Goal: Information Seeking & Learning: Learn about a topic

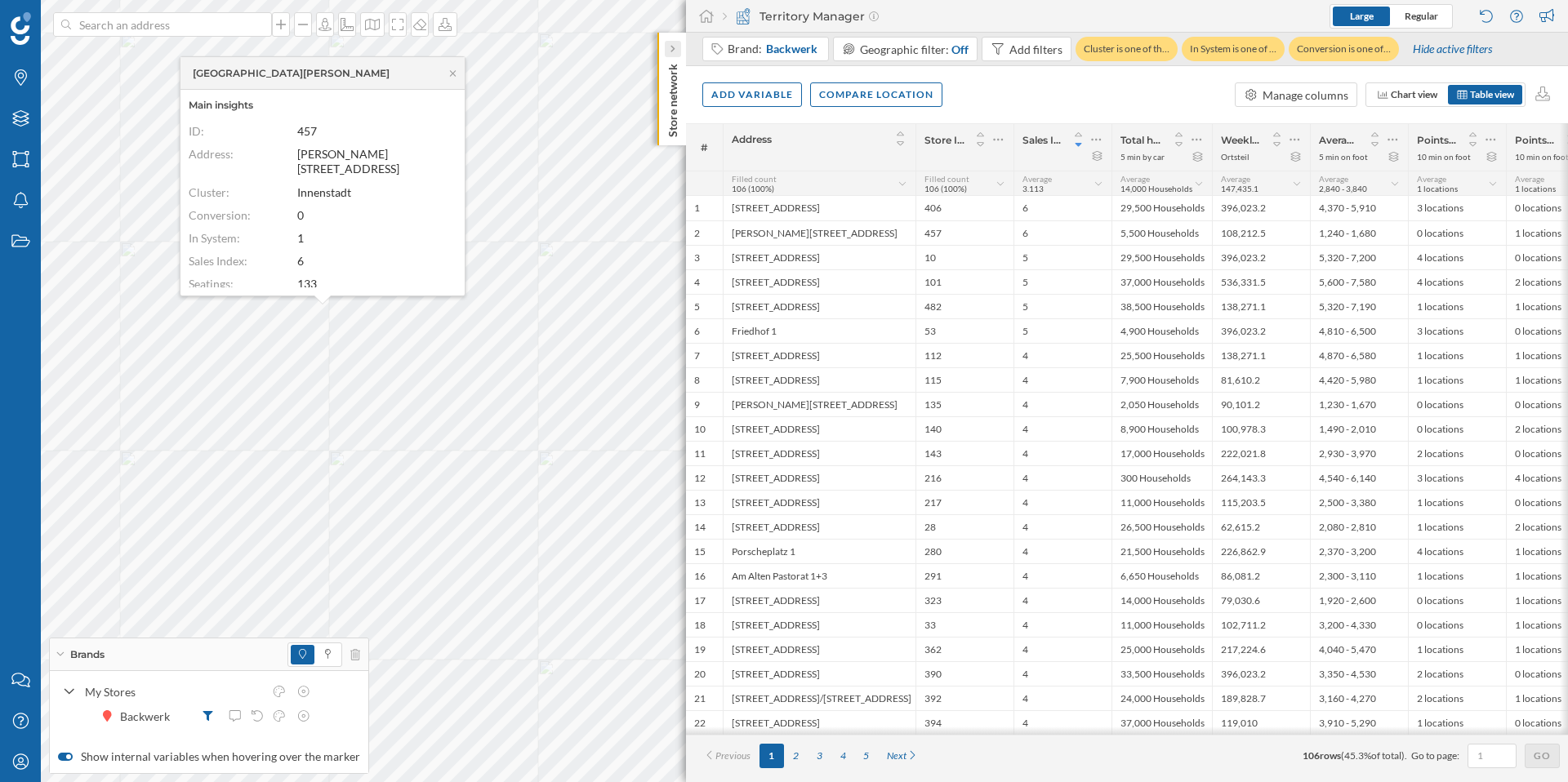
click at [672, 43] on icon at bounding box center [672, 49] width 5 height 16
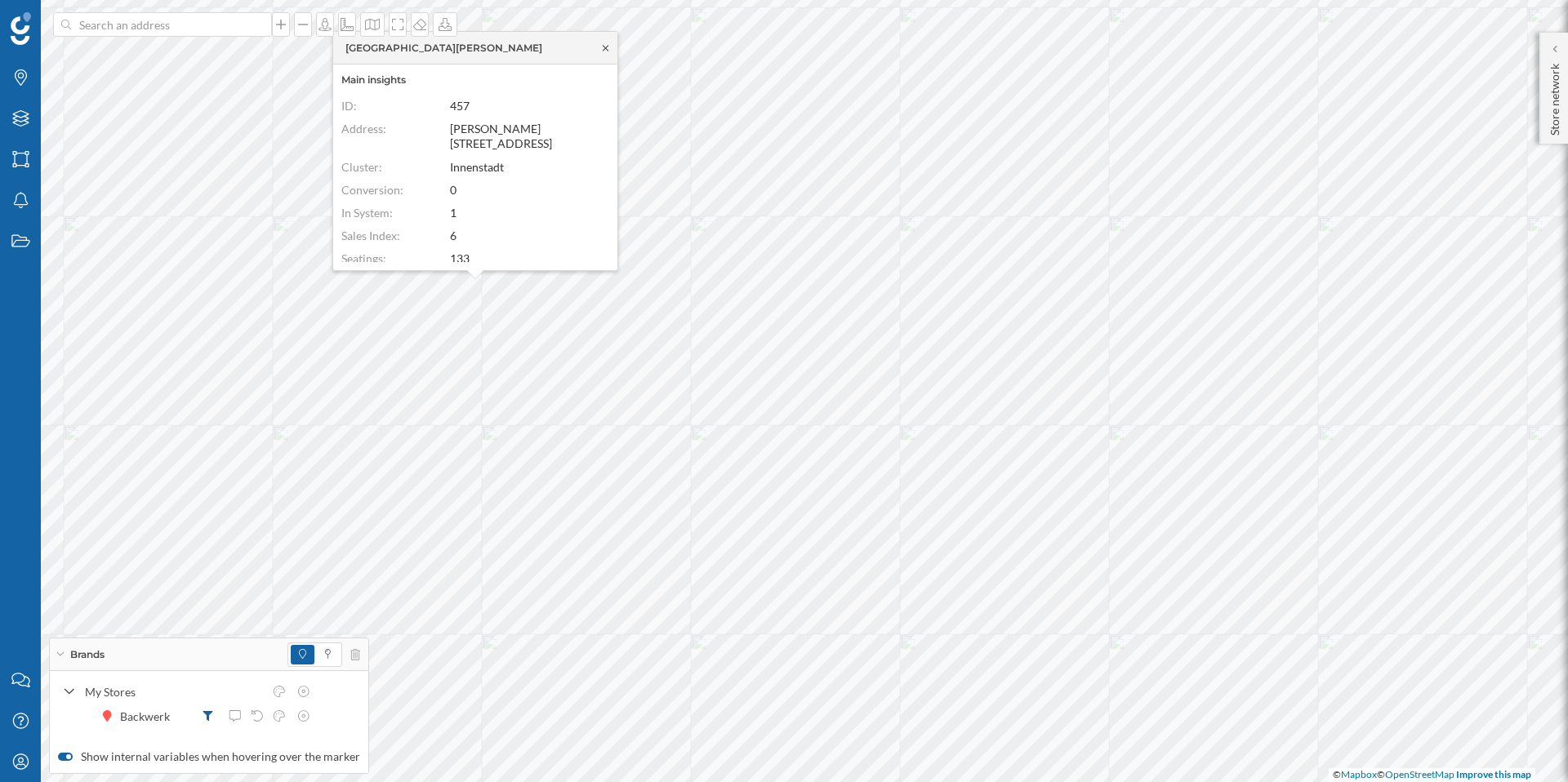
click at [605, 49] on icon at bounding box center [605, 48] width 6 height 6
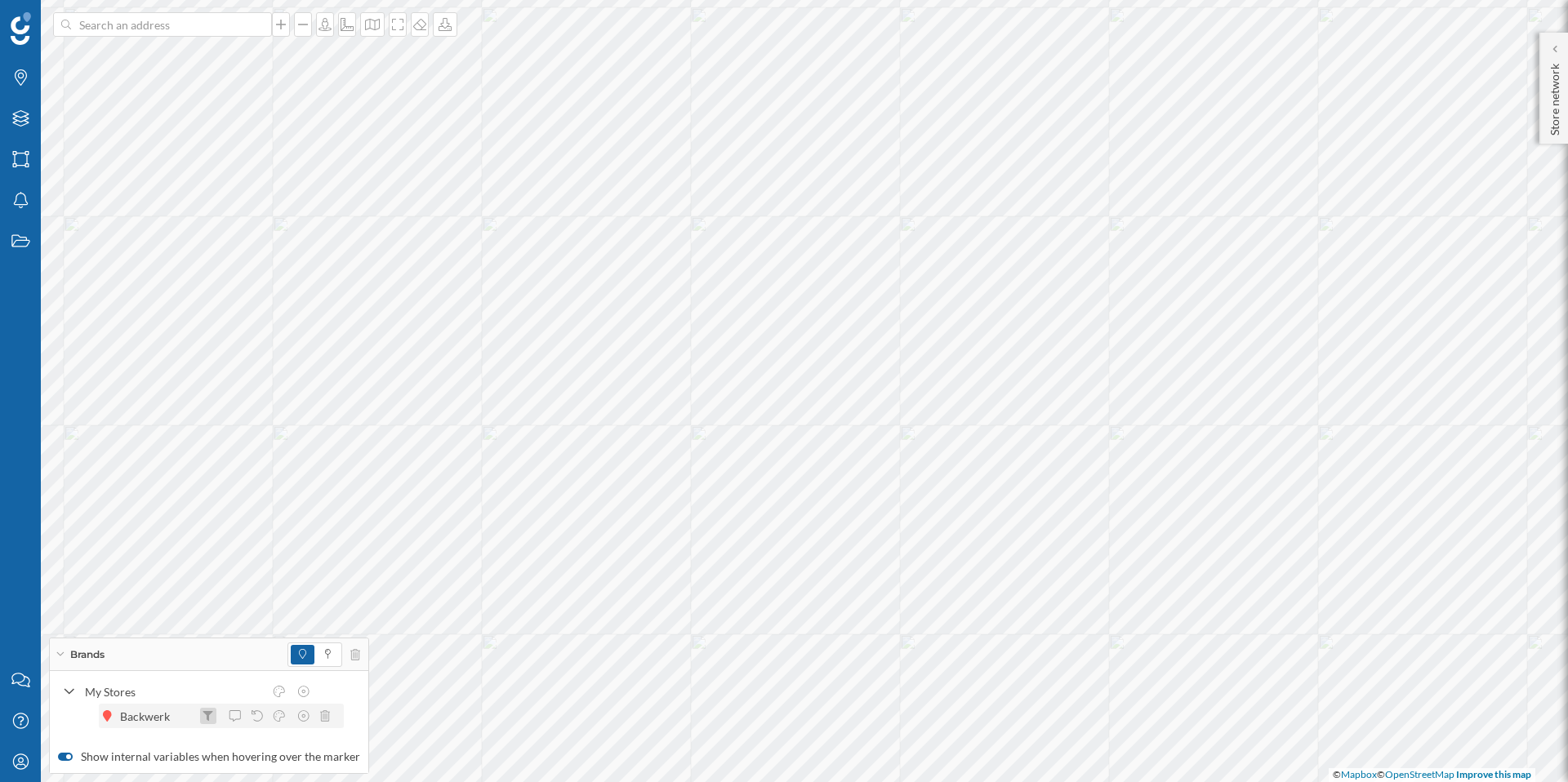
click at [208, 714] on icon at bounding box center [208, 715] width 10 height 10
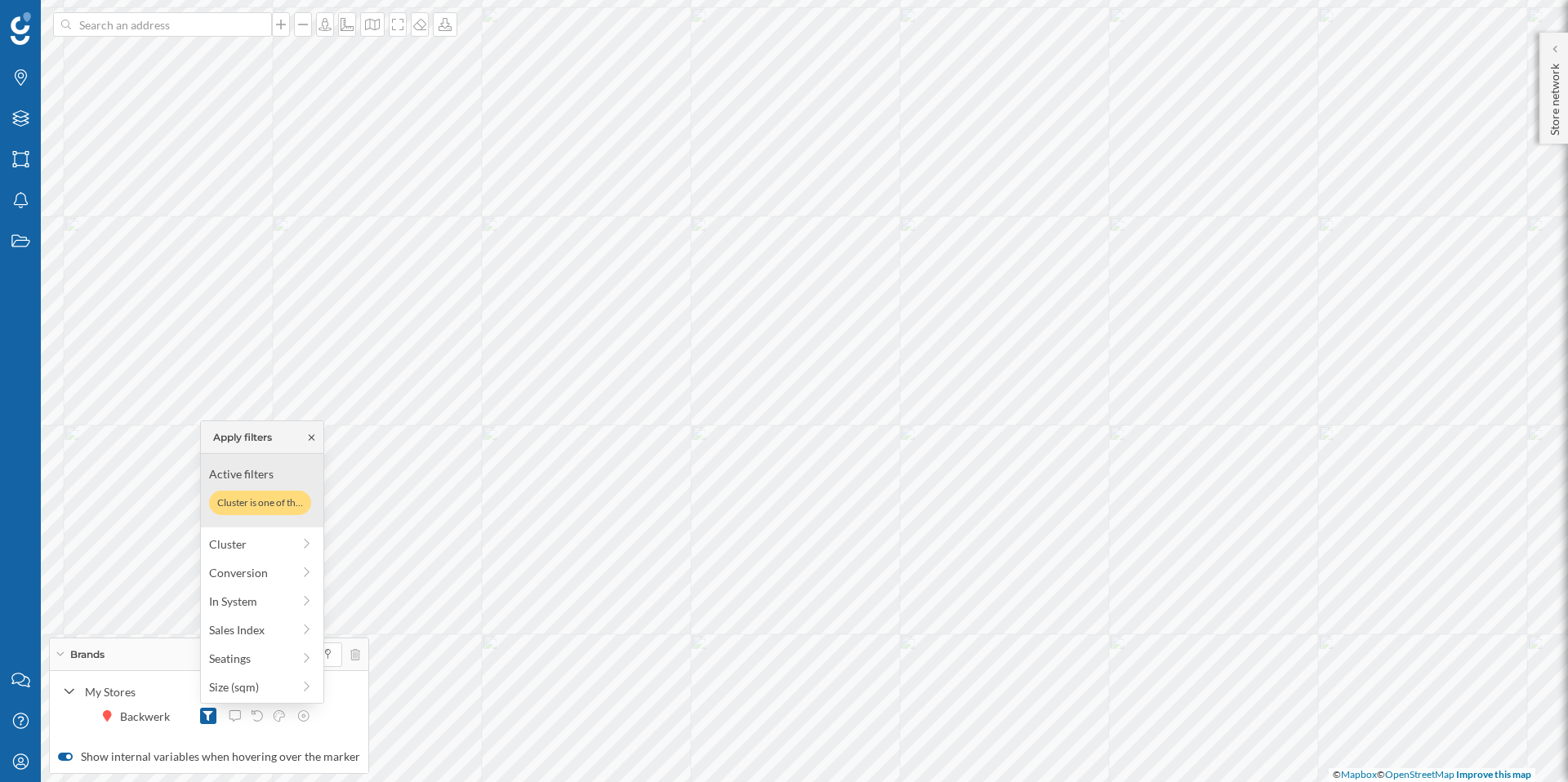
click at [313, 437] on icon at bounding box center [312, 437] width 12 height 10
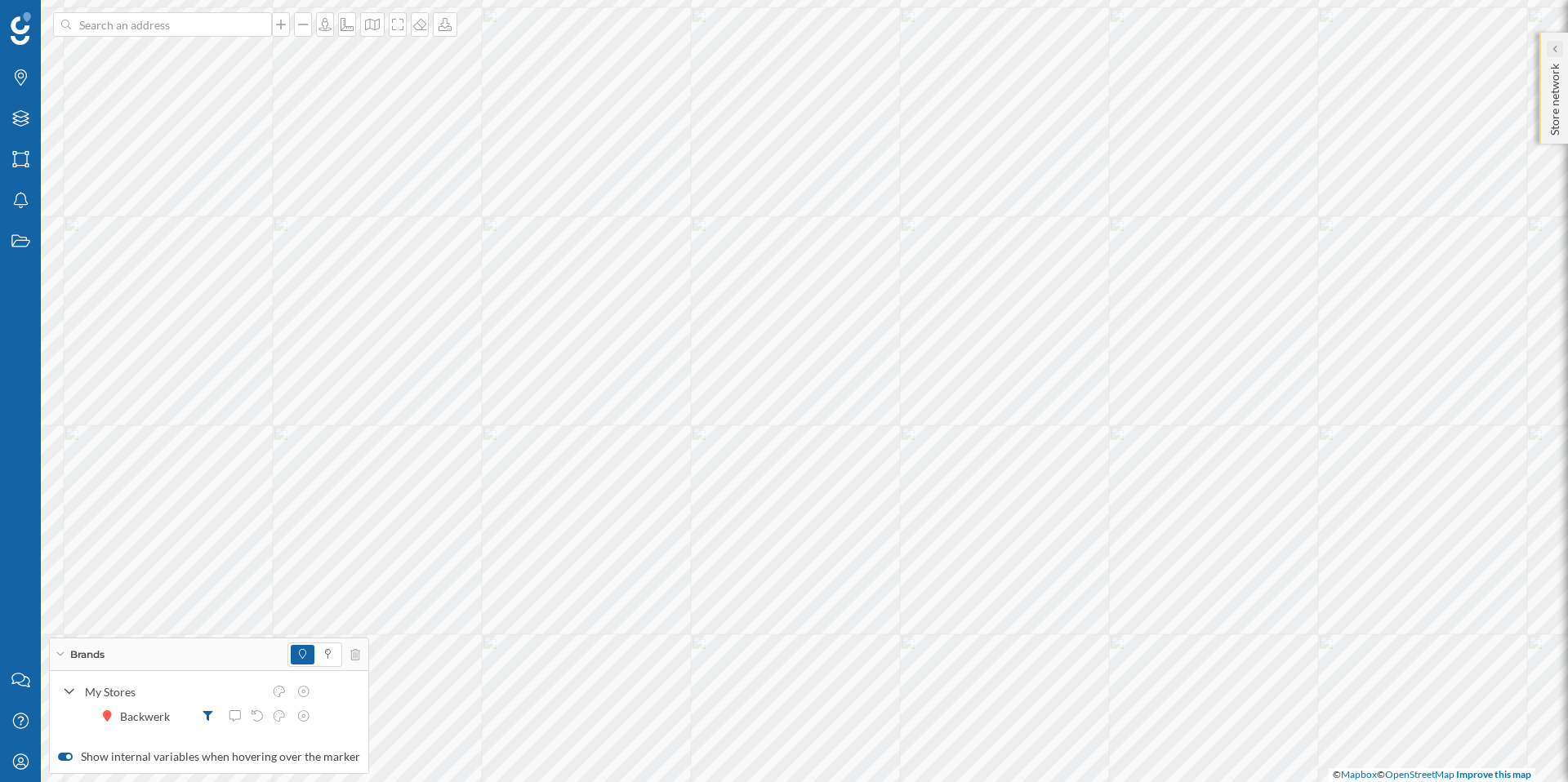
click at [1559, 44] on div at bounding box center [1554, 49] width 16 height 16
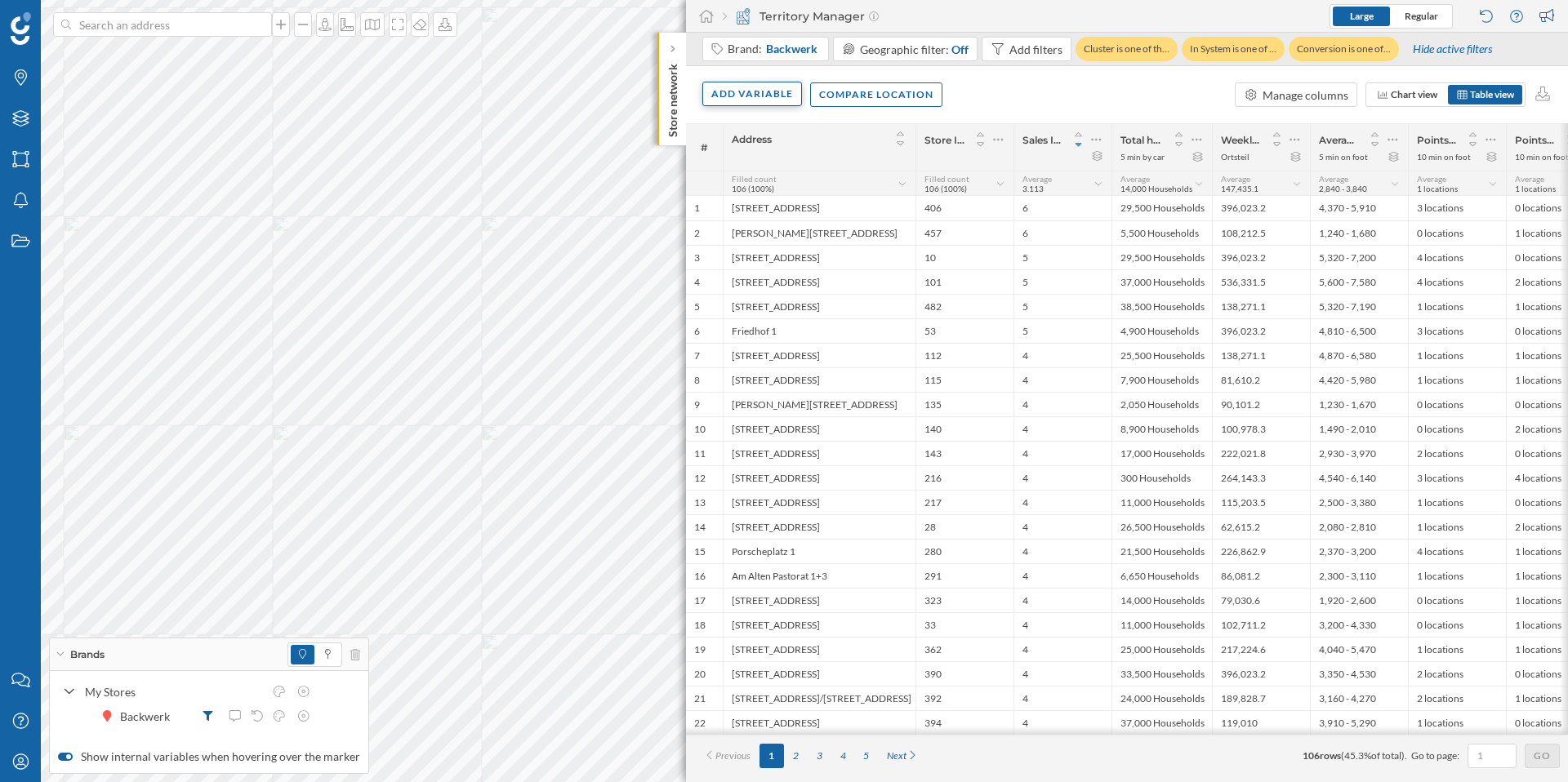
click at [748, 93] on div "Add variable" at bounding box center [752, 94] width 100 height 24
click at [804, 188] on div "Internal variables" at bounding box center [792, 194] width 162 height 17
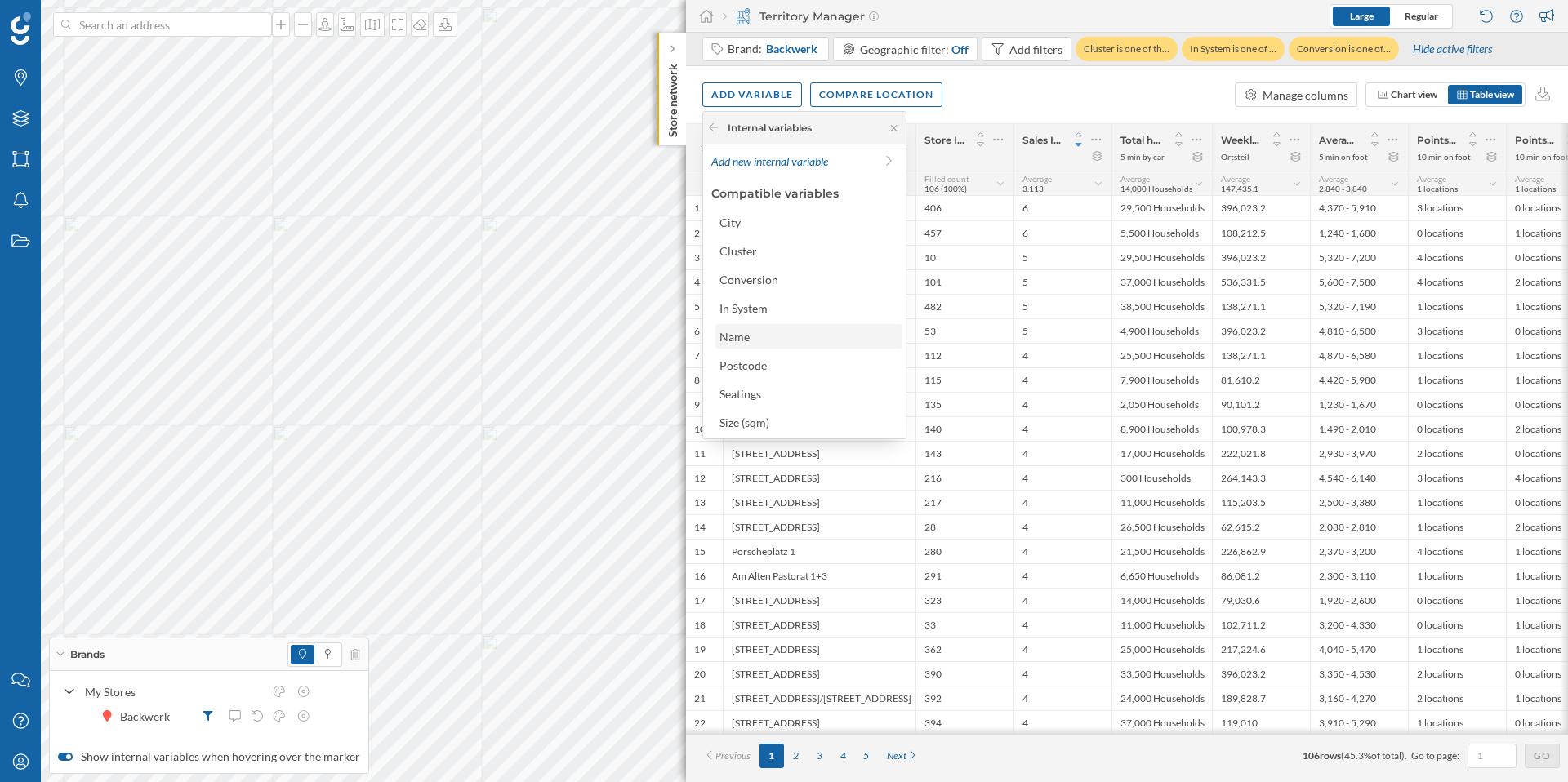
click at [734, 332] on div "Name" at bounding box center [735, 337] width 30 height 14
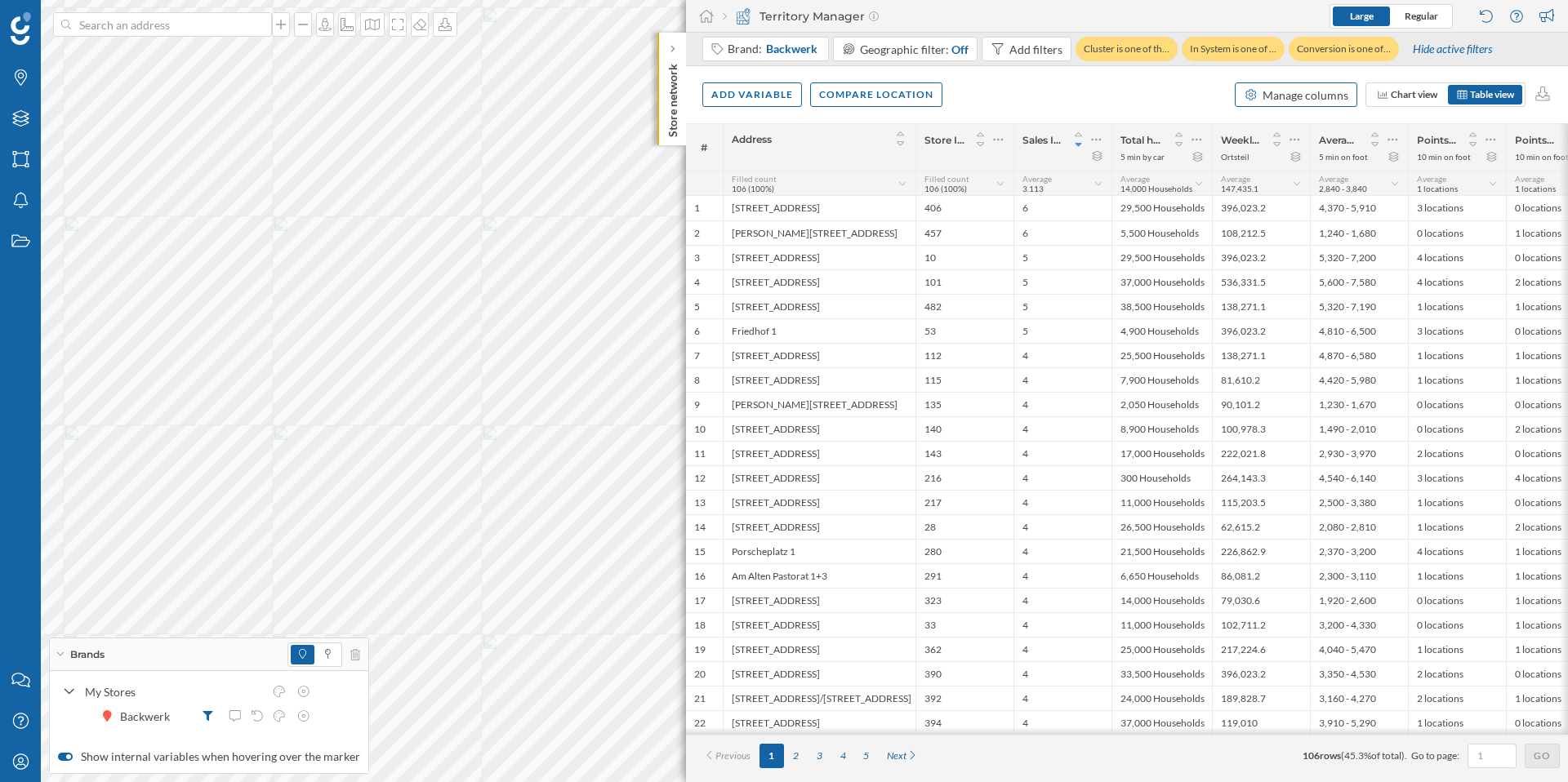
click at [1326, 102] on div "Manage columns" at bounding box center [1305, 95] width 86 height 17
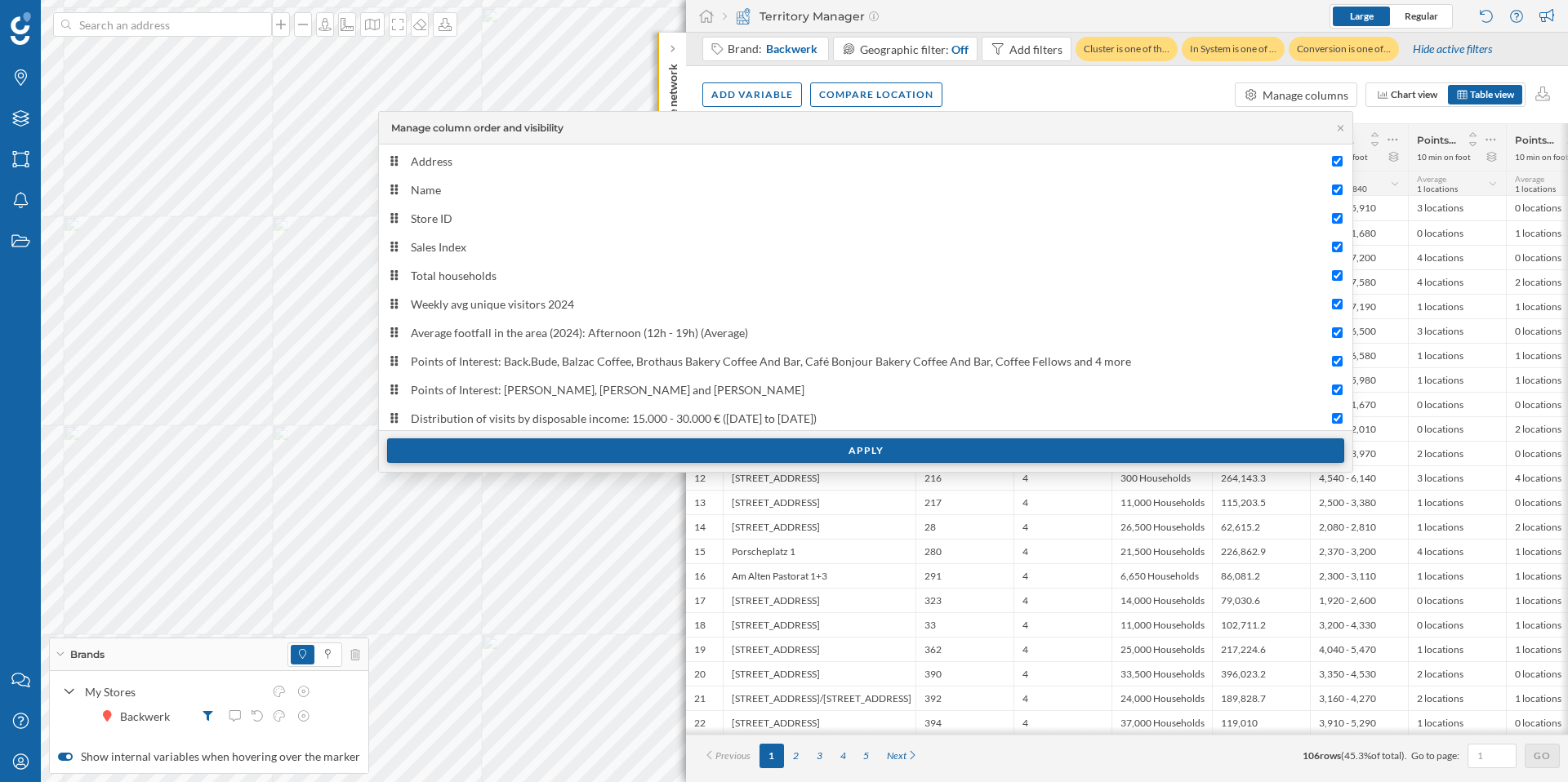
click at [889, 451] on div "Apply" at bounding box center [866, 450] width 957 height 24
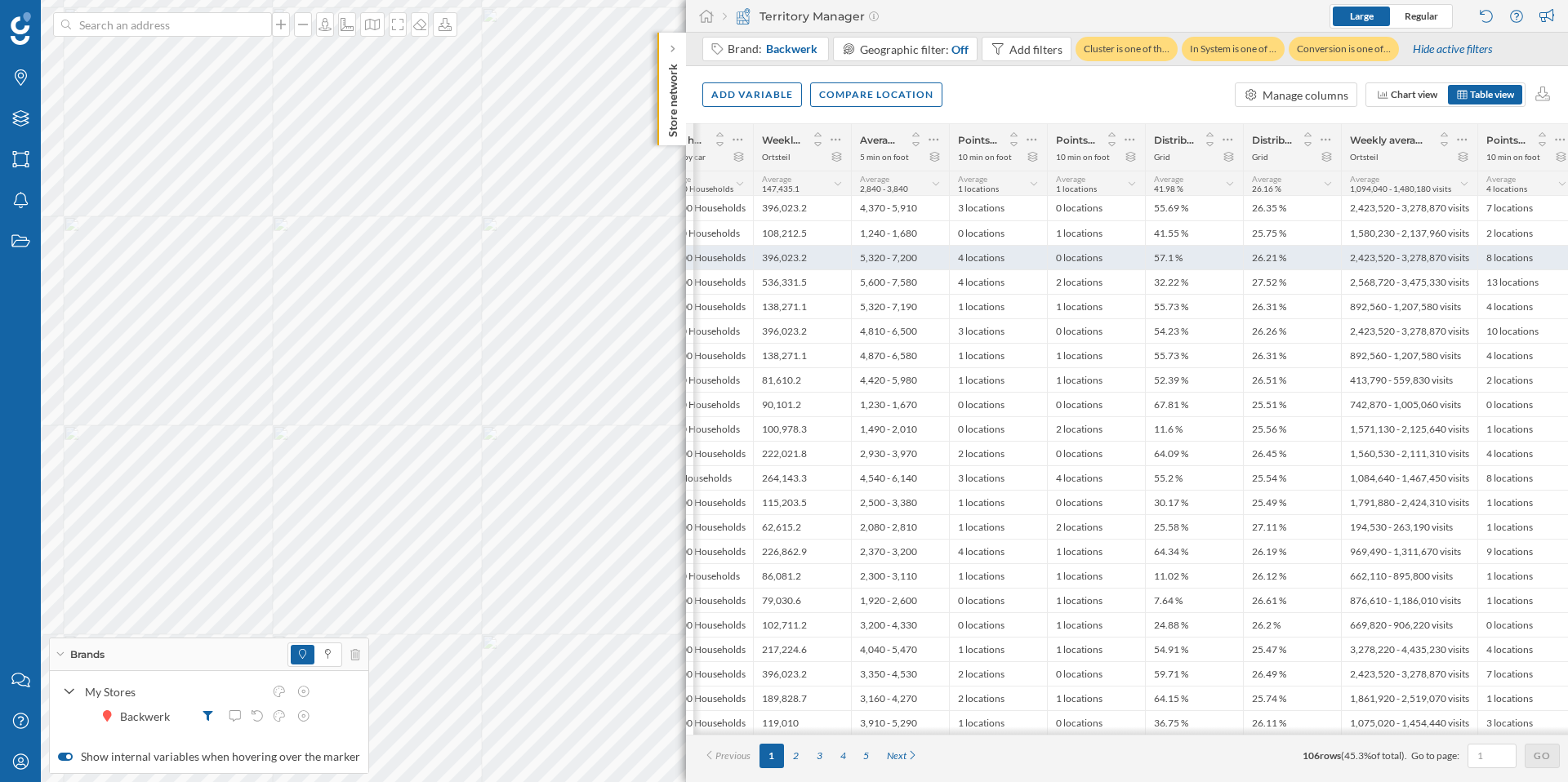
scroll to position [0, 607]
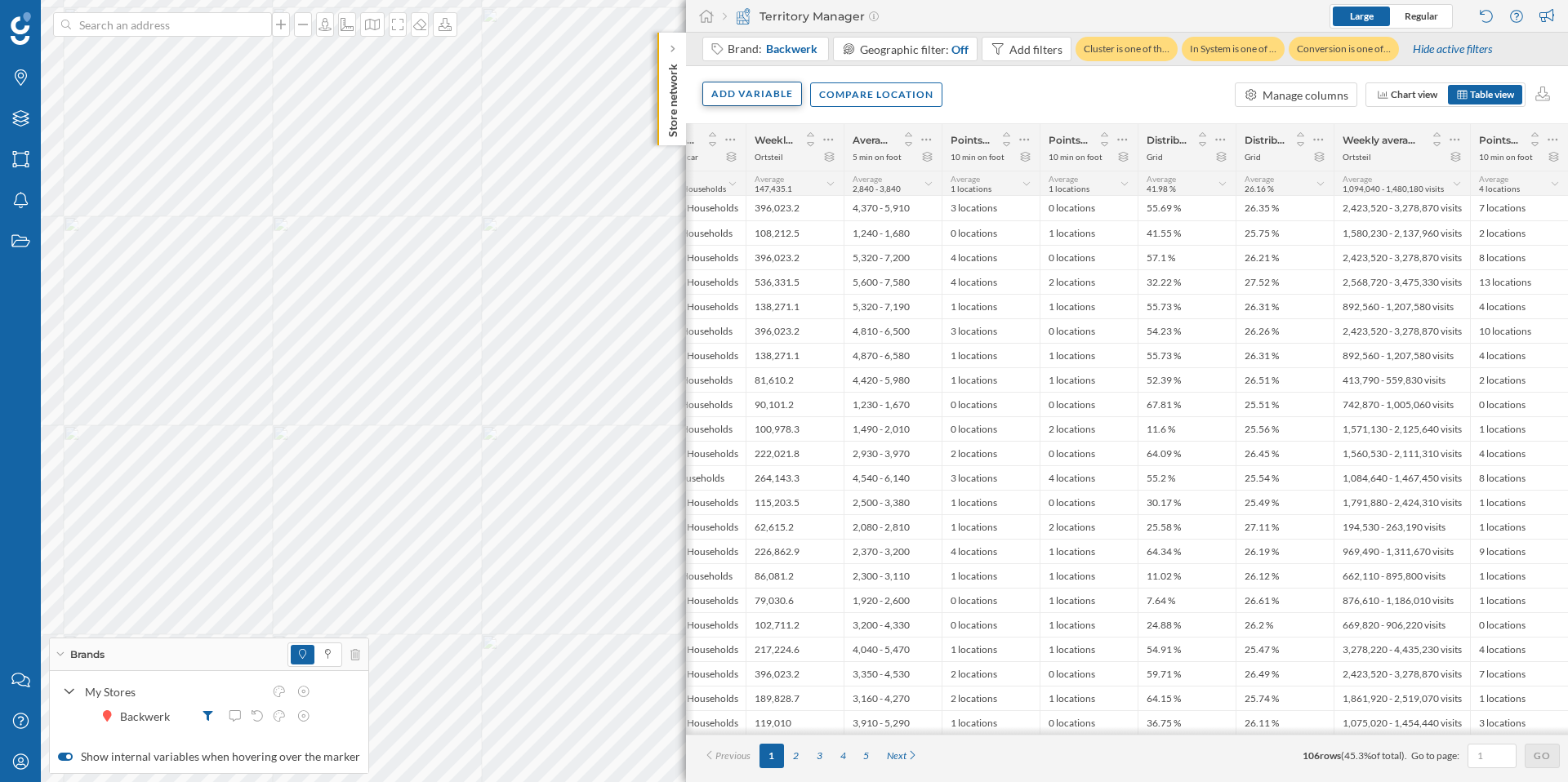
click at [721, 86] on div "Add variable" at bounding box center [752, 94] width 100 height 24
click at [1412, 100] on span "Chart view" at bounding box center [1414, 95] width 47 height 12
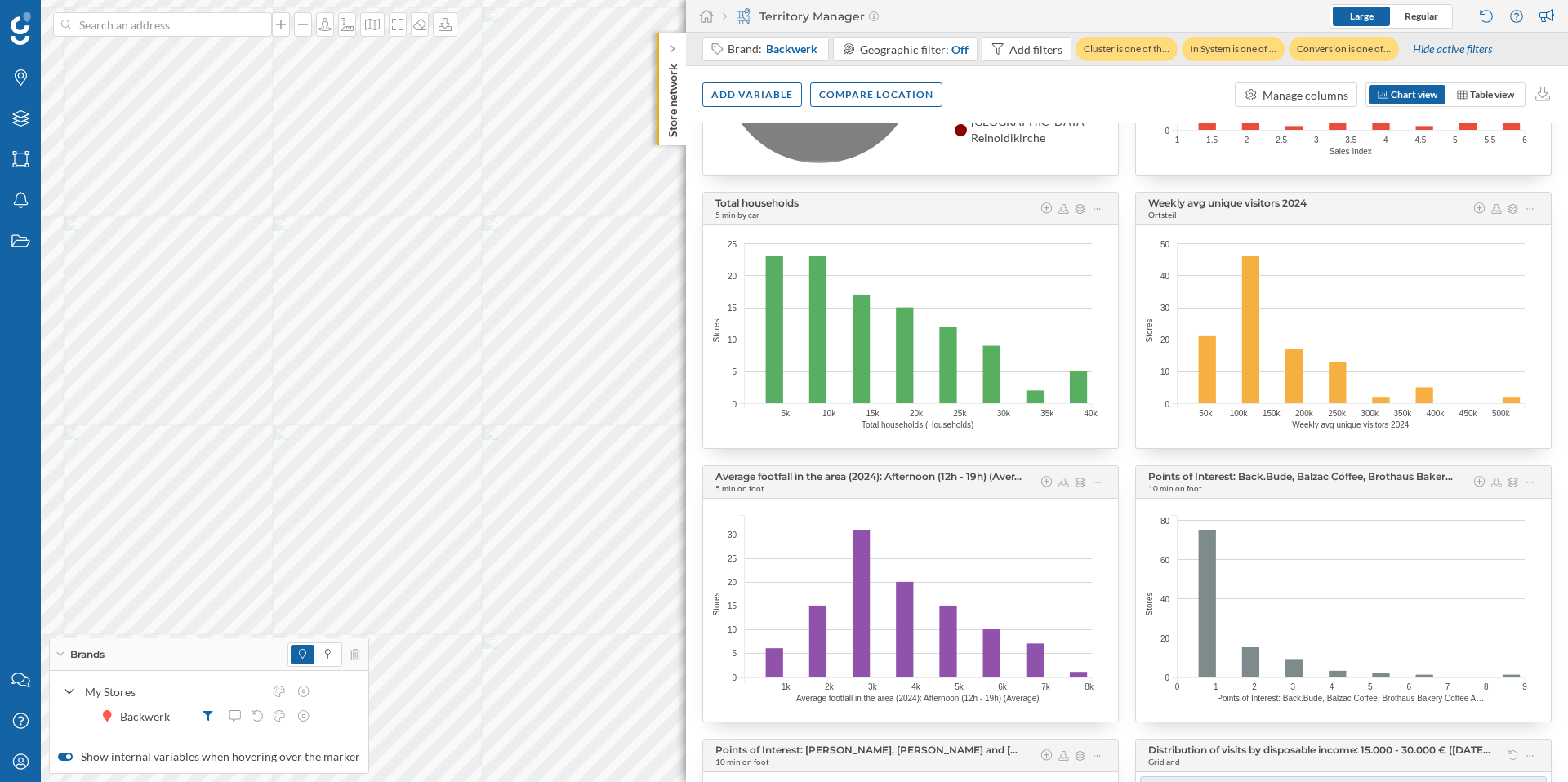
scroll to position [0, 0]
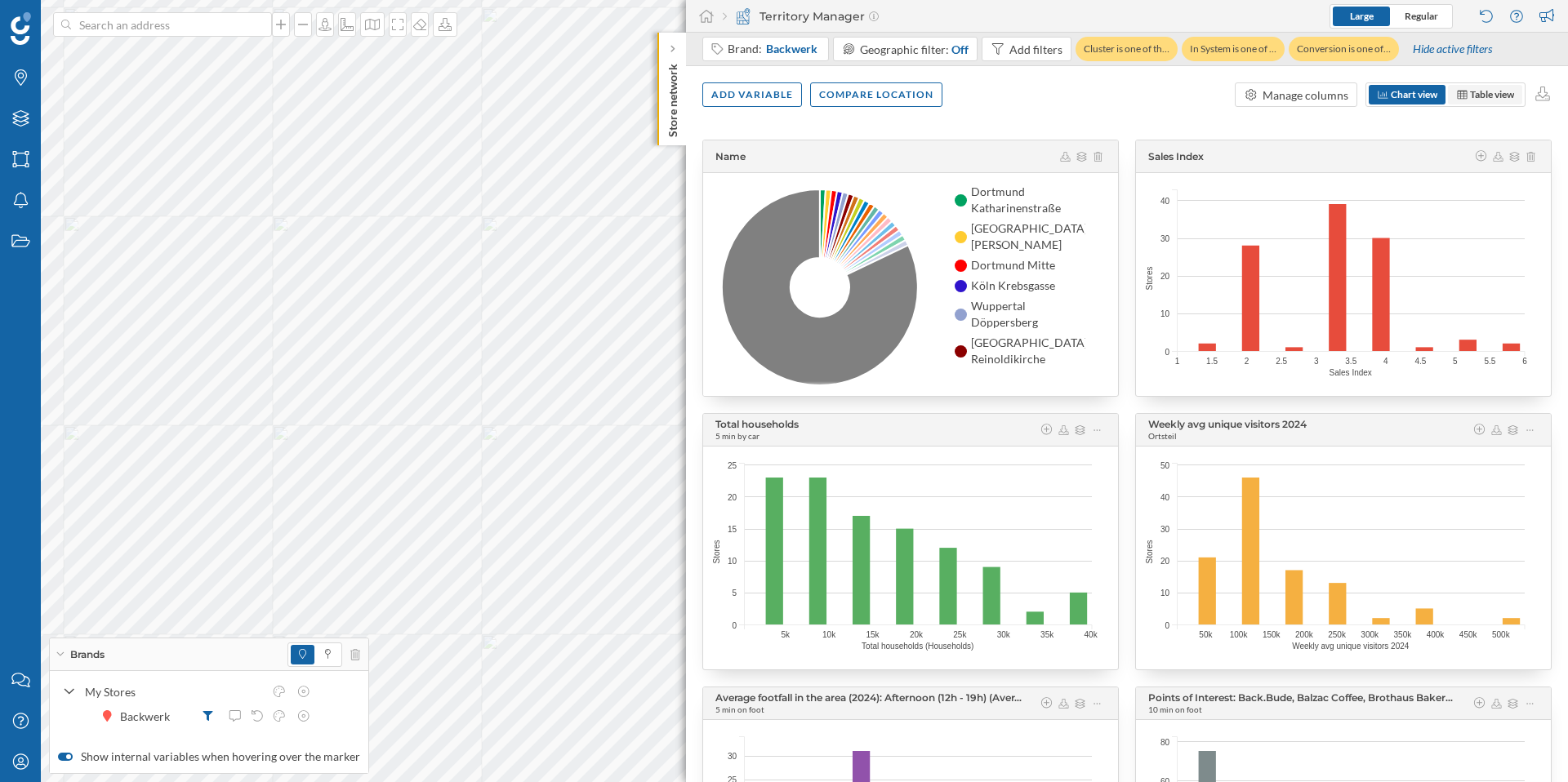
click at [1479, 94] on span "Table view" at bounding box center [1492, 95] width 44 height 12
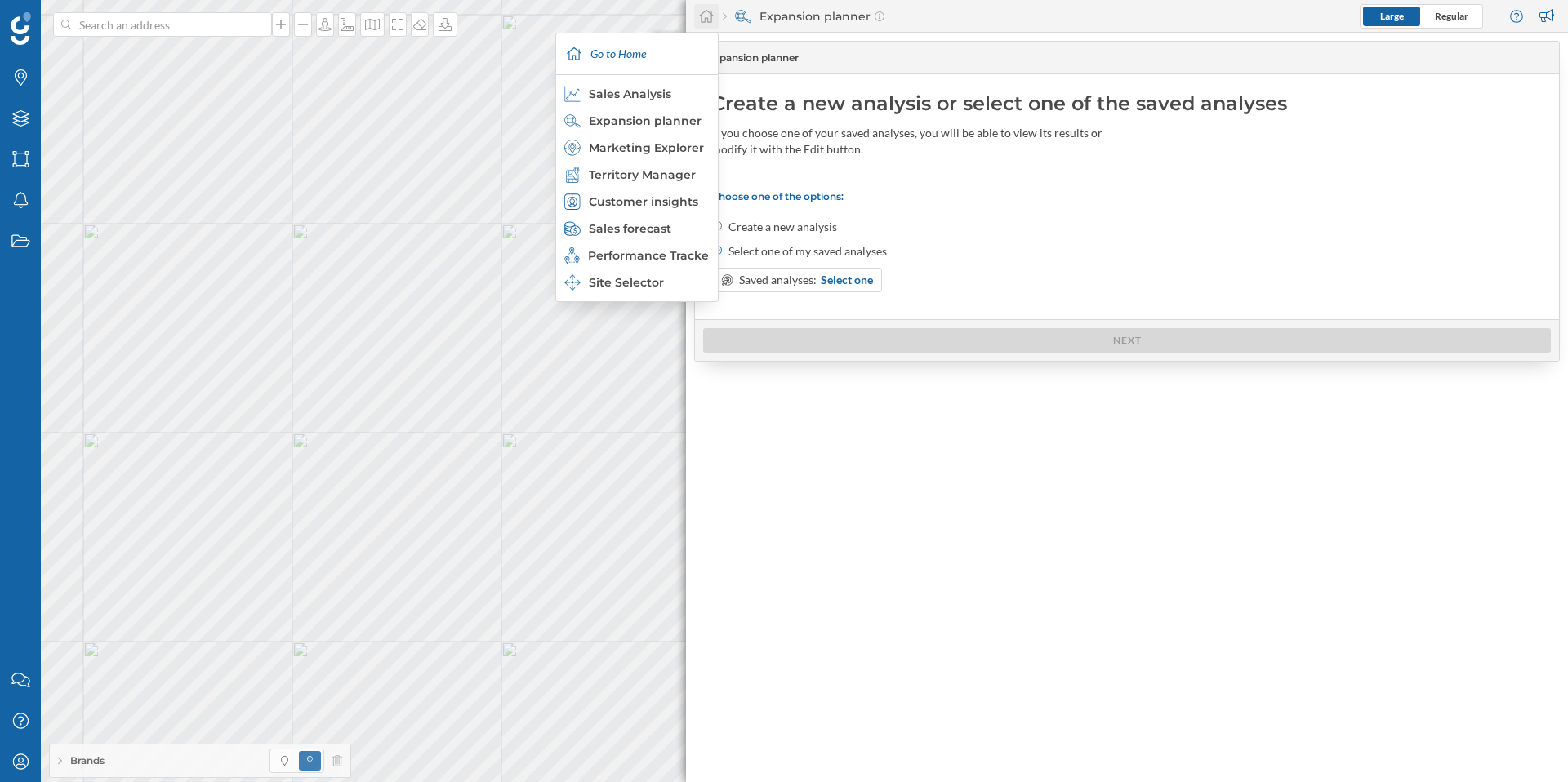
click at [709, 16] on icon at bounding box center [706, 16] width 16 height 15
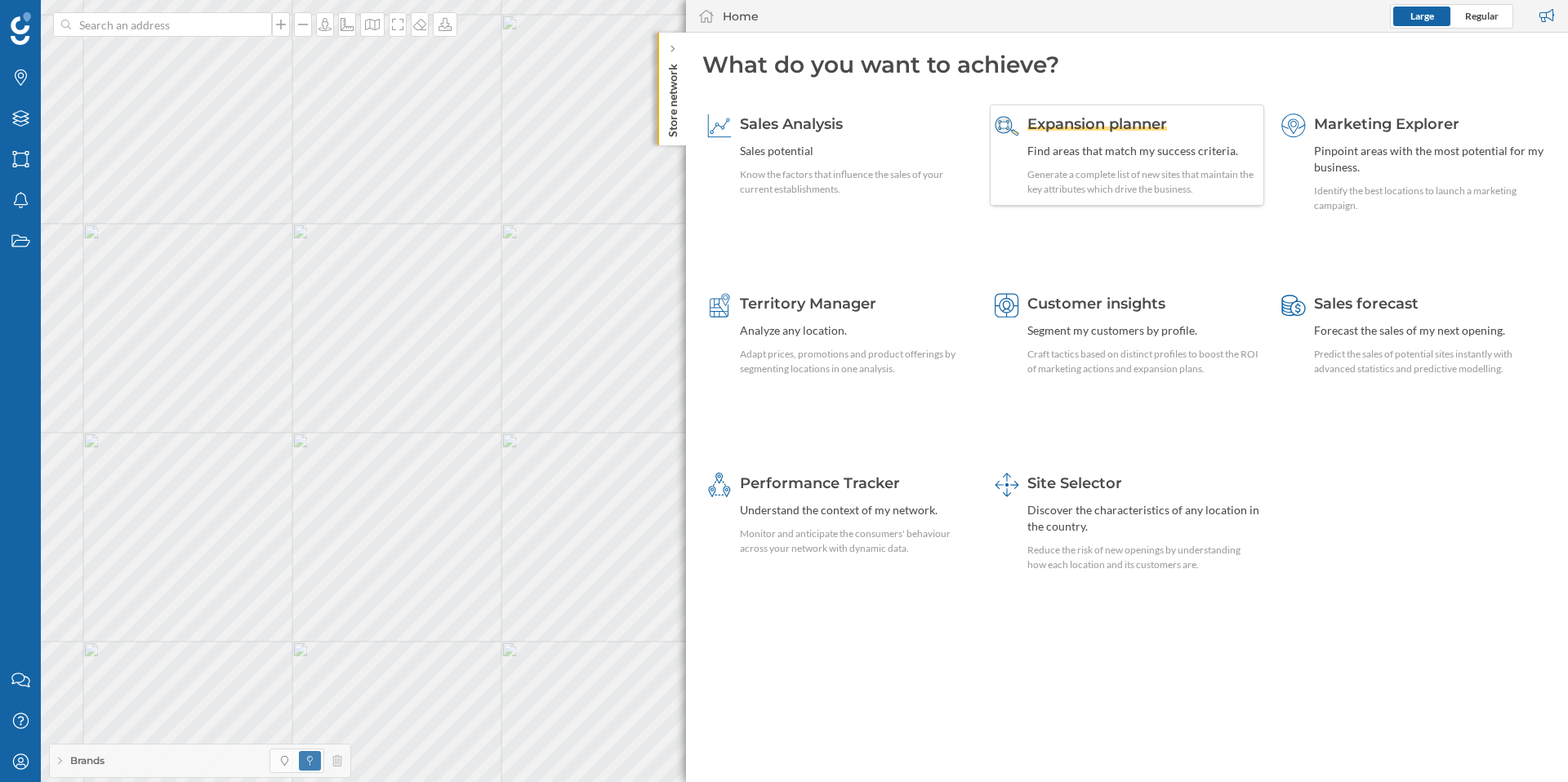
click at [1123, 124] on span "Expansion planner" at bounding box center [1097, 124] width 140 height 18
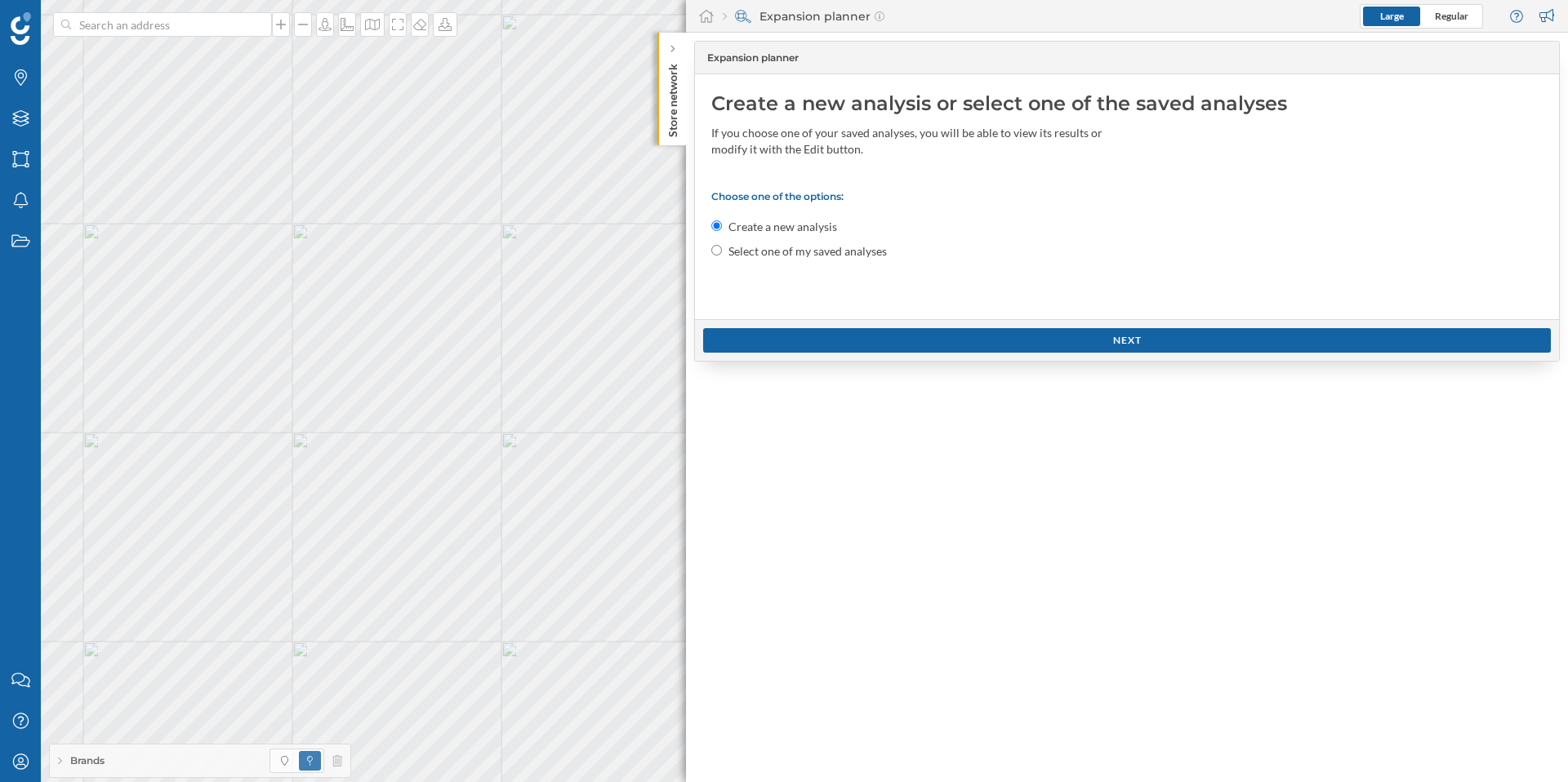
click at [718, 252] on input "Select one of my saved analyses" at bounding box center [716, 250] width 10 height 10
radio input "true"
radio input "false"
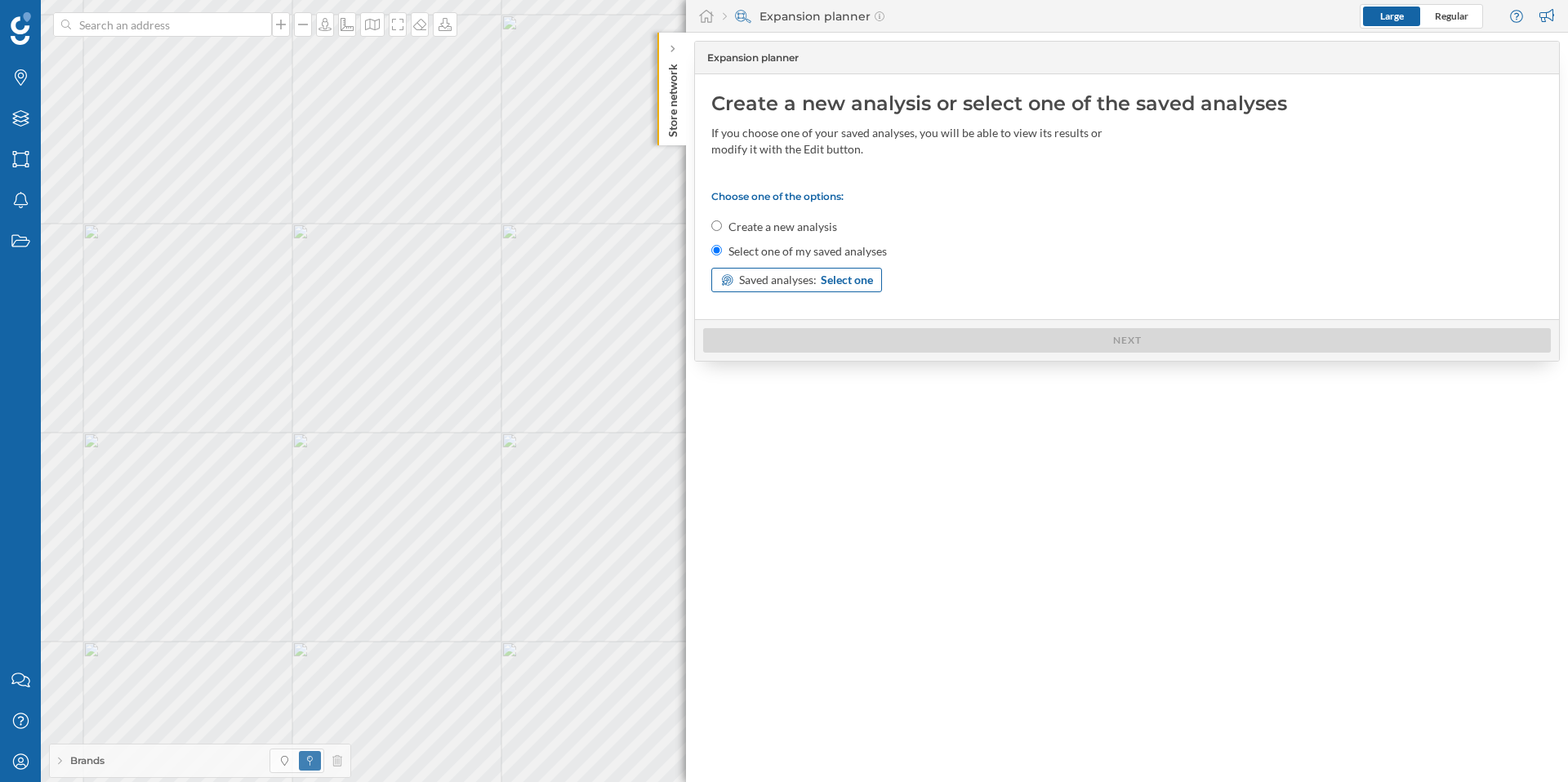
click at [841, 279] on span "Select one" at bounding box center [847, 279] width 52 height 16
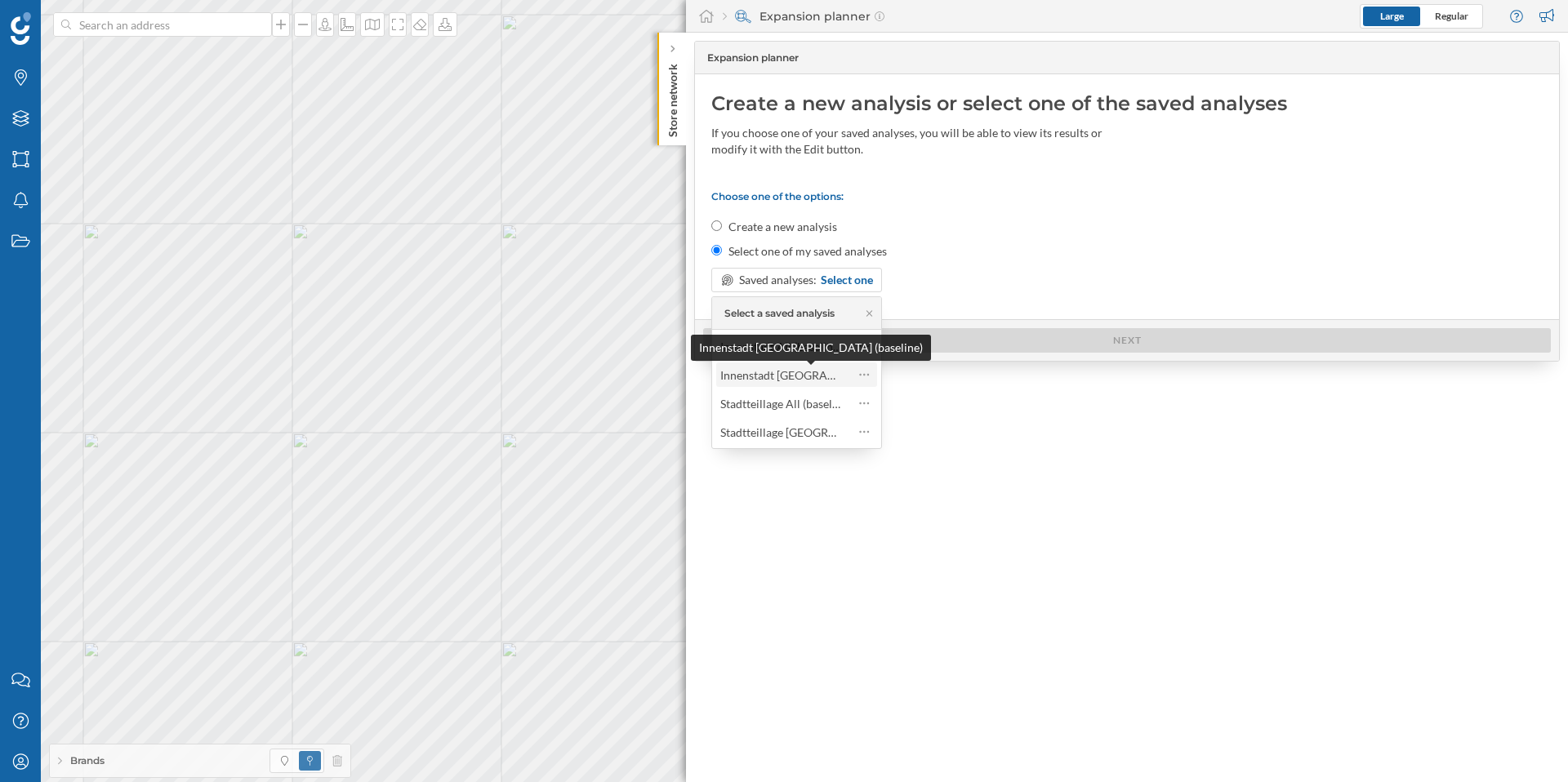
click at [801, 375] on div "Innenstadt [GEOGRAPHIC_DATA] (baseline)" at bounding box center [833, 375] width 224 height 14
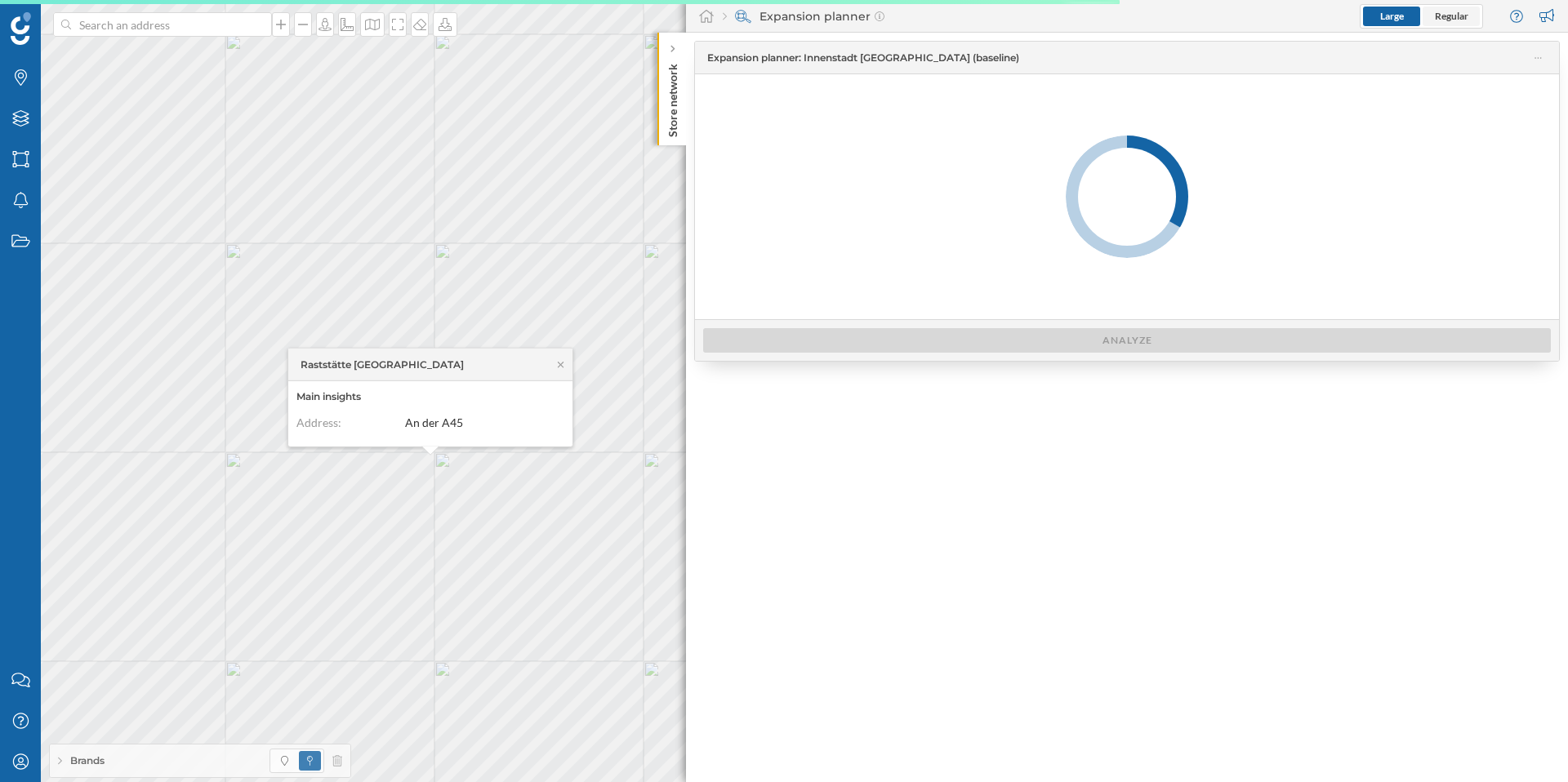
drag, startPoint x: 1465, startPoint y: 13, endPoint x: 1461, endPoint y: 23, distance: 10.8
click at [1465, 13] on span "Regular" at bounding box center [1452, 16] width 34 height 12
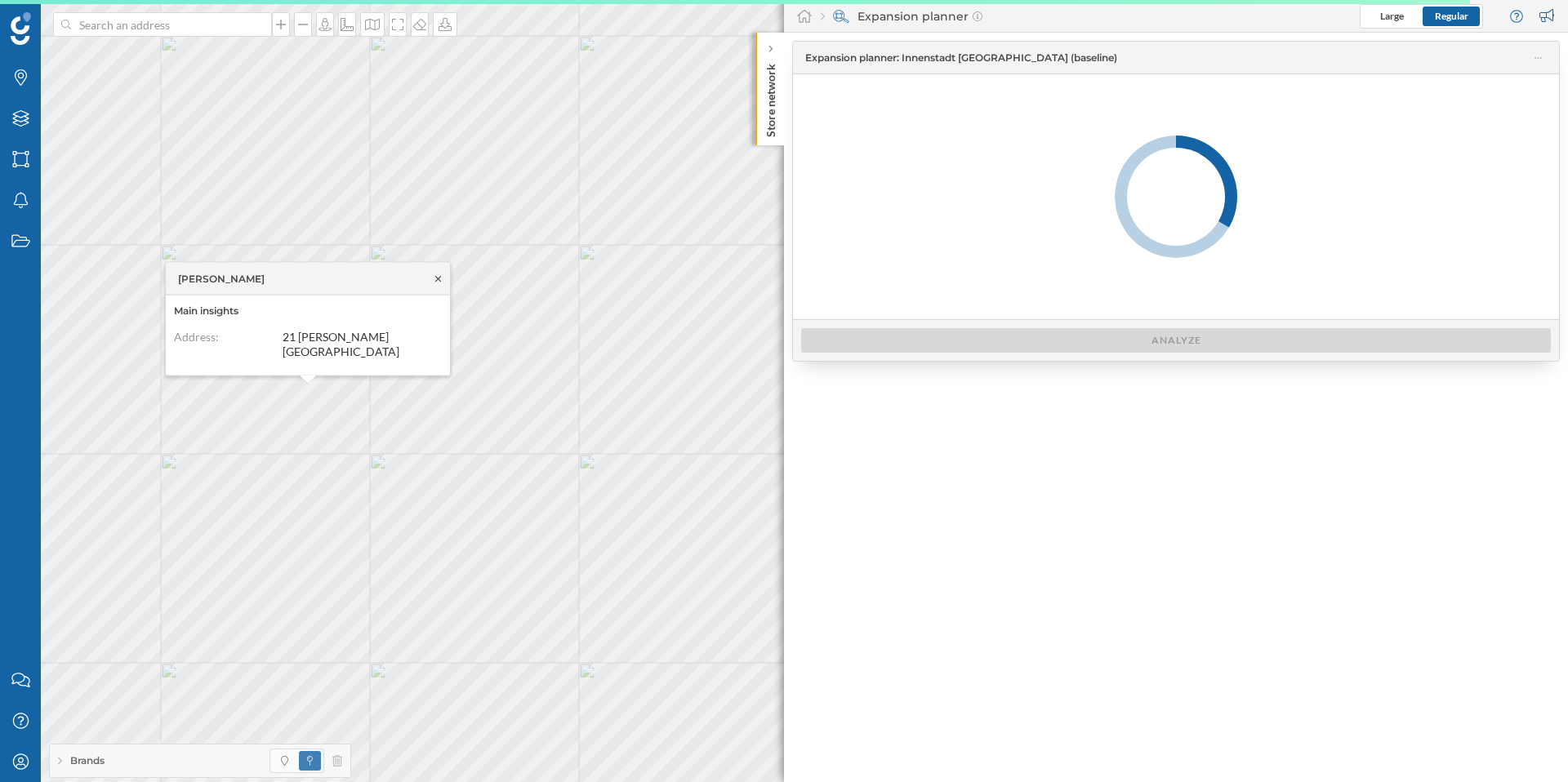
click at [437, 283] on icon at bounding box center [438, 278] width 12 height 10
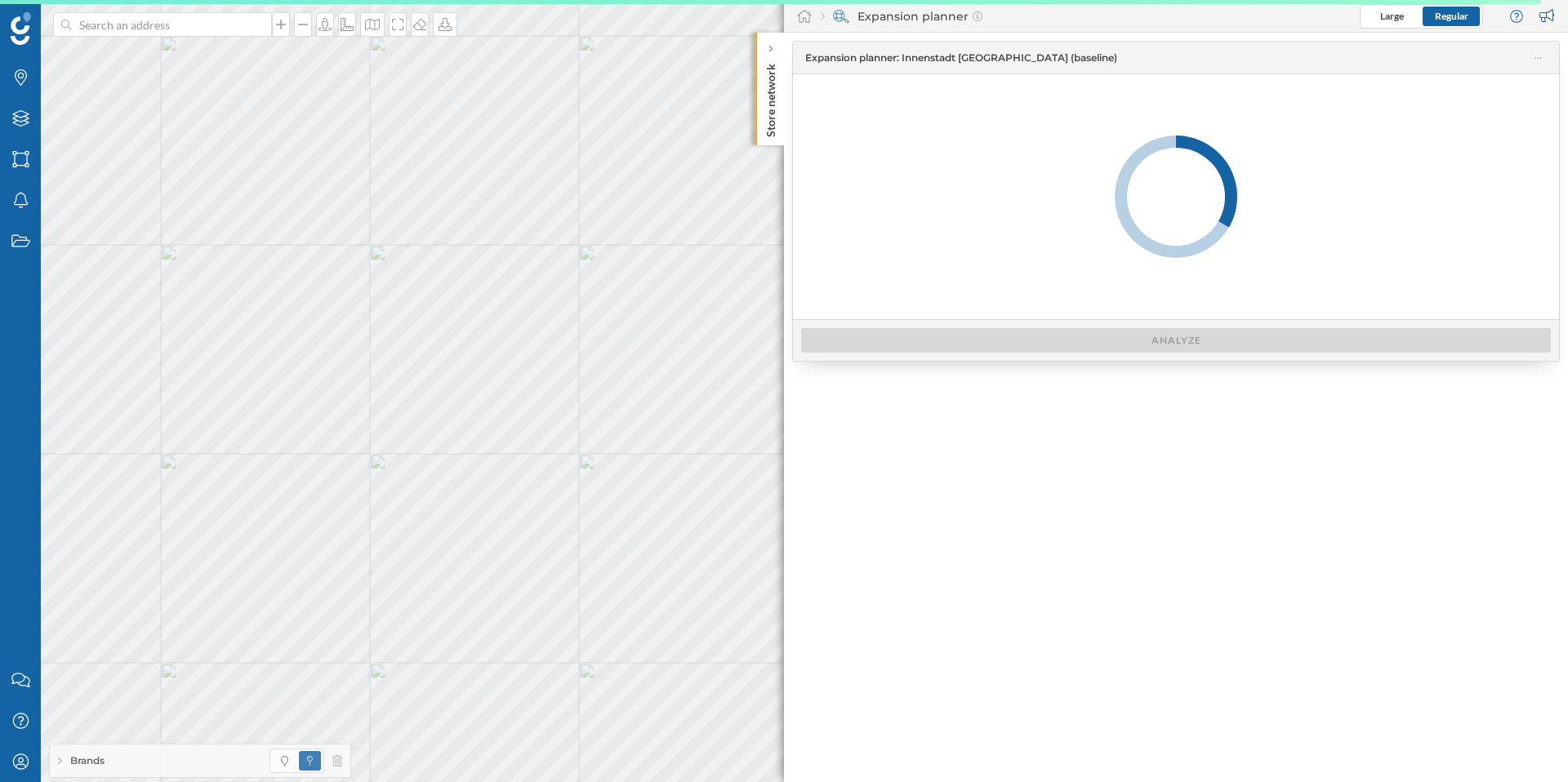
click at [109, 756] on div "Brands" at bounding box center [200, 761] width 300 height 33
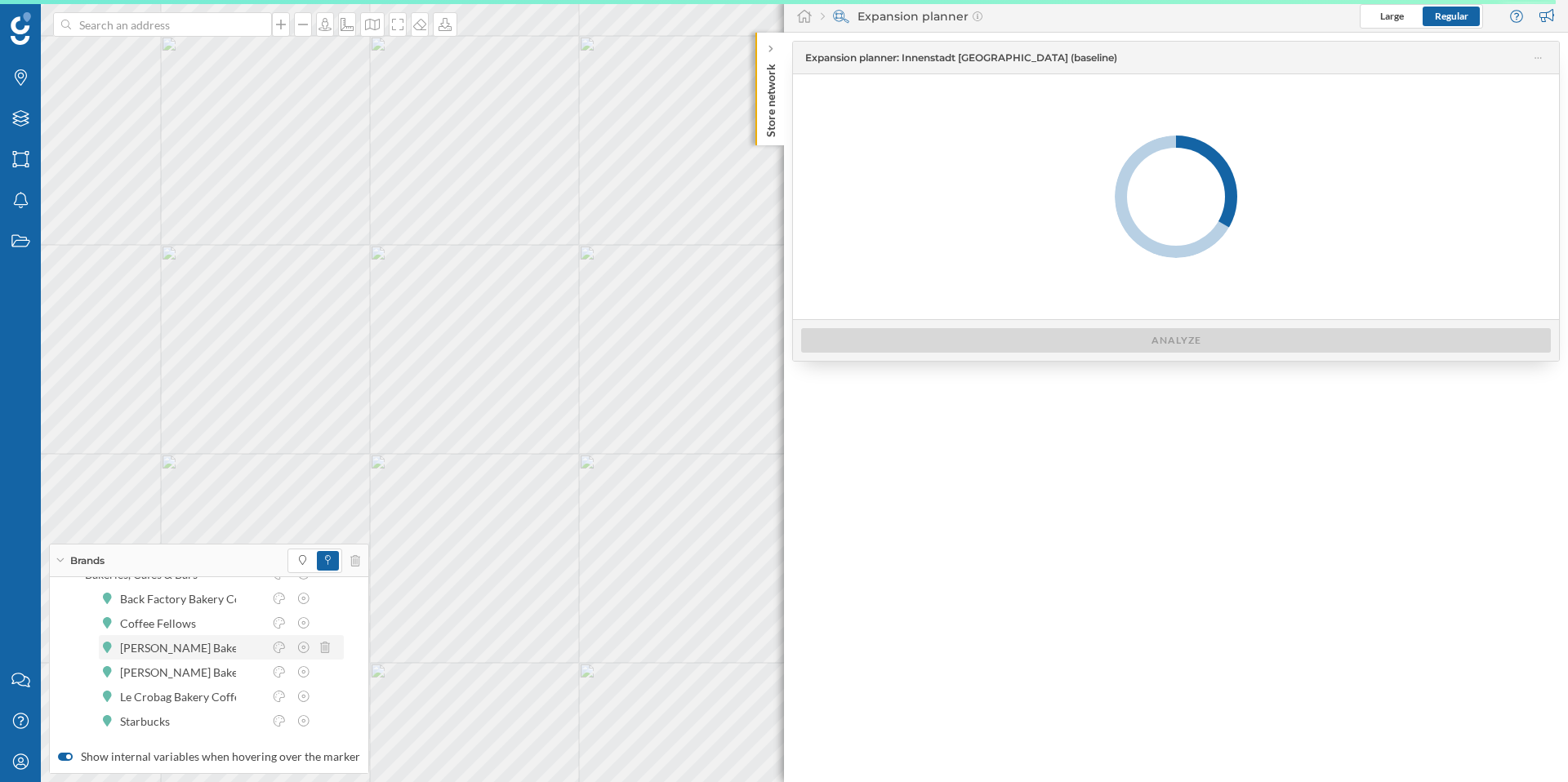
scroll to position [82, 0]
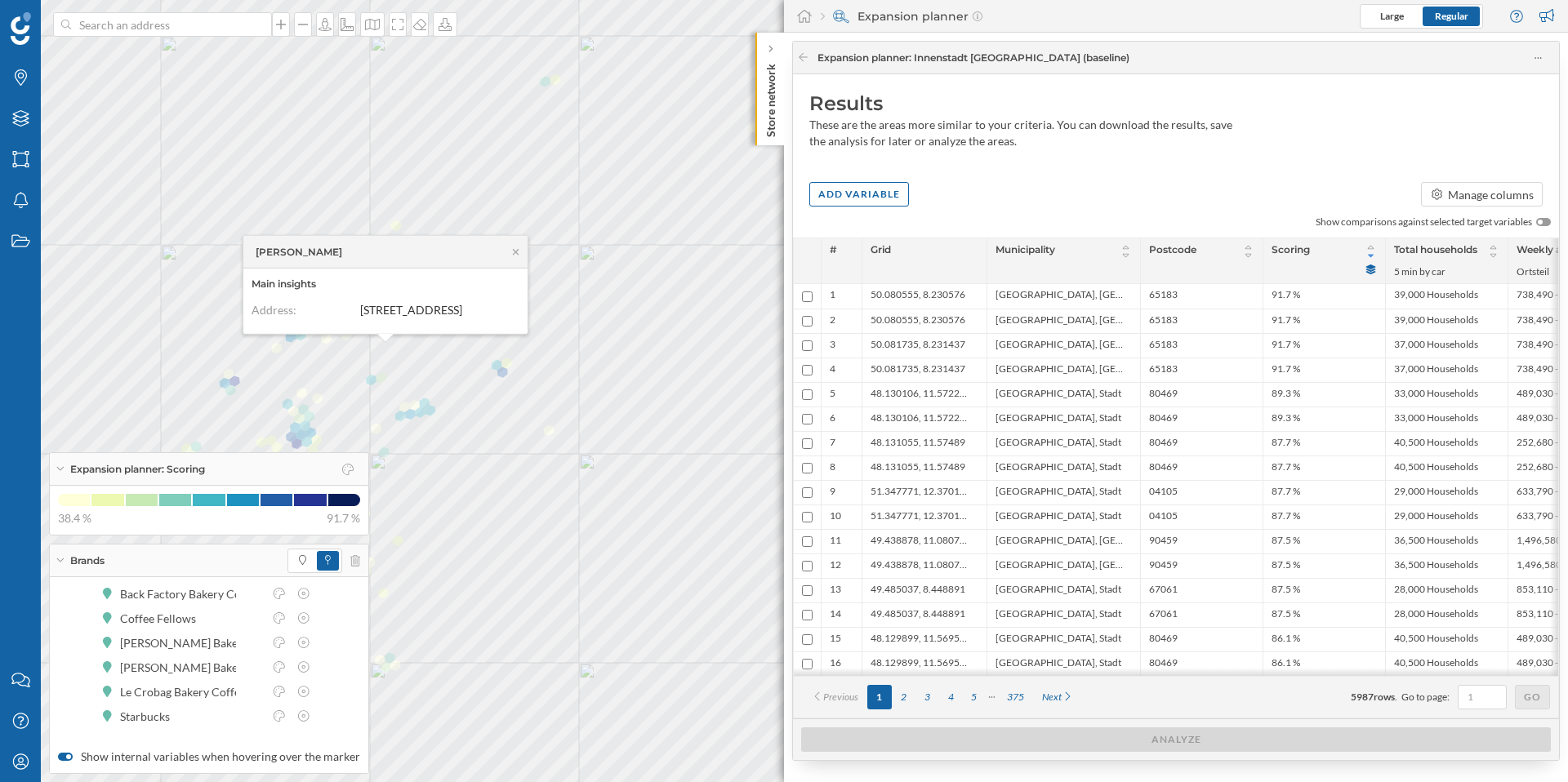
click at [63, 467] on icon at bounding box center [60, 469] width 9 height 4
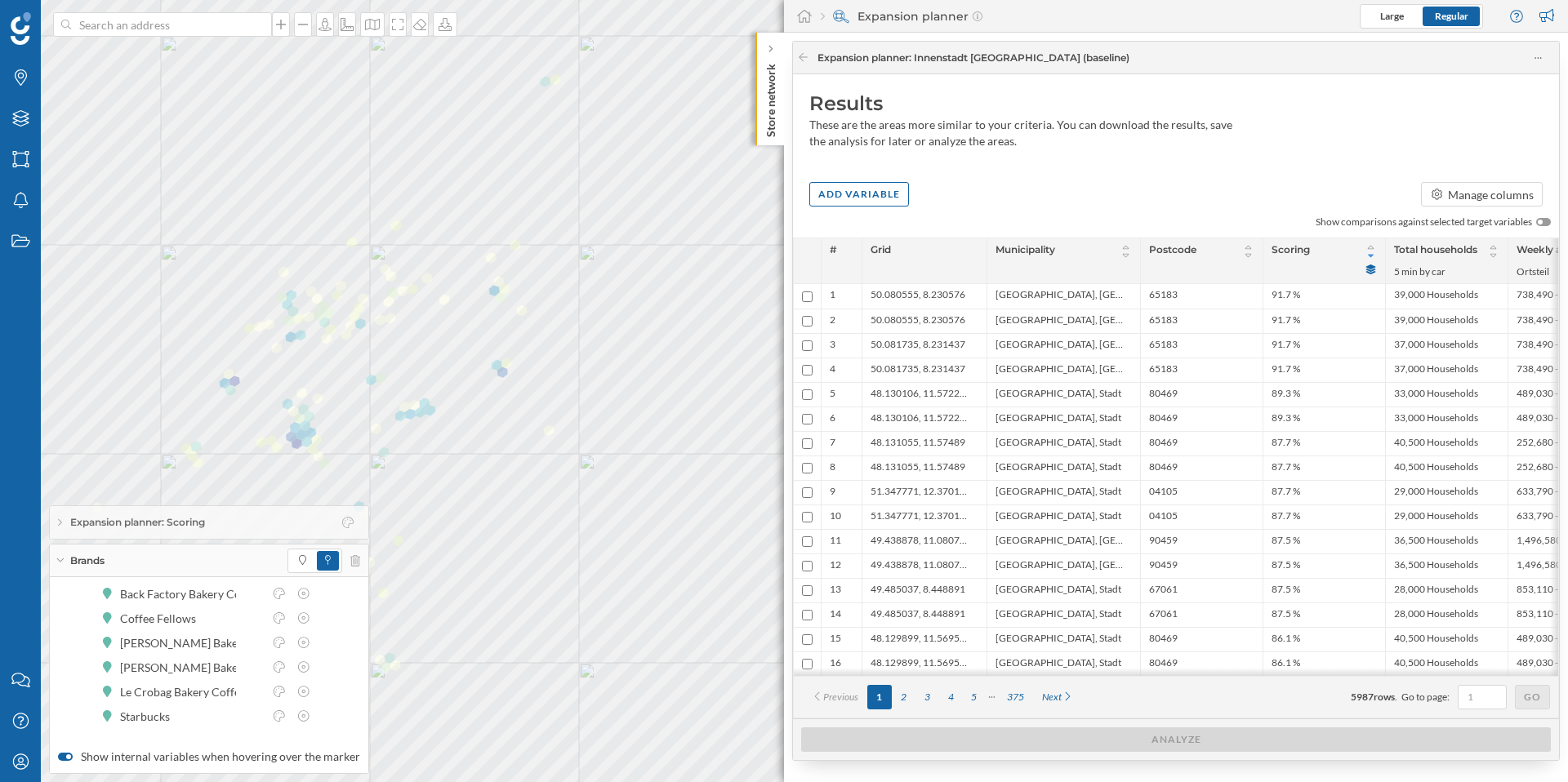
click at [60, 562] on div "Brands" at bounding box center [208, 561] width 319 height 33
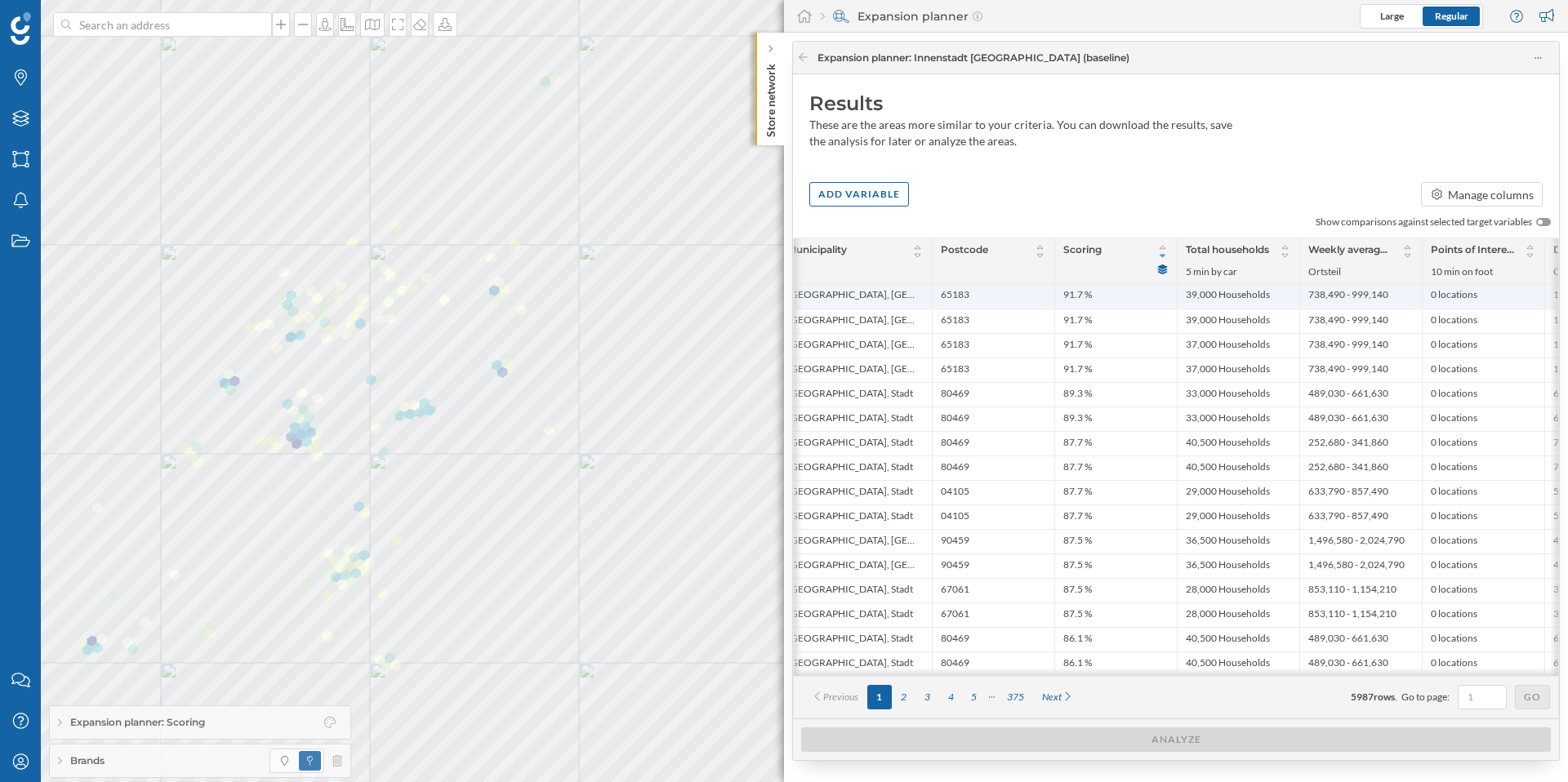
scroll to position [0, 207]
click at [94, 720] on span "Expansion planner: Scoring" at bounding box center [137, 722] width 135 height 15
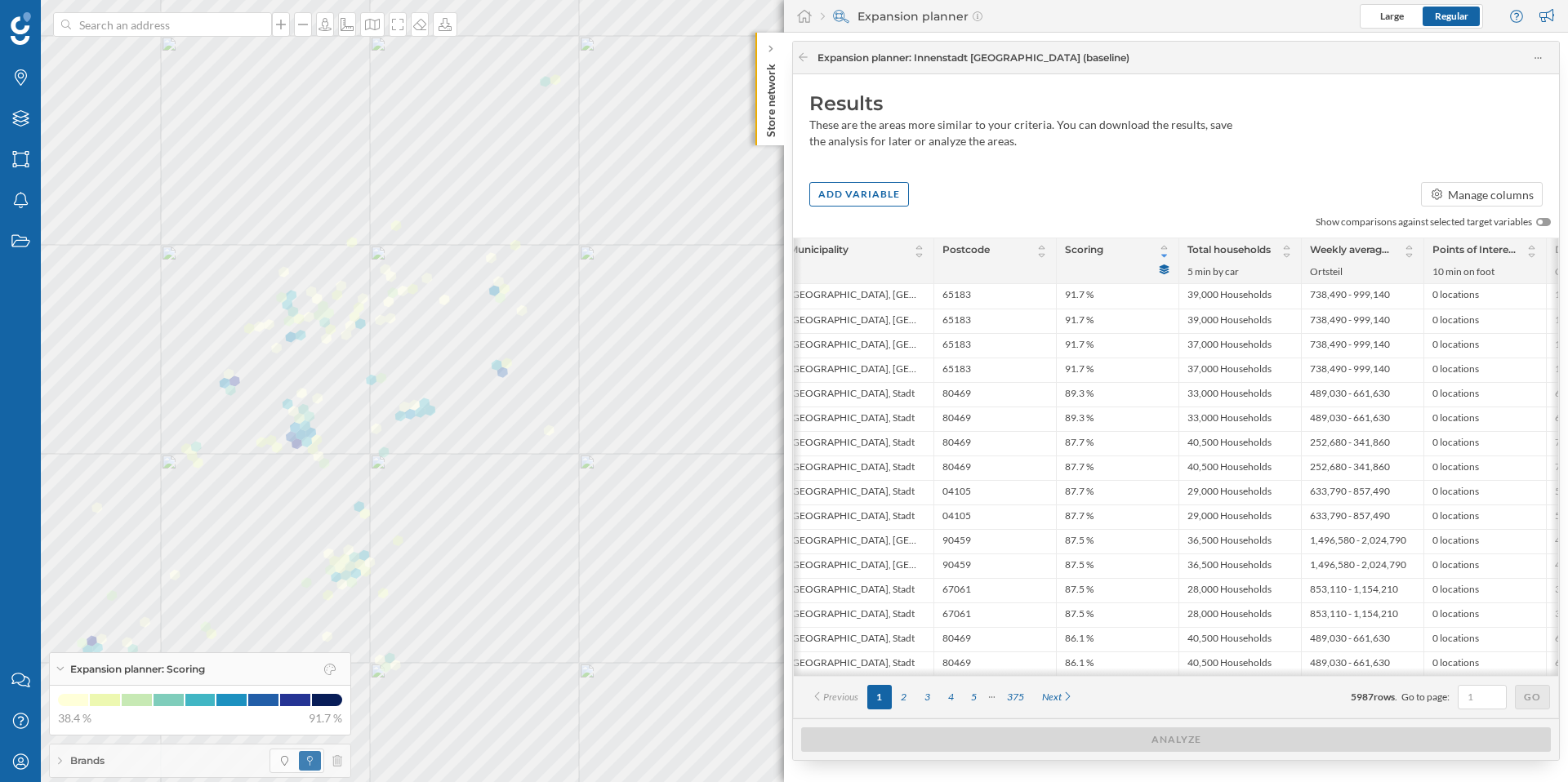
click at [59, 667] on icon at bounding box center [60, 668] width 9 height 4
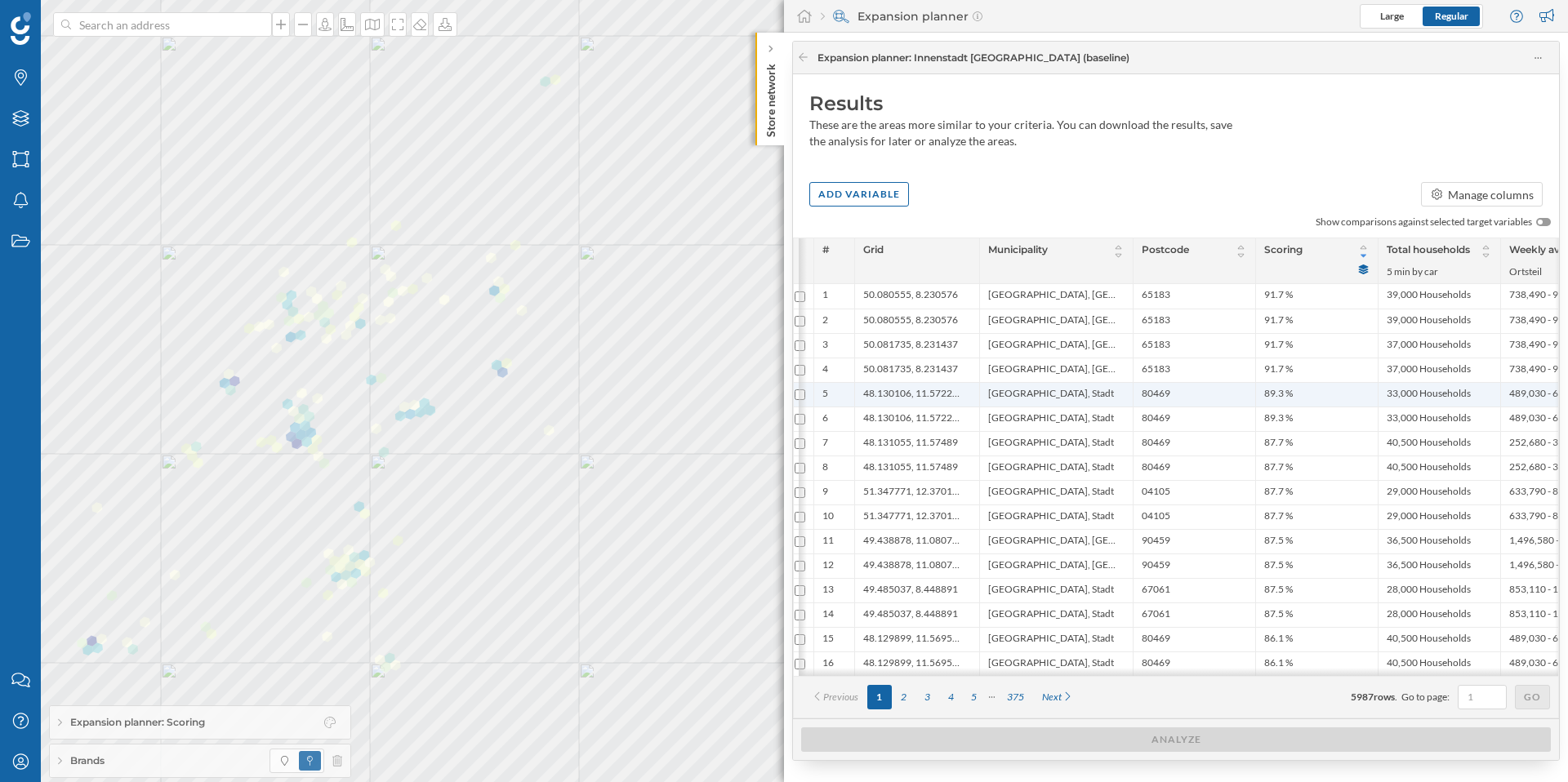
scroll to position [0, 0]
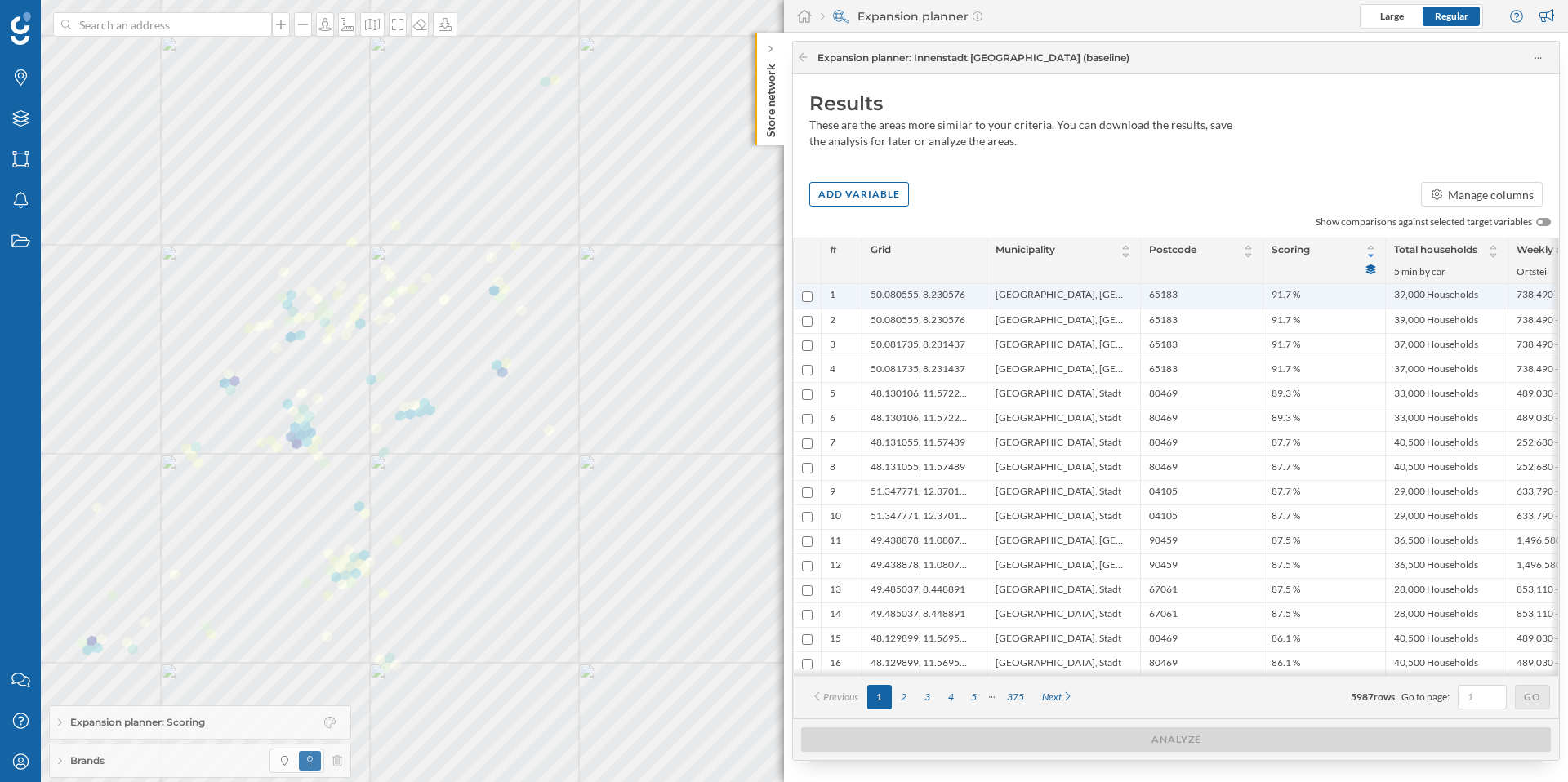
click at [913, 299] on span "50.080555, 8.230576" at bounding box center [918, 296] width 95 height 16
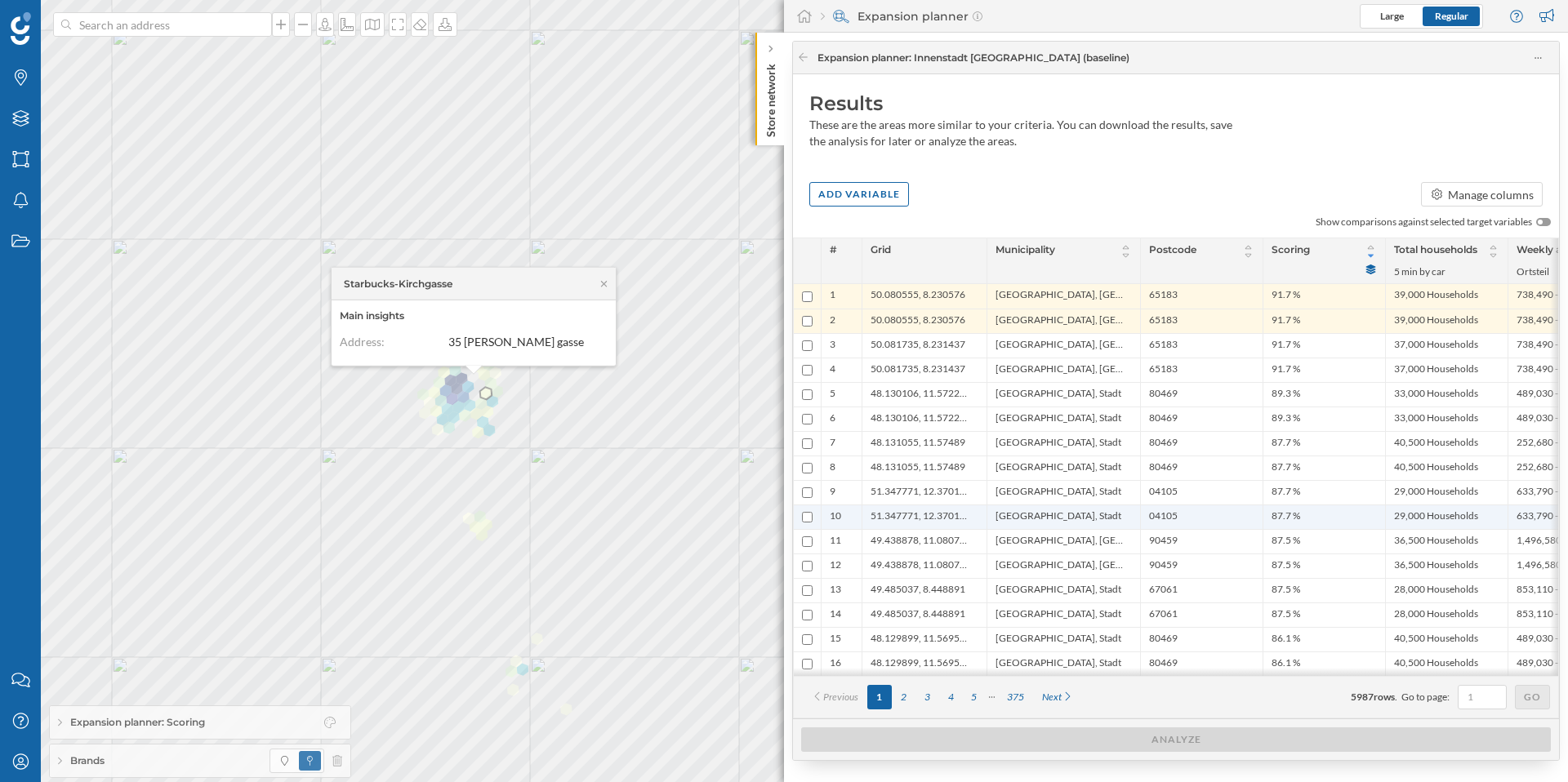
click at [1017, 519] on span "[GEOGRAPHIC_DATA], Stadt" at bounding box center [1058, 517] width 126 height 16
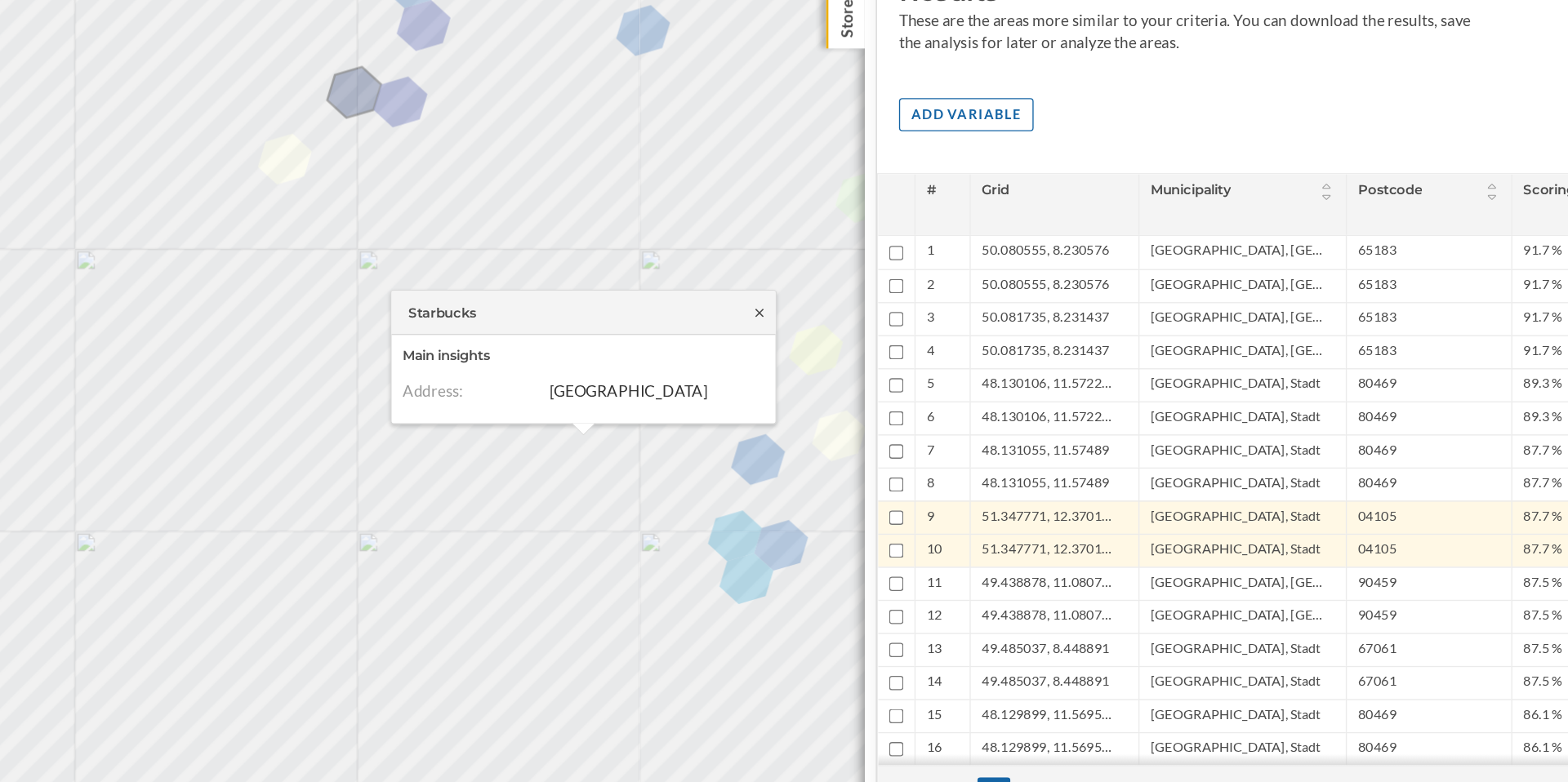
click at [708, 341] on icon at bounding box center [706, 340] width 12 height 10
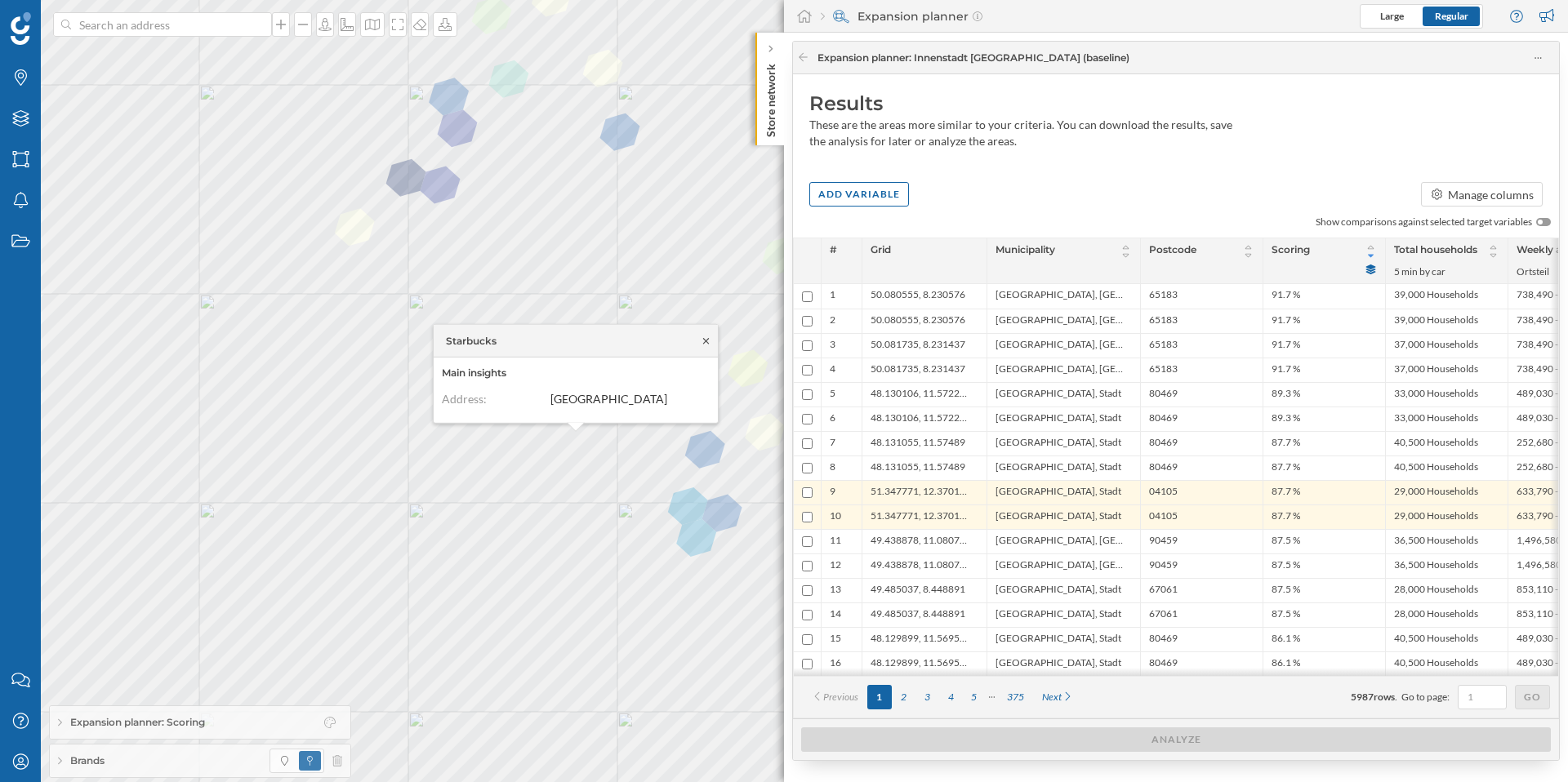
click at [702, 343] on icon at bounding box center [706, 340] width 12 height 10
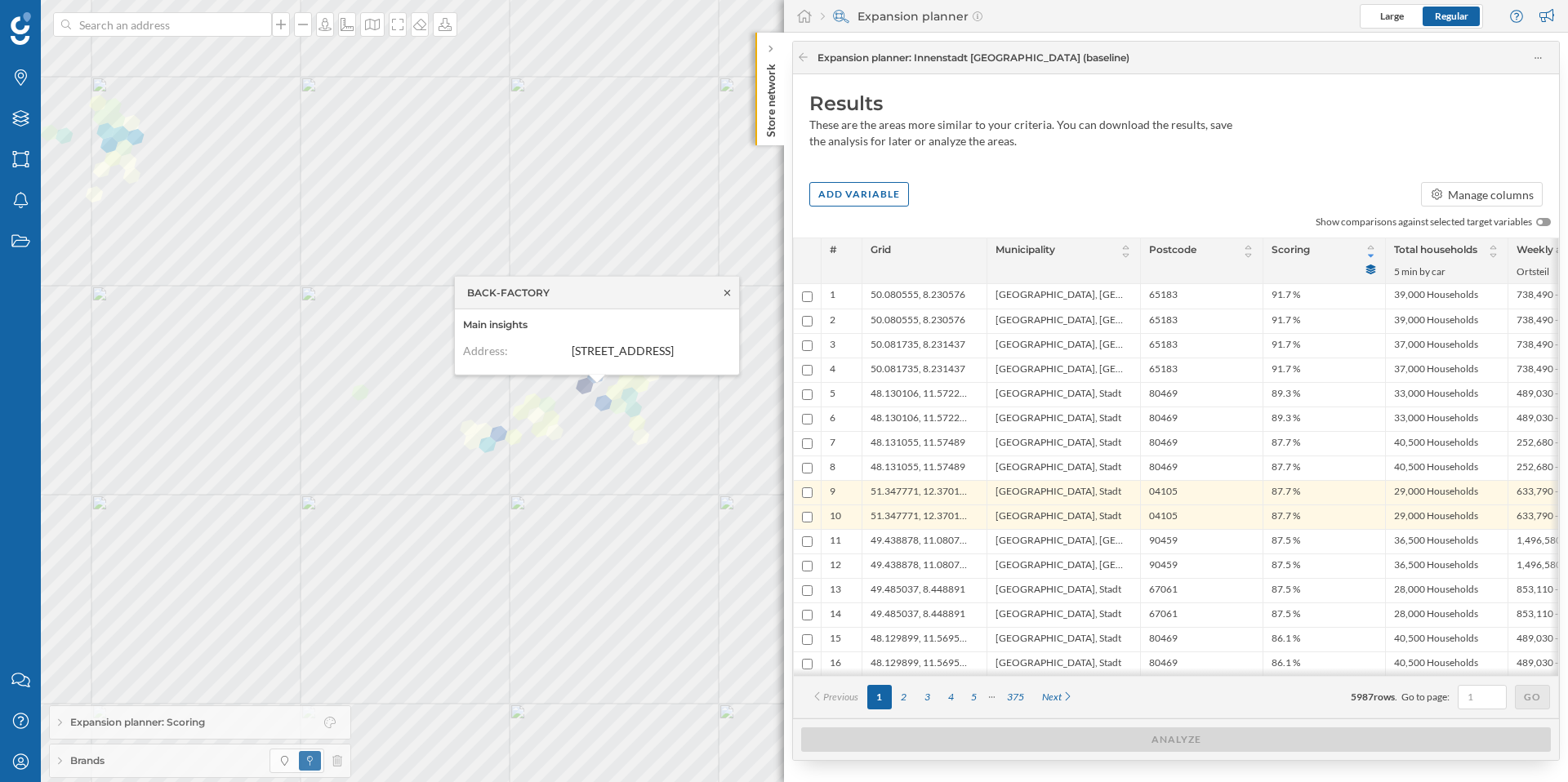
click at [728, 293] on icon at bounding box center [727, 292] width 6 height 6
click at [804, 58] on icon at bounding box center [803, 56] width 12 height 10
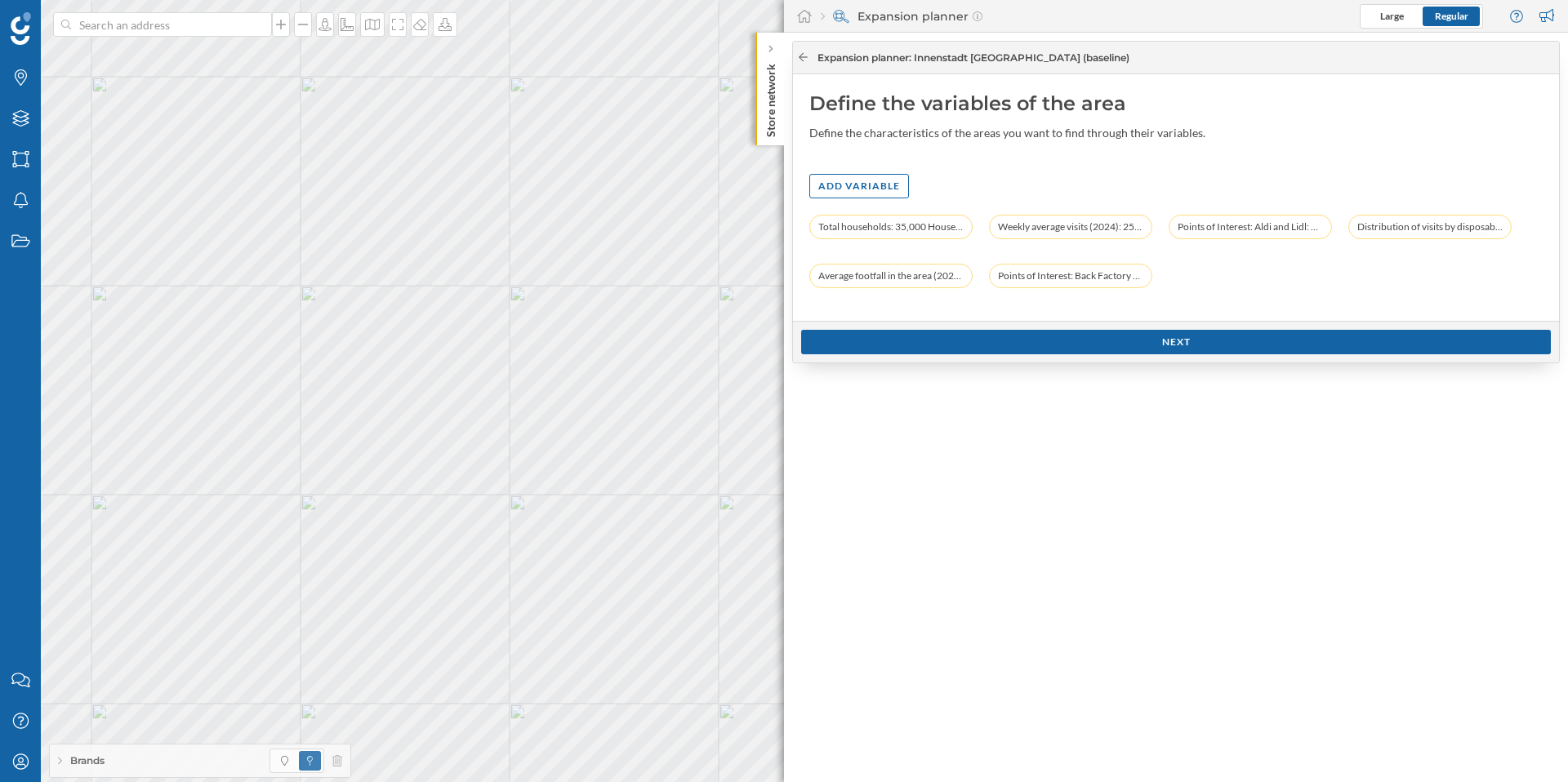
click at [802, 56] on icon at bounding box center [803, 56] width 12 height 10
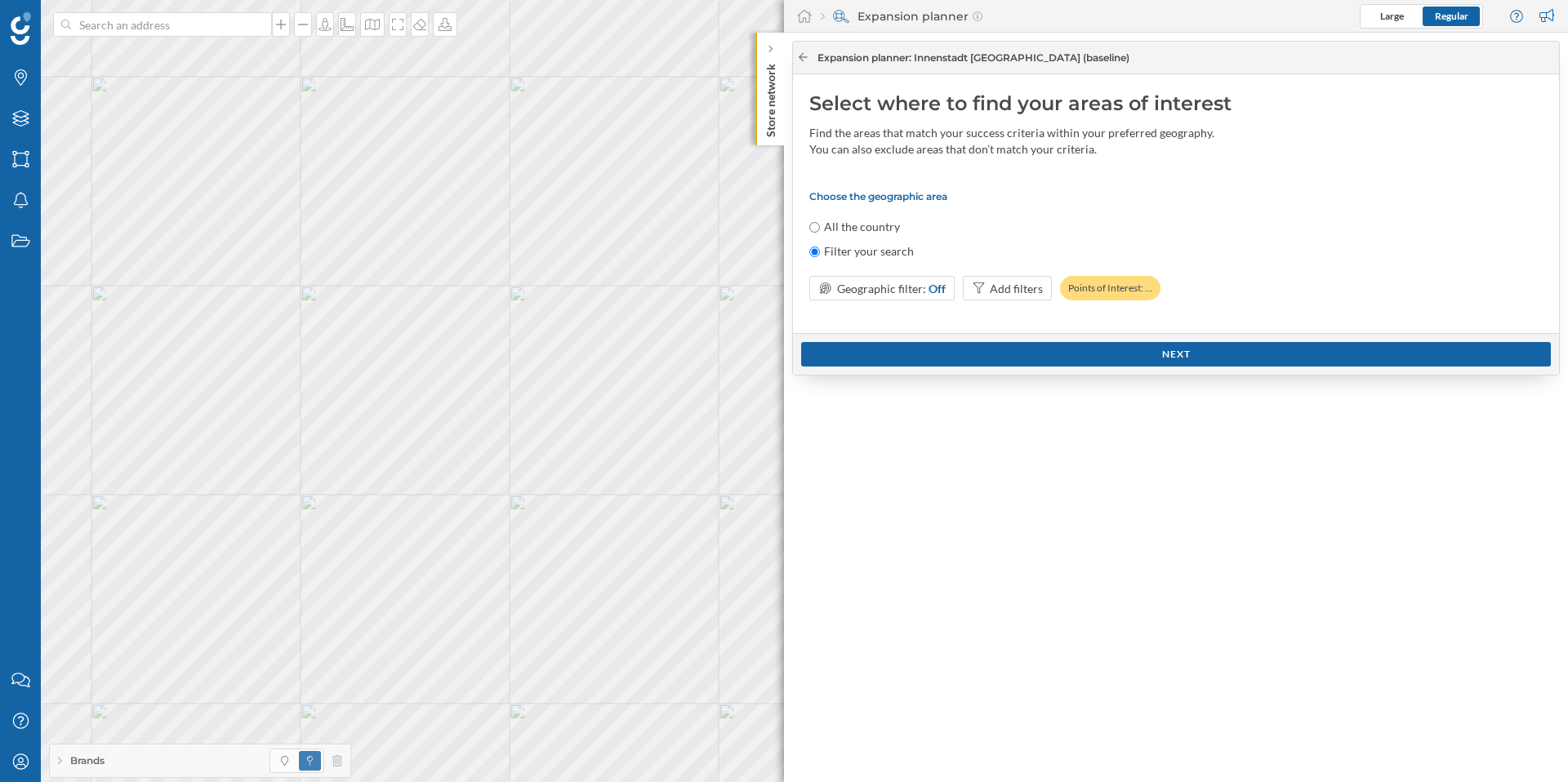
click at [803, 59] on icon at bounding box center [803, 56] width 12 height 10
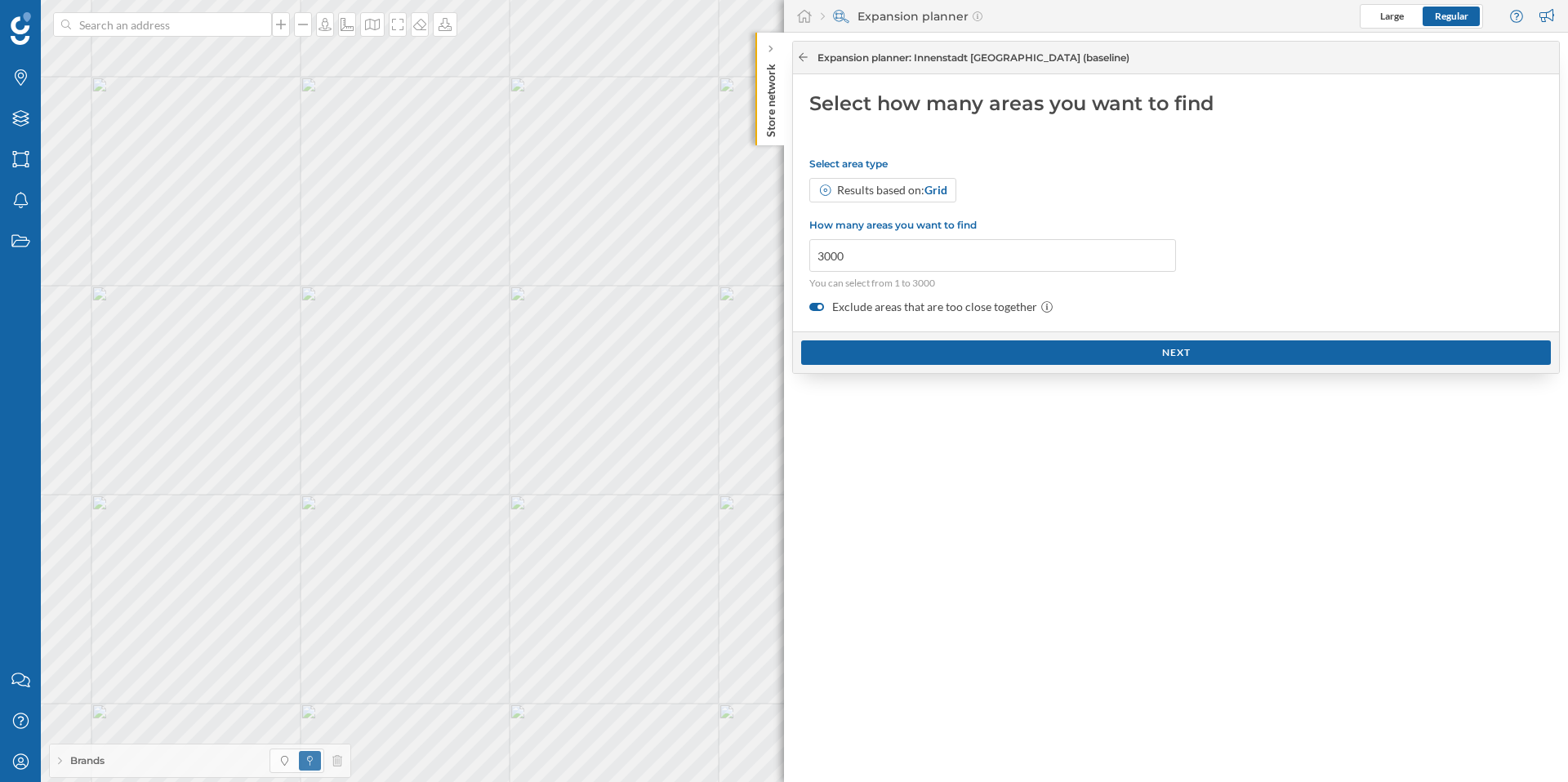
click at [801, 50] on div at bounding box center [803, 57] width 12 height 15
click at [804, 56] on icon at bounding box center [803, 56] width 12 height 10
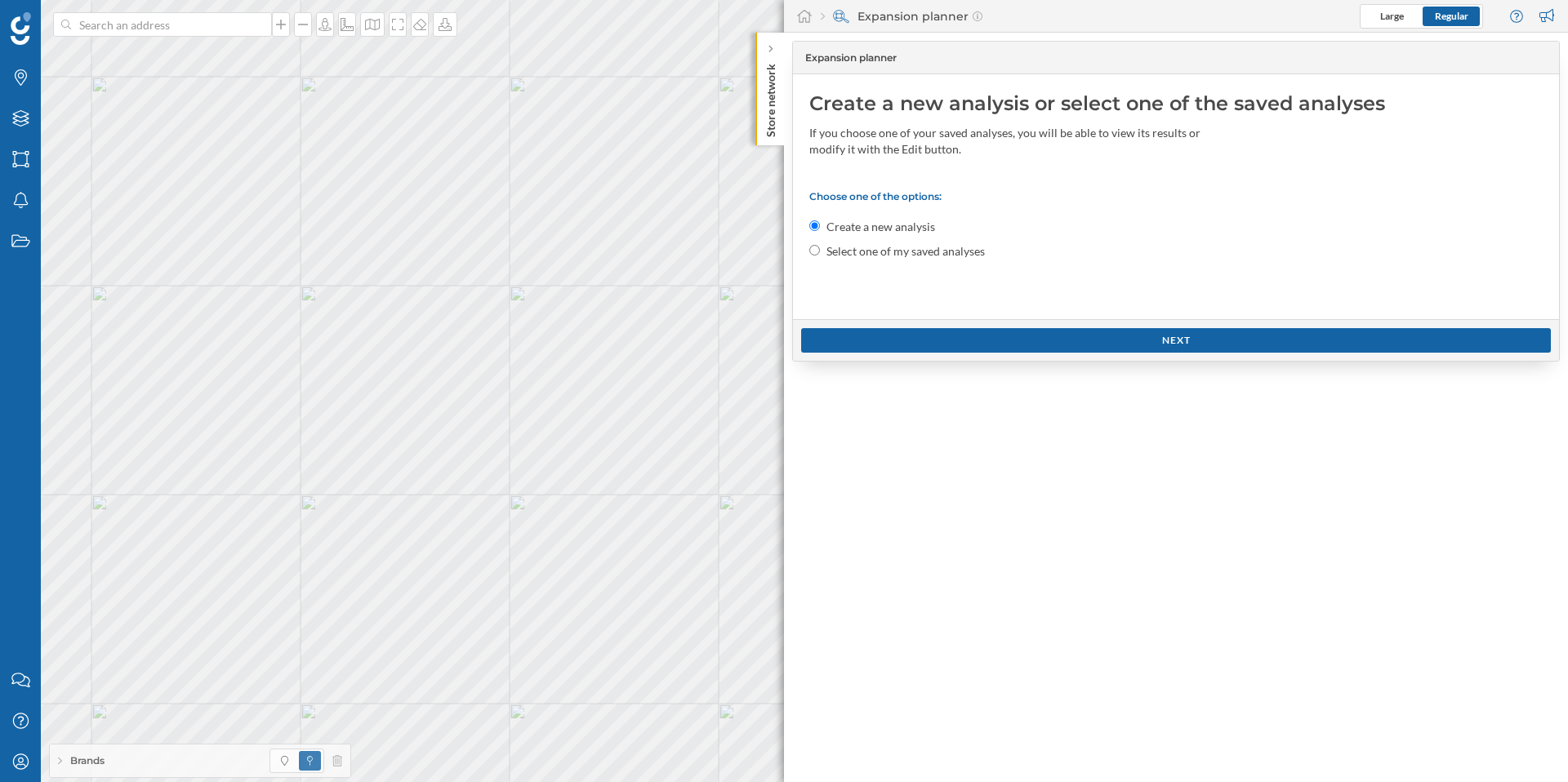
click at [834, 254] on label "Select one of my saved analyses" at bounding box center [906, 251] width 158 height 16
click at [820, 254] on input "Select one of my saved analyses" at bounding box center [814, 250] width 10 height 10
radio input "true"
radio input "false"
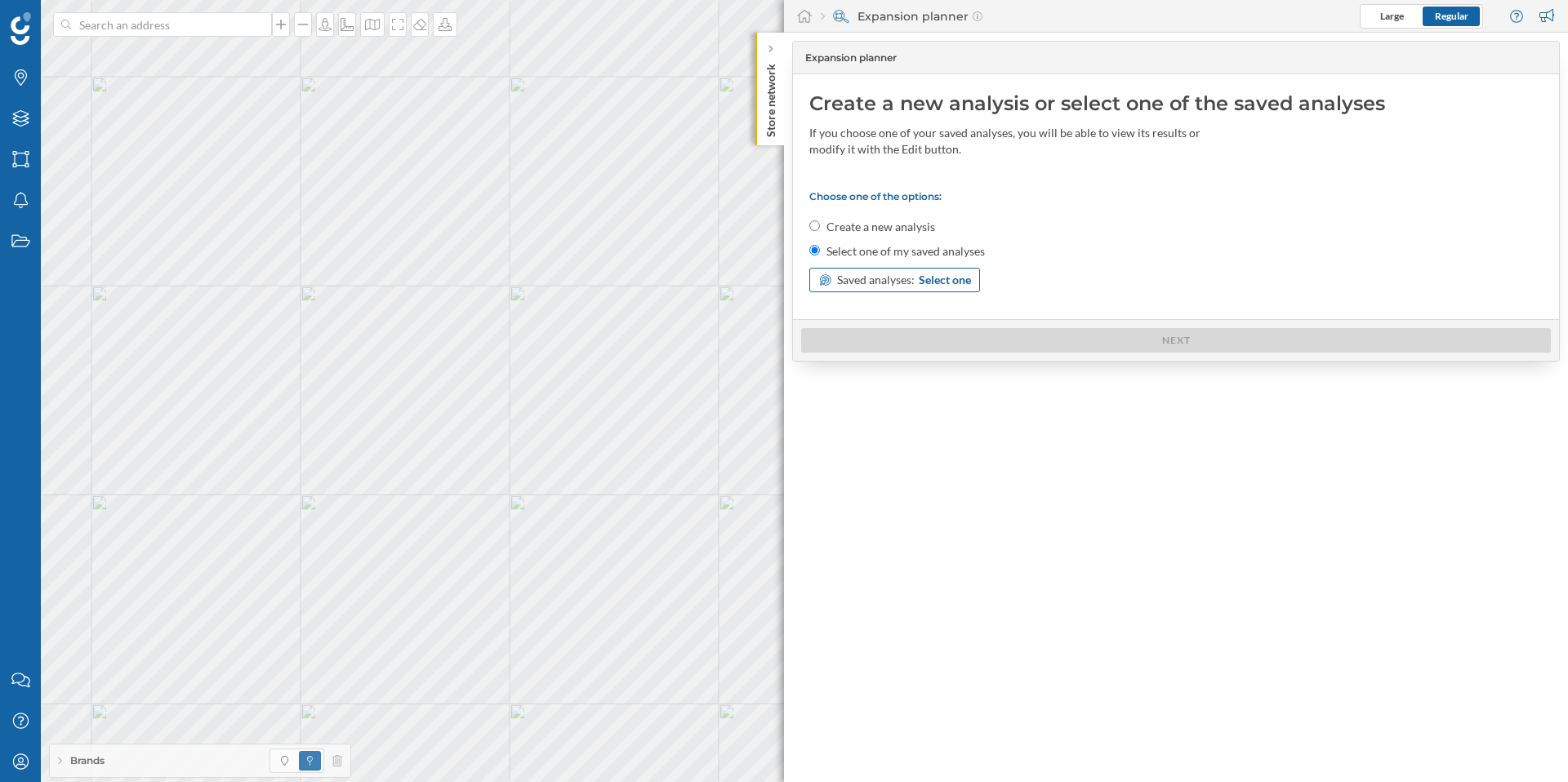
click at [940, 277] on span "Select one" at bounding box center [945, 279] width 52 height 16
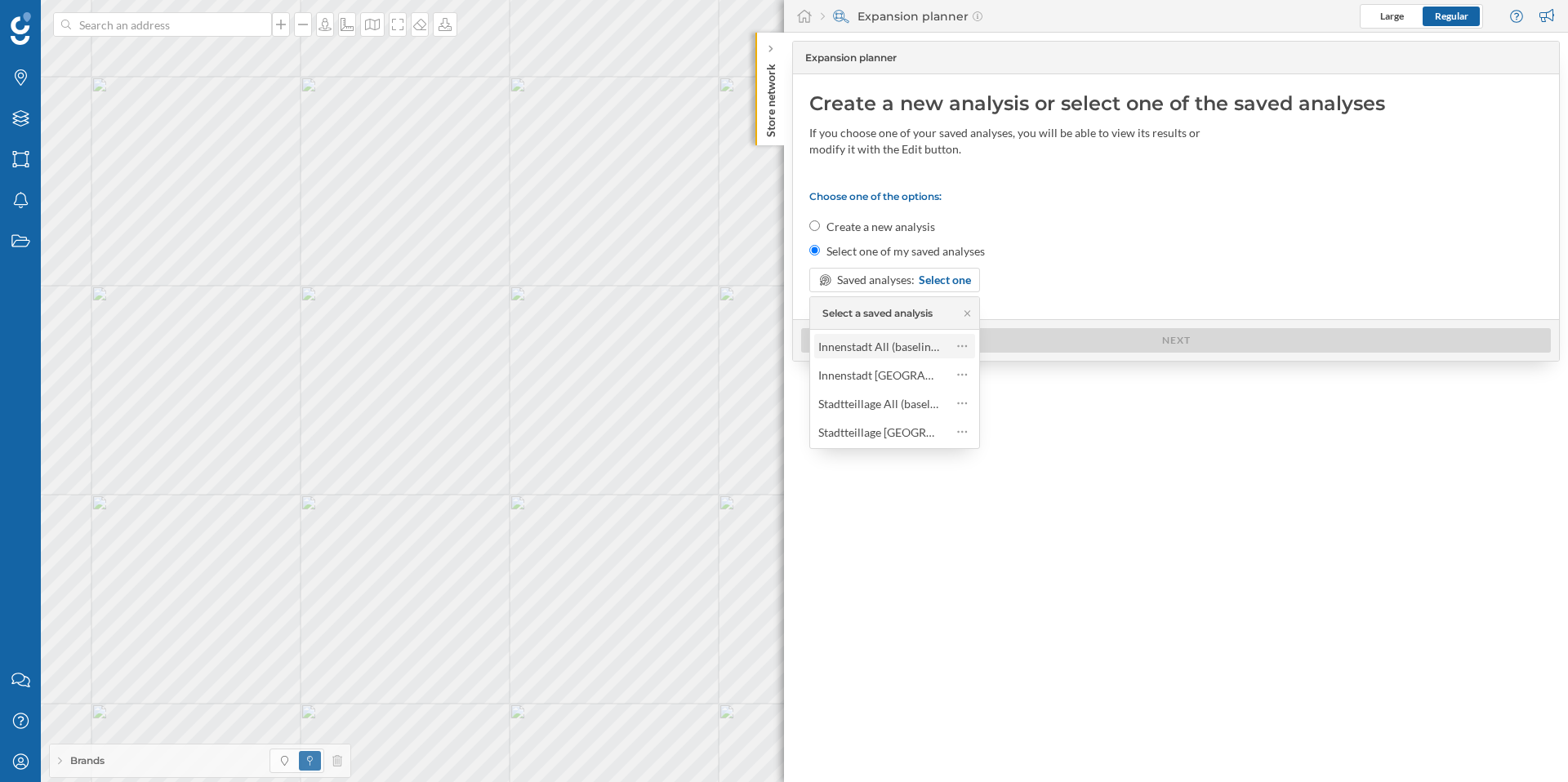
click at [916, 351] on div "Innenstadt All (baseline)" at bounding box center [879, 346] width 122 height 14
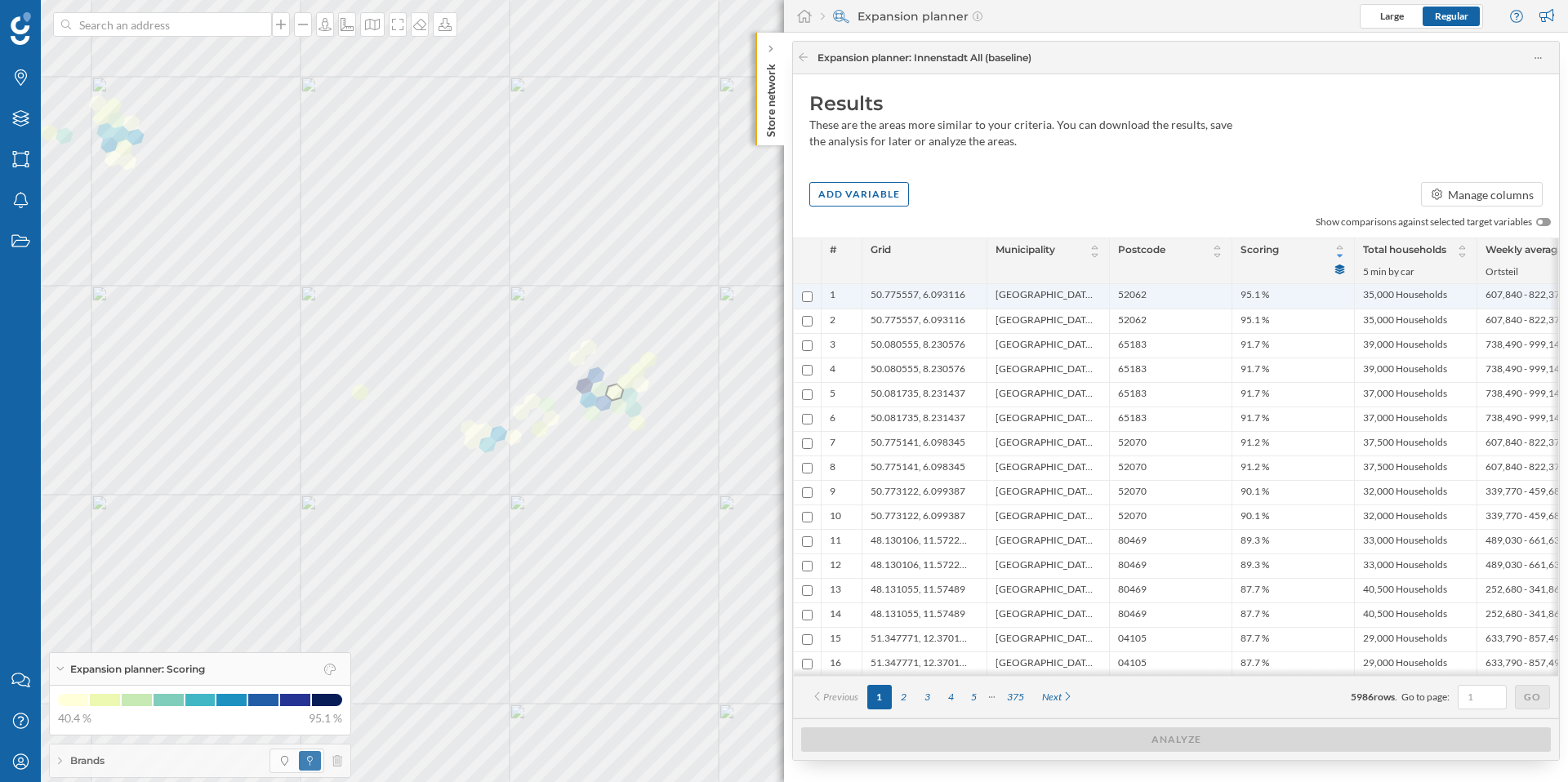
click at [933, 299] on span "50.775557, 6.093116" at bounding box center [918, 296] width 95 height 16
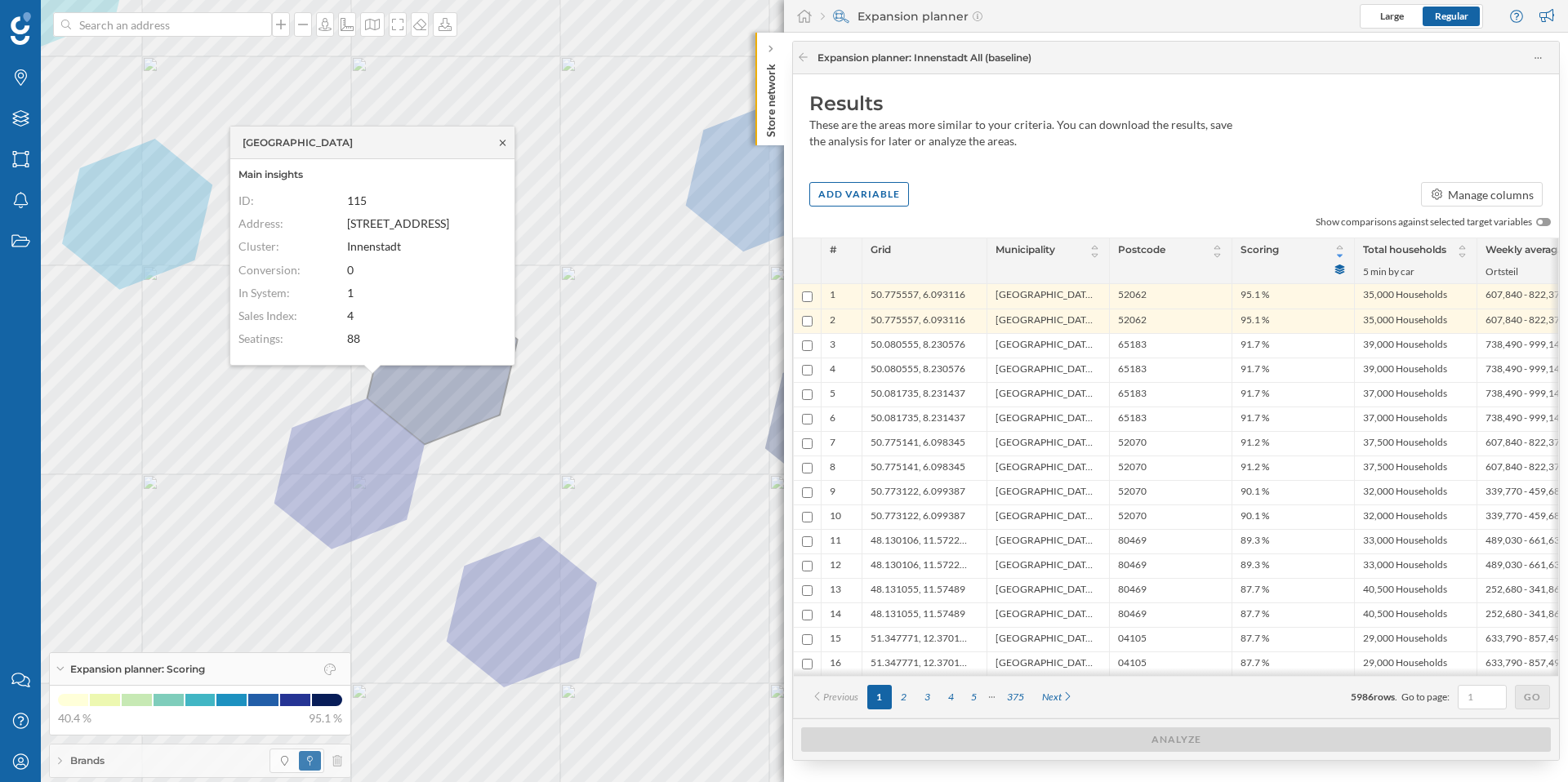
click at [501, 145] on icon at bounding box center [503, 142] width 12 height 10
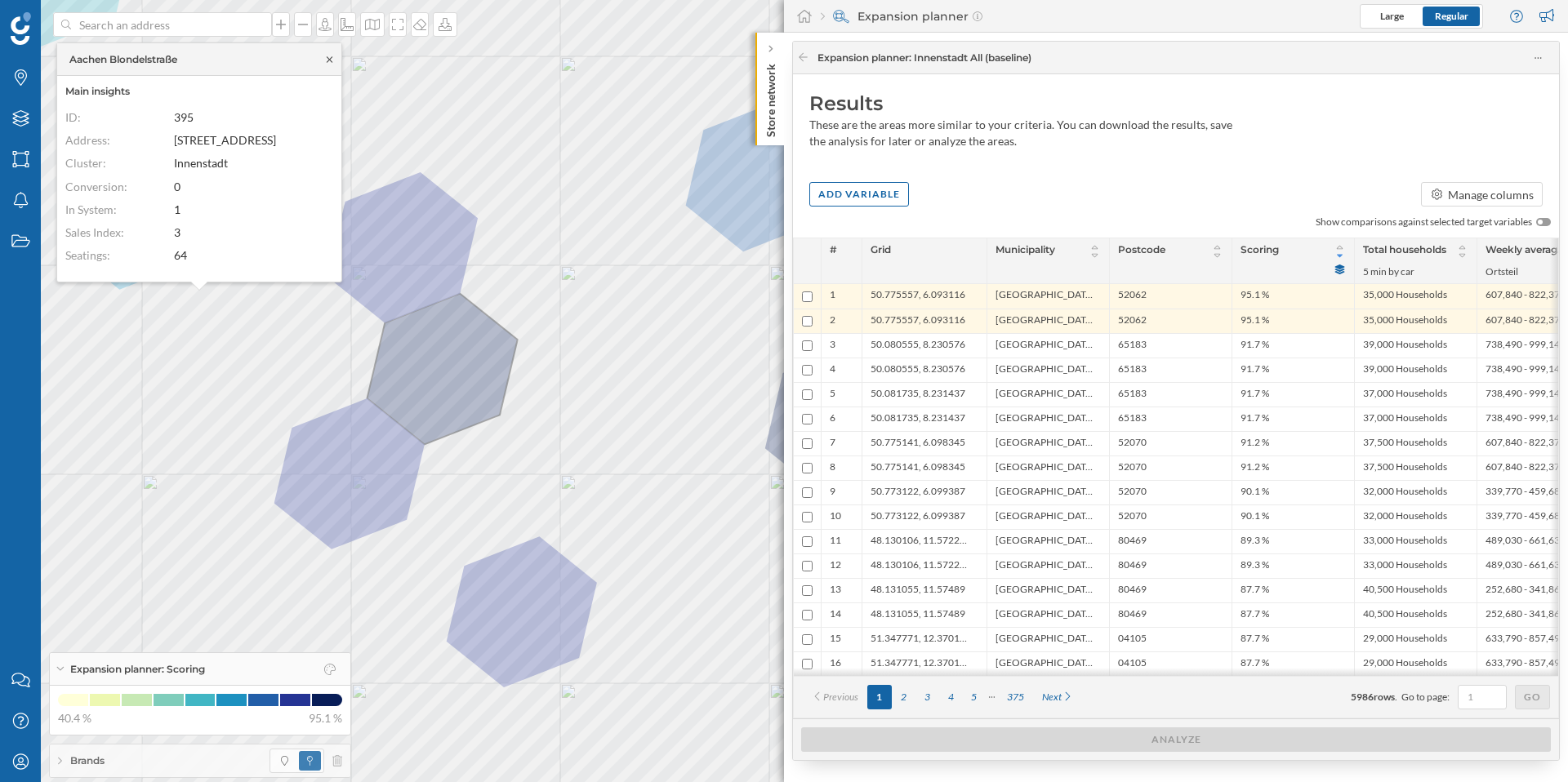
click at [333, 60] on icon at bounding box center [329, 59] width 12 height 10
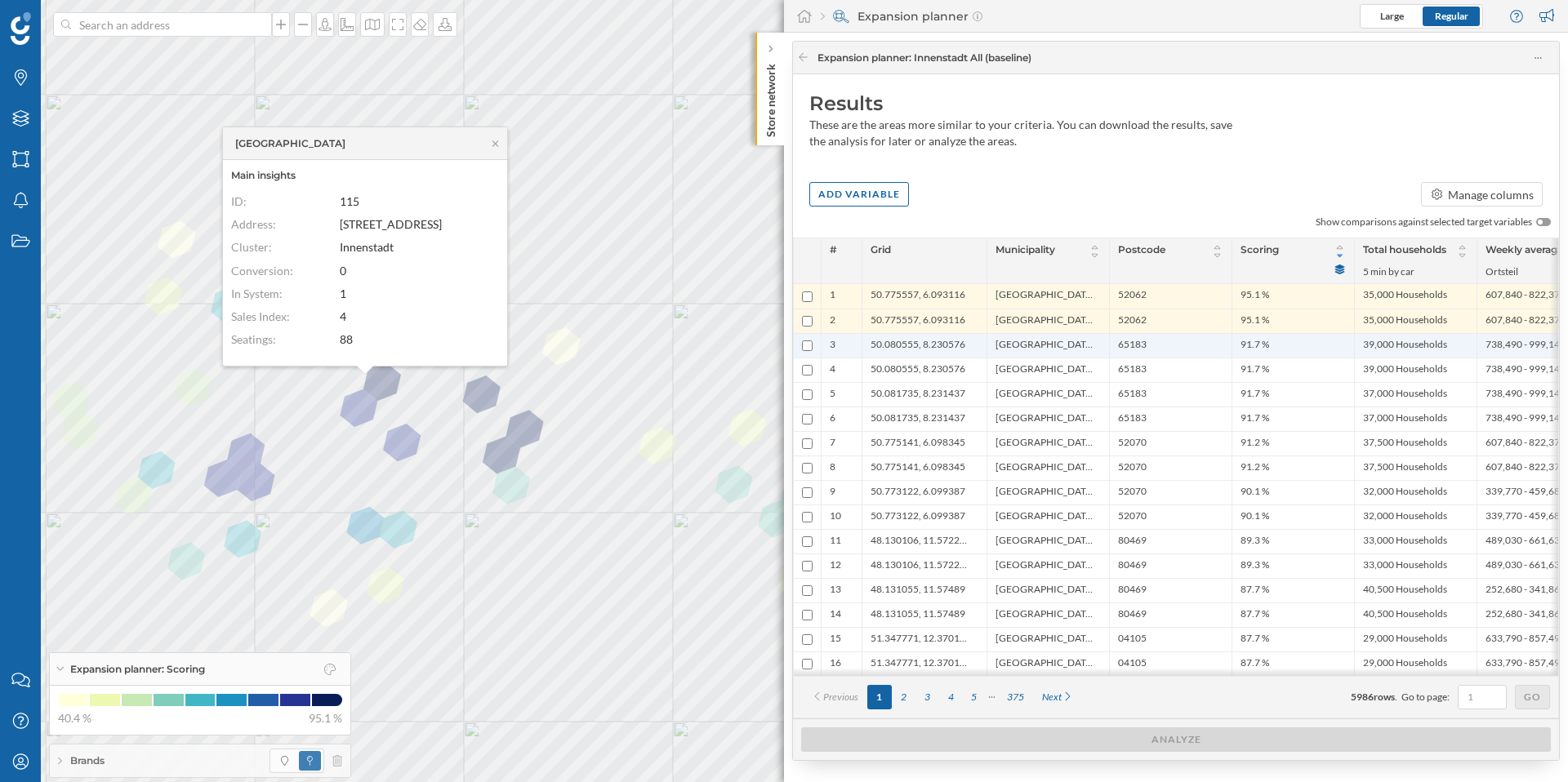
click at [989, 350] on div "[GEOGRAPHIC_DATA], [GEOGRAPHIC_DATA]" at bounding box center [1047, 345] width 122 height 24
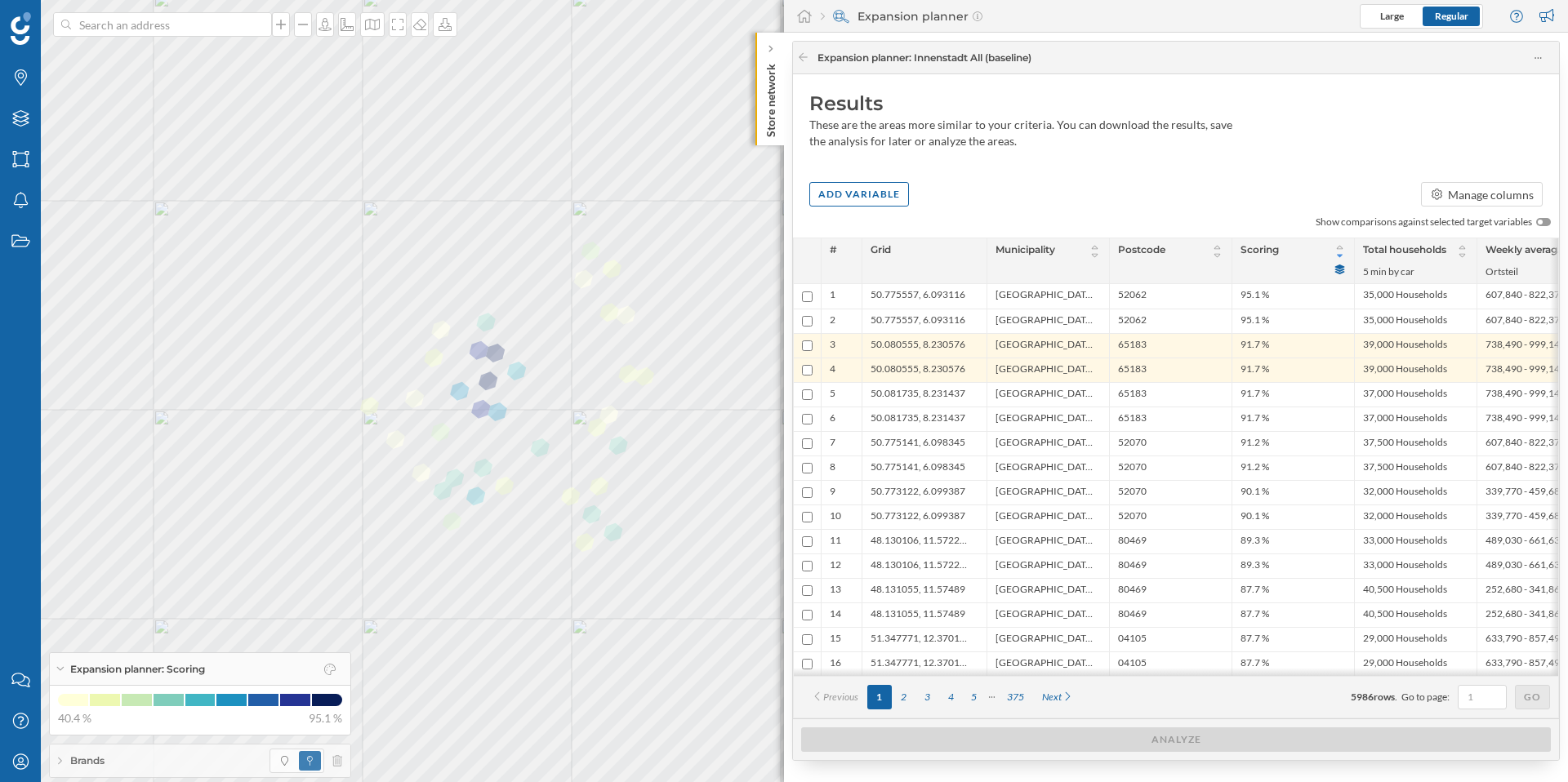
click at [67, 762] on div "Brands" at bounding box center [200, 761] width 300 height 33
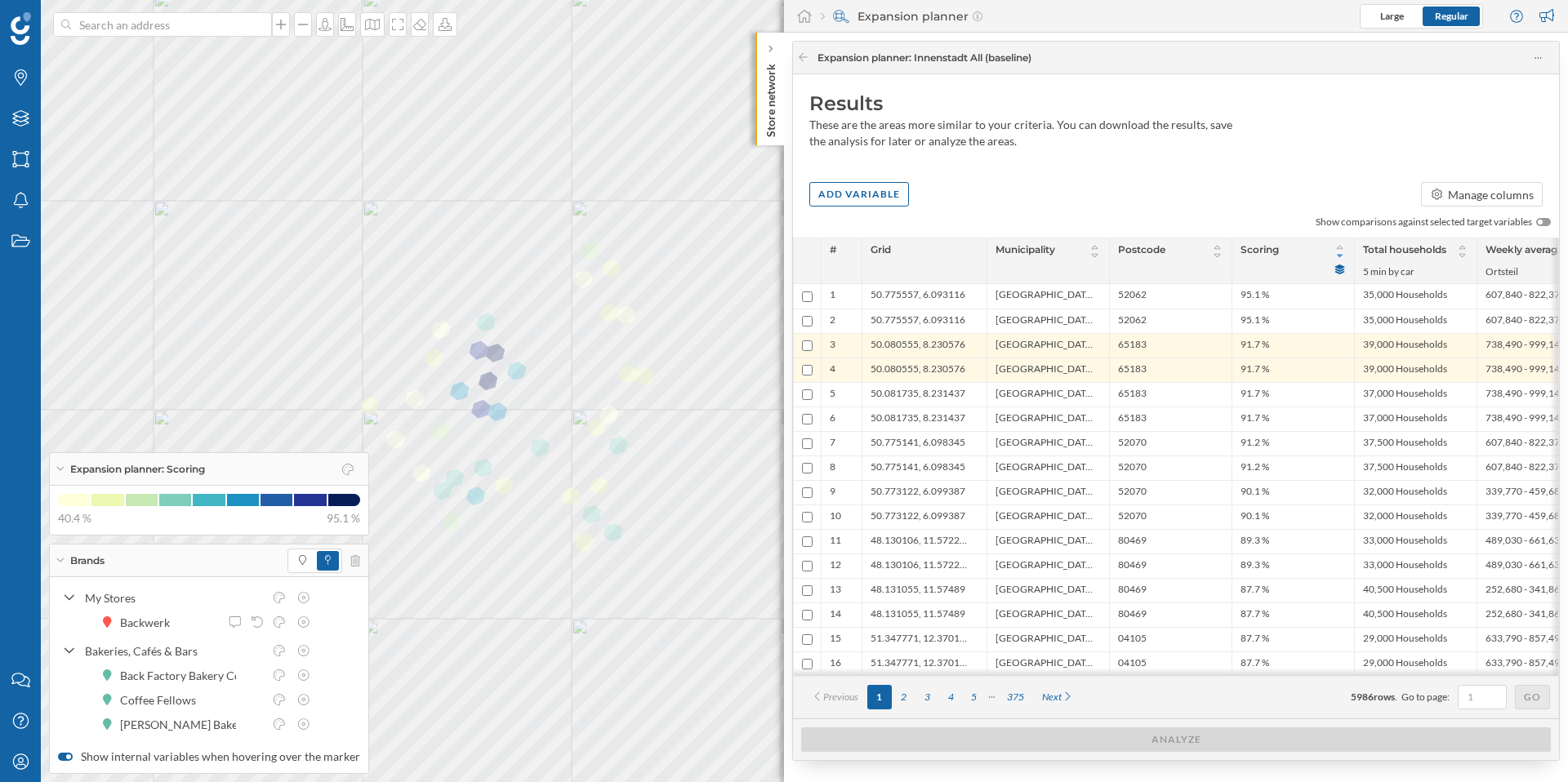
click at [60, 560] on icon at bounding box center [60, 560] width 9 height 4
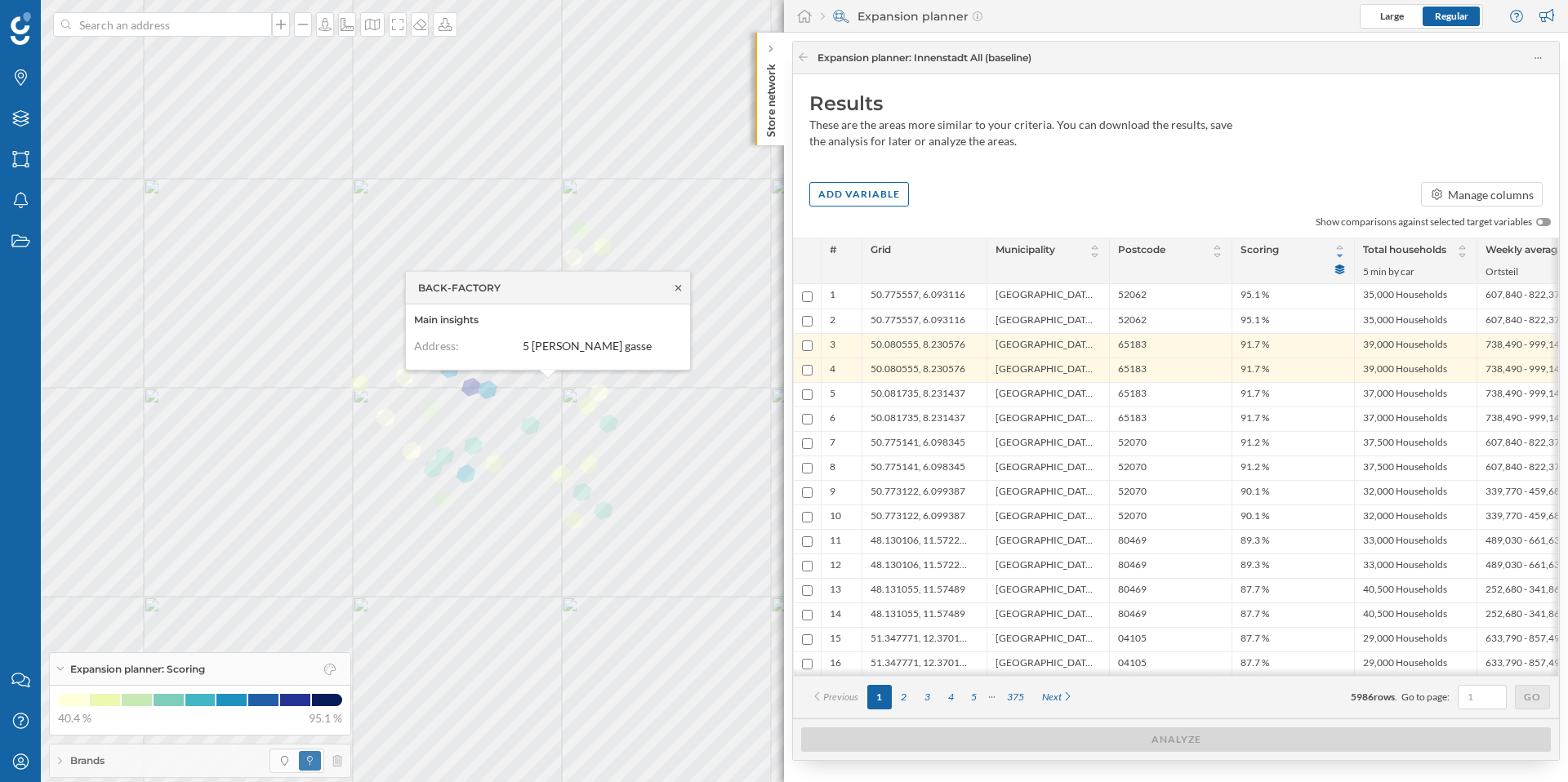
click at [675, 286] on icon at bounding box center [678, 286] width 12 height 10
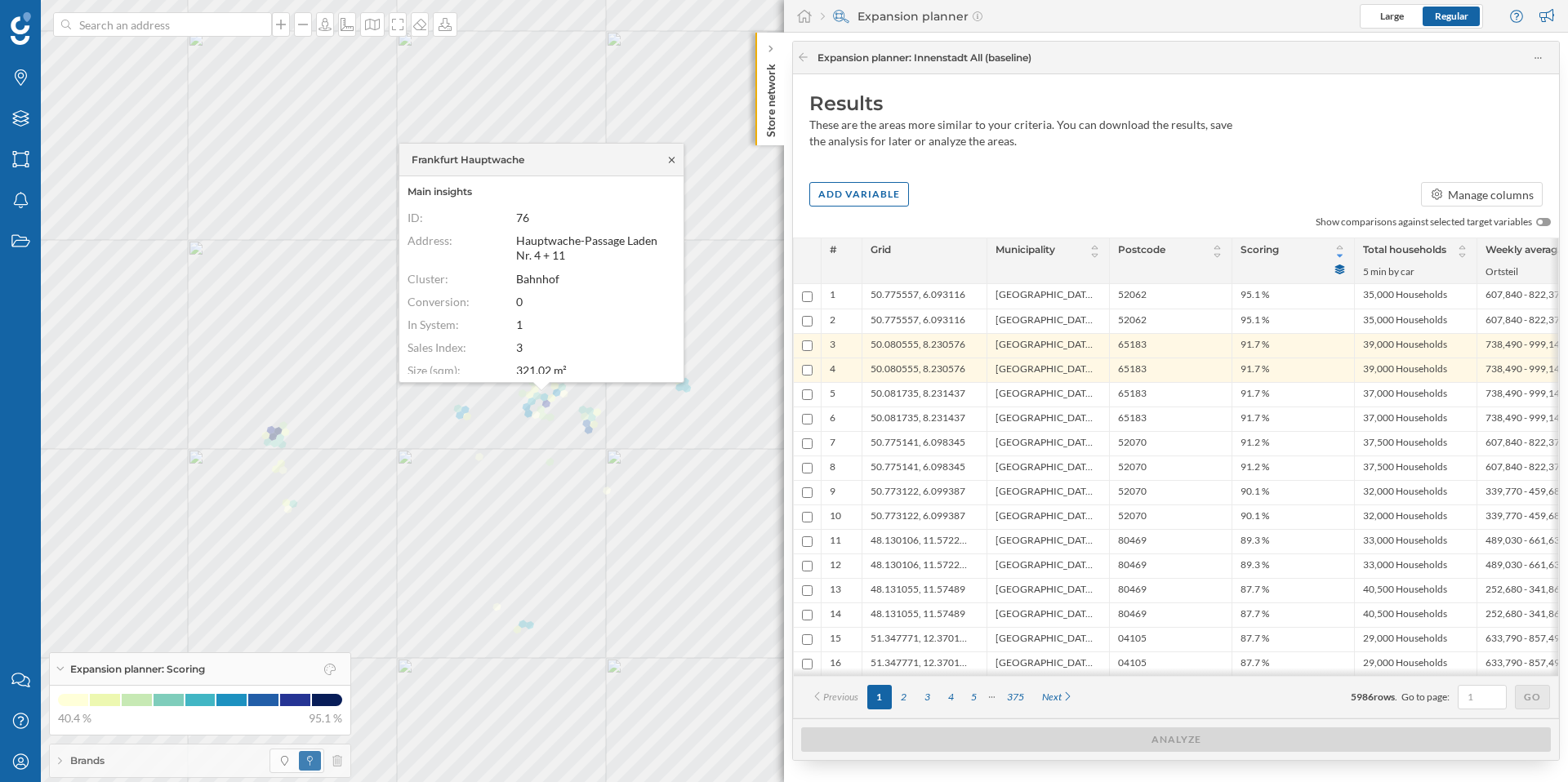
click at [672, 159] on icon at bounding box center [672, 160] width 12 height 10
click at [675, 151] on icon at bounding box center [677, 153] width 12 height 10
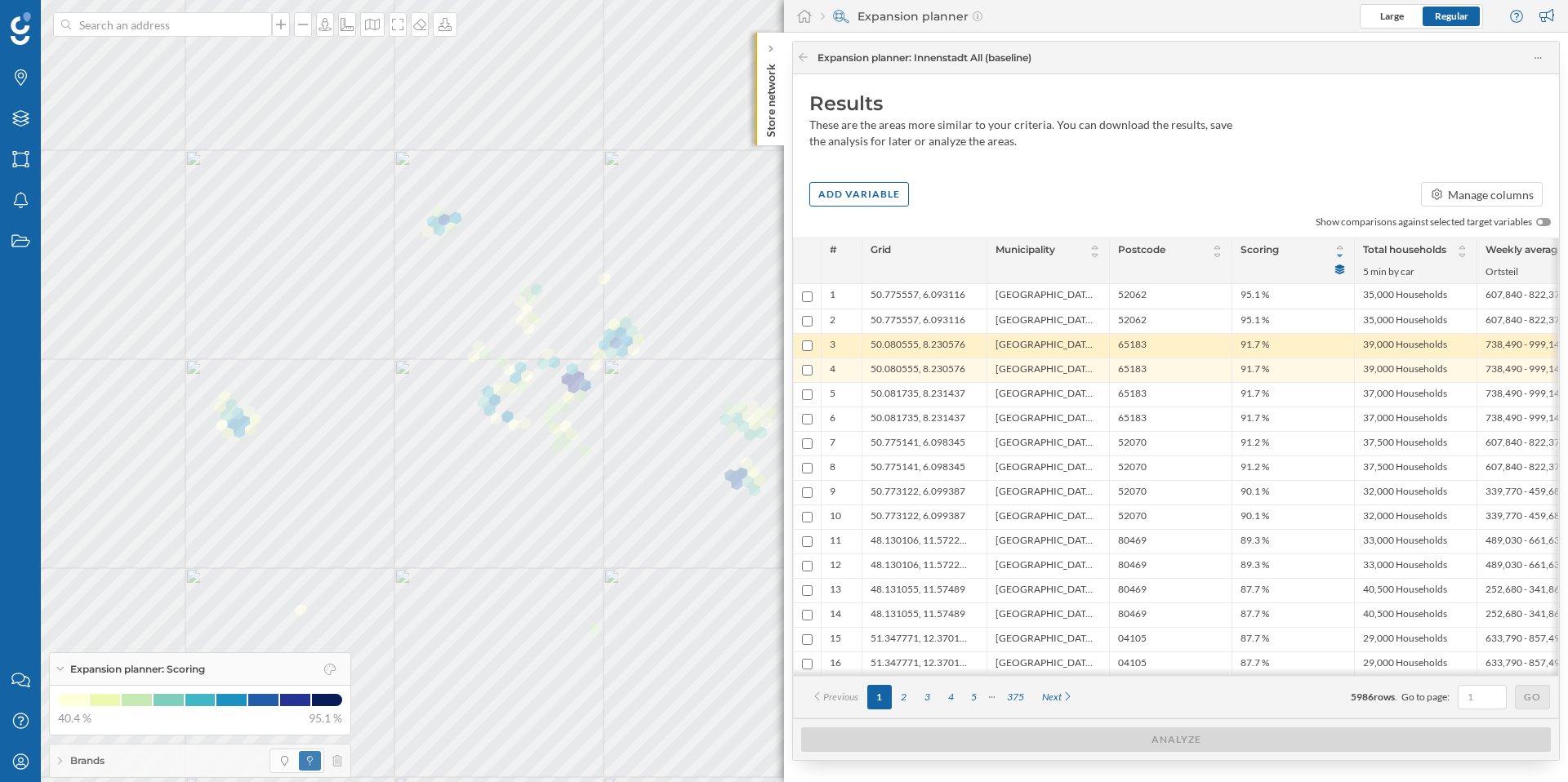
click at [937, 346] on span "50.080555, 8.230576" at bounding box center [918, 345] width 95 height 16
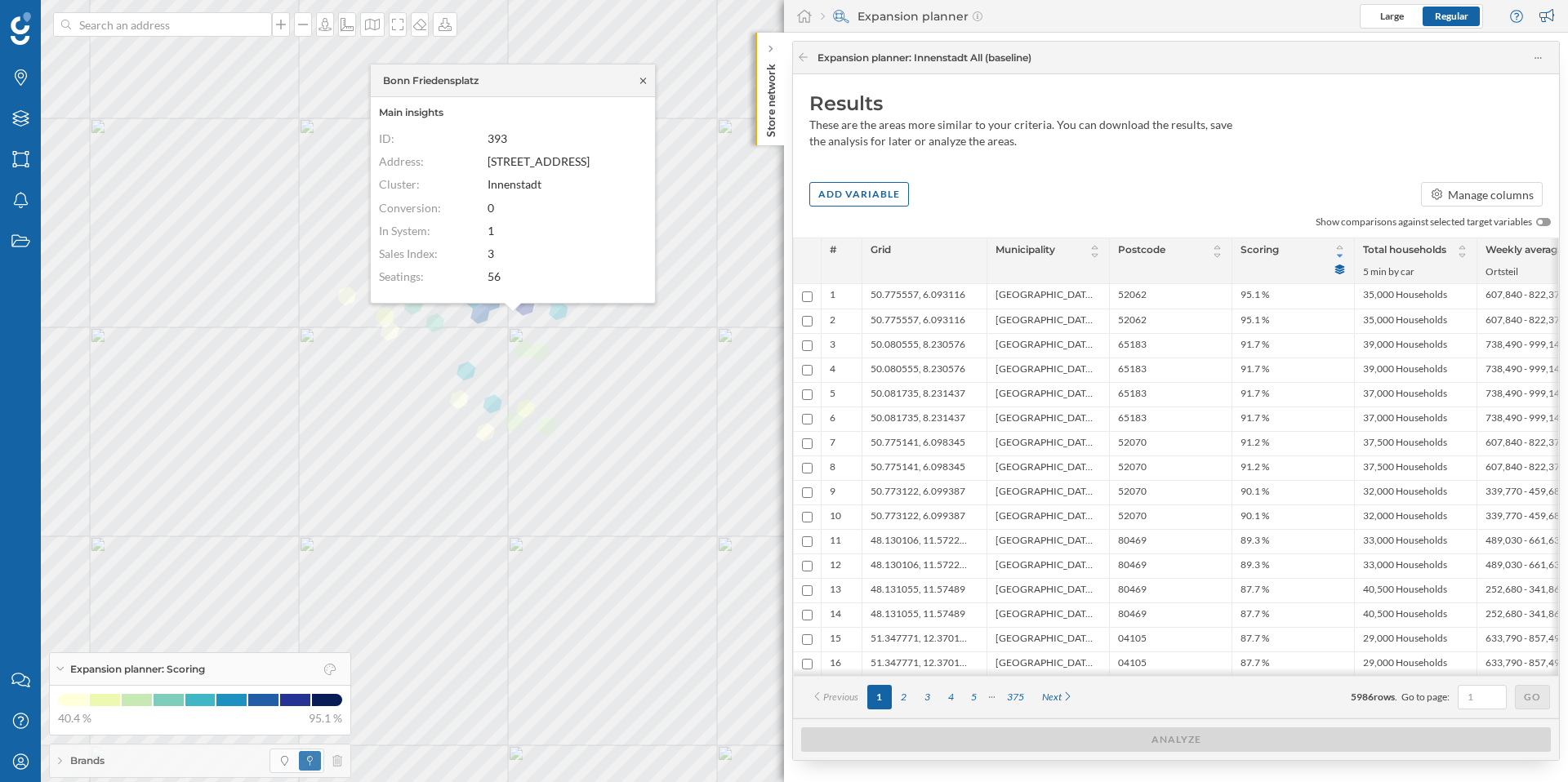
click at [639, 78] on icon at bounding box center [643, 80] width 12 height 10
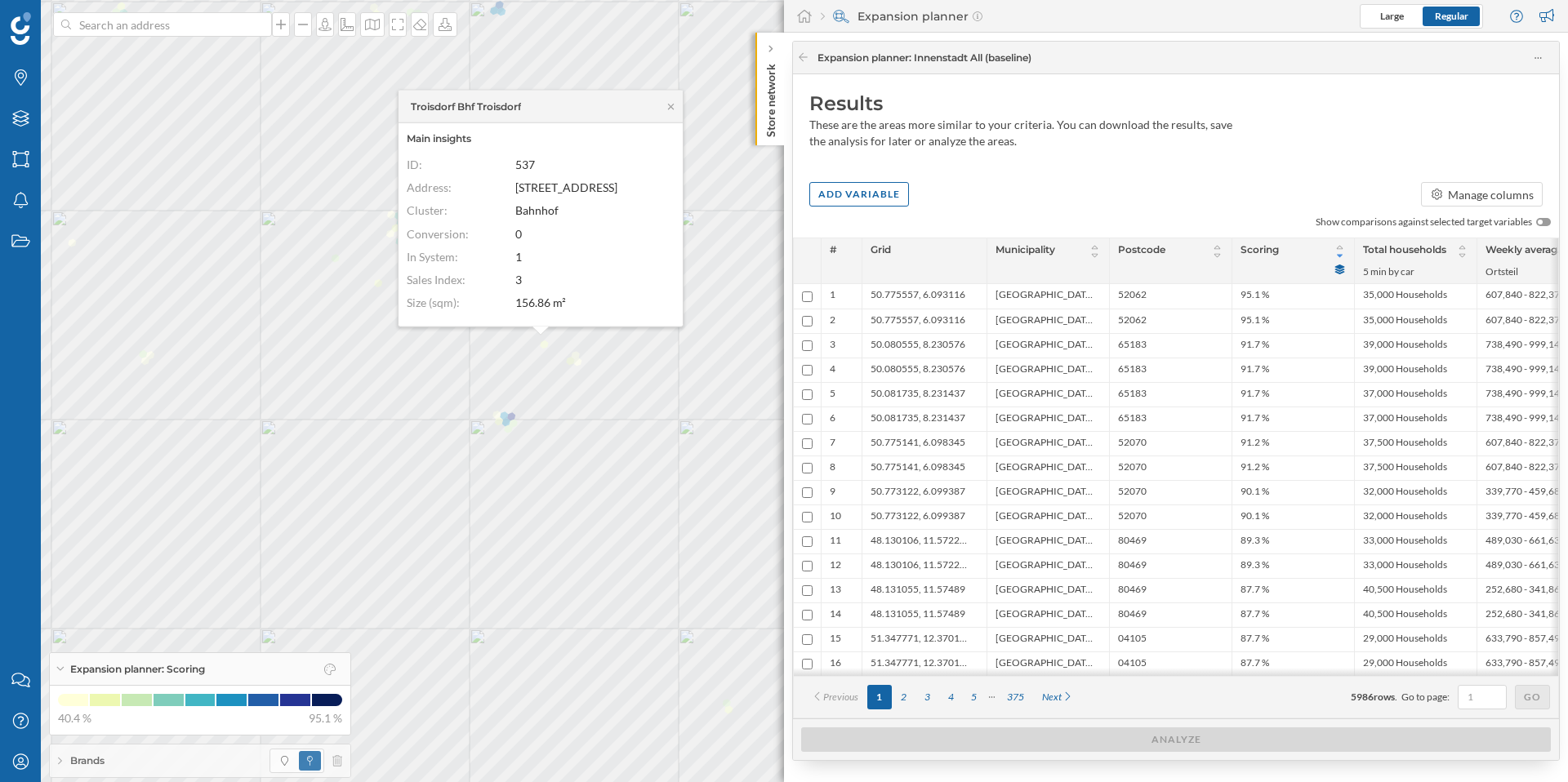
click at [654, 748] on div "Troisdorf Bhf Troisdorf Main insights ID: 537 Address: [STREET_ADDRESS] Cluster…" at bounding box center [654, 748] width 0 height 0
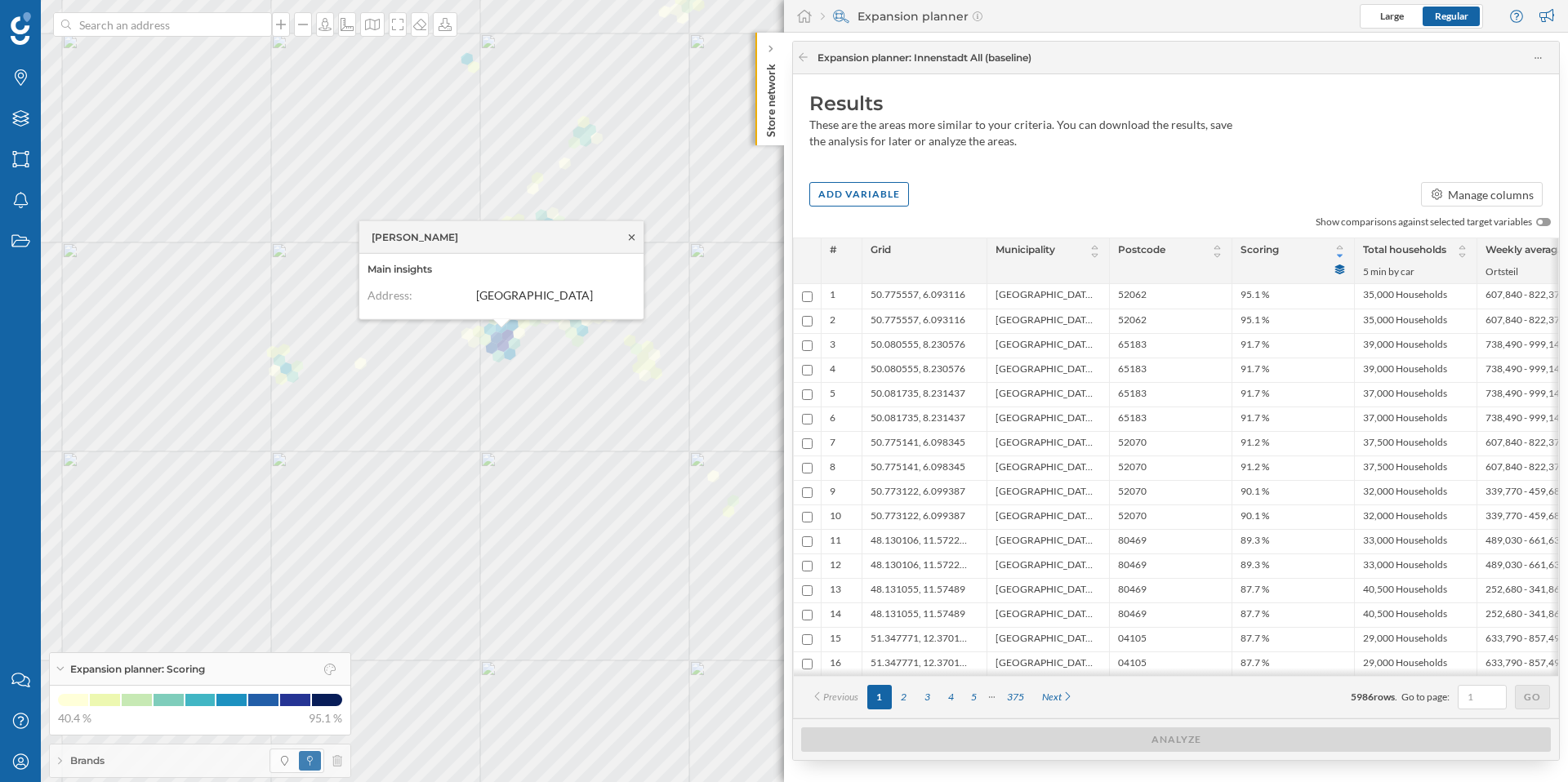
click at [630, 236] on icon at bounding box center [631, 237] width 6 height 6
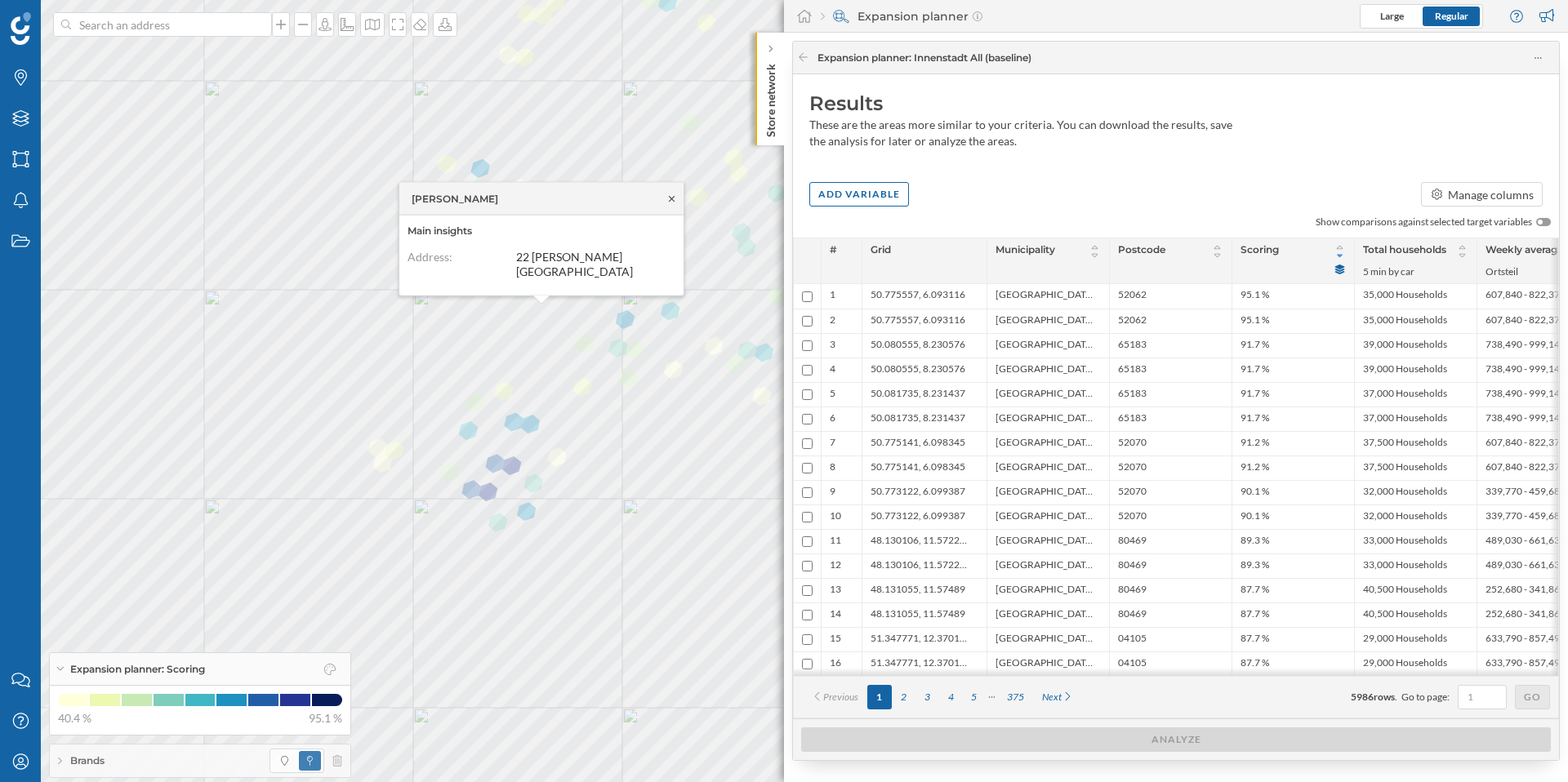
click at [675, 203] on icon at bounding box center [672, 198] width 12 height 10
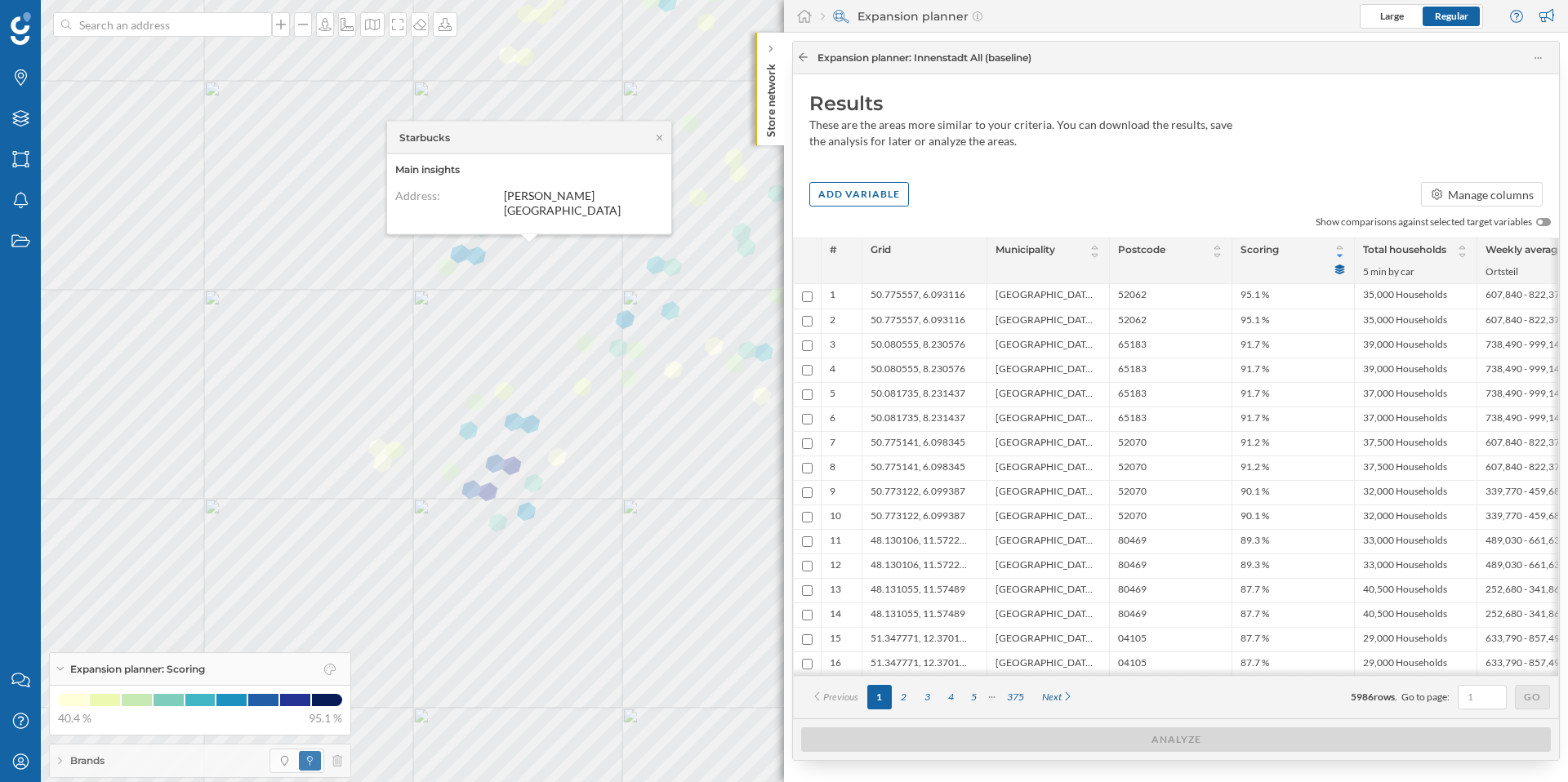
click at [804, 52] on icon at bounding box center [803, 56] width 12 height 10
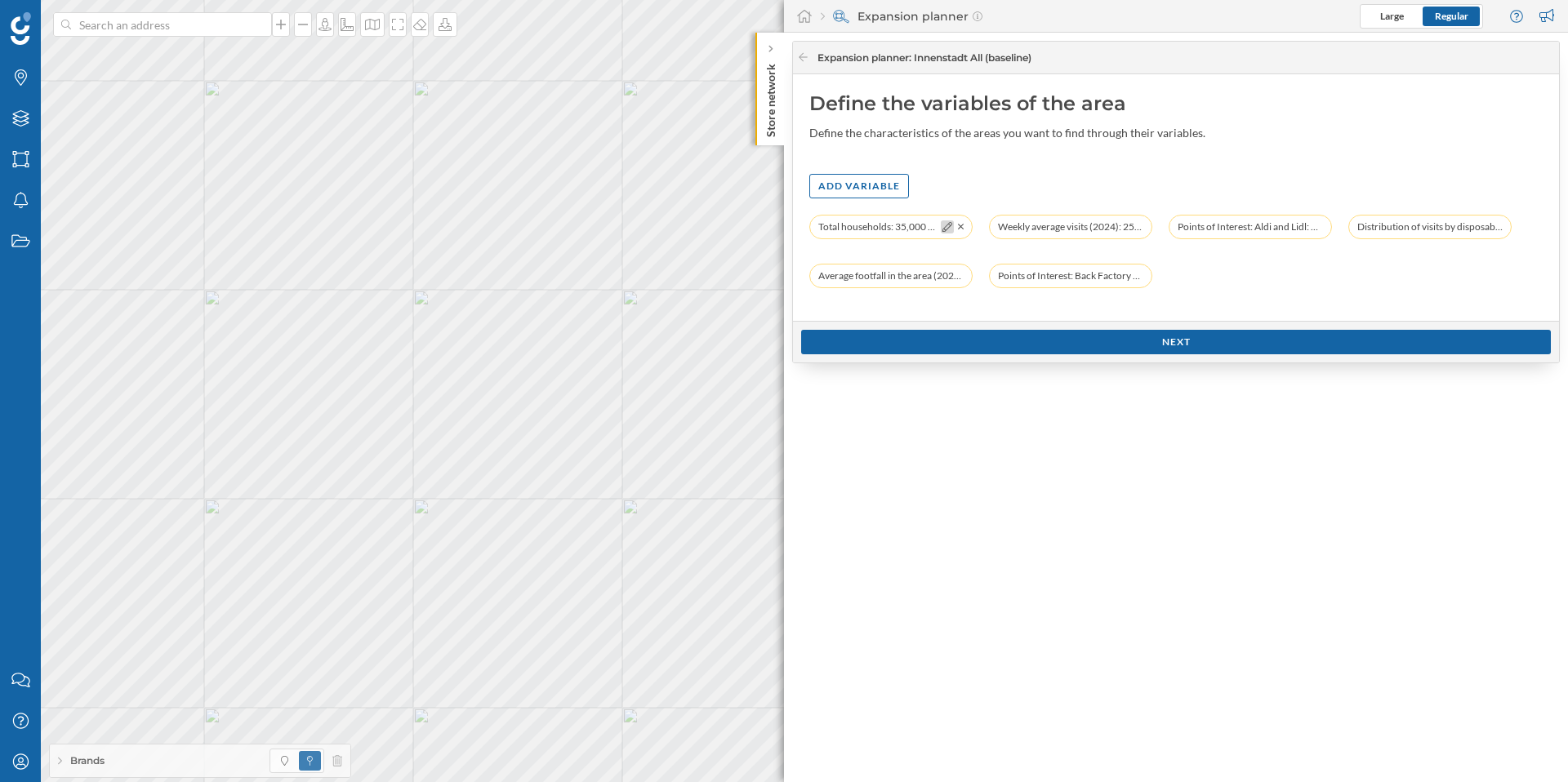
click at [943, 228] on icon at bounding box center [946, 227] width 10 height 10
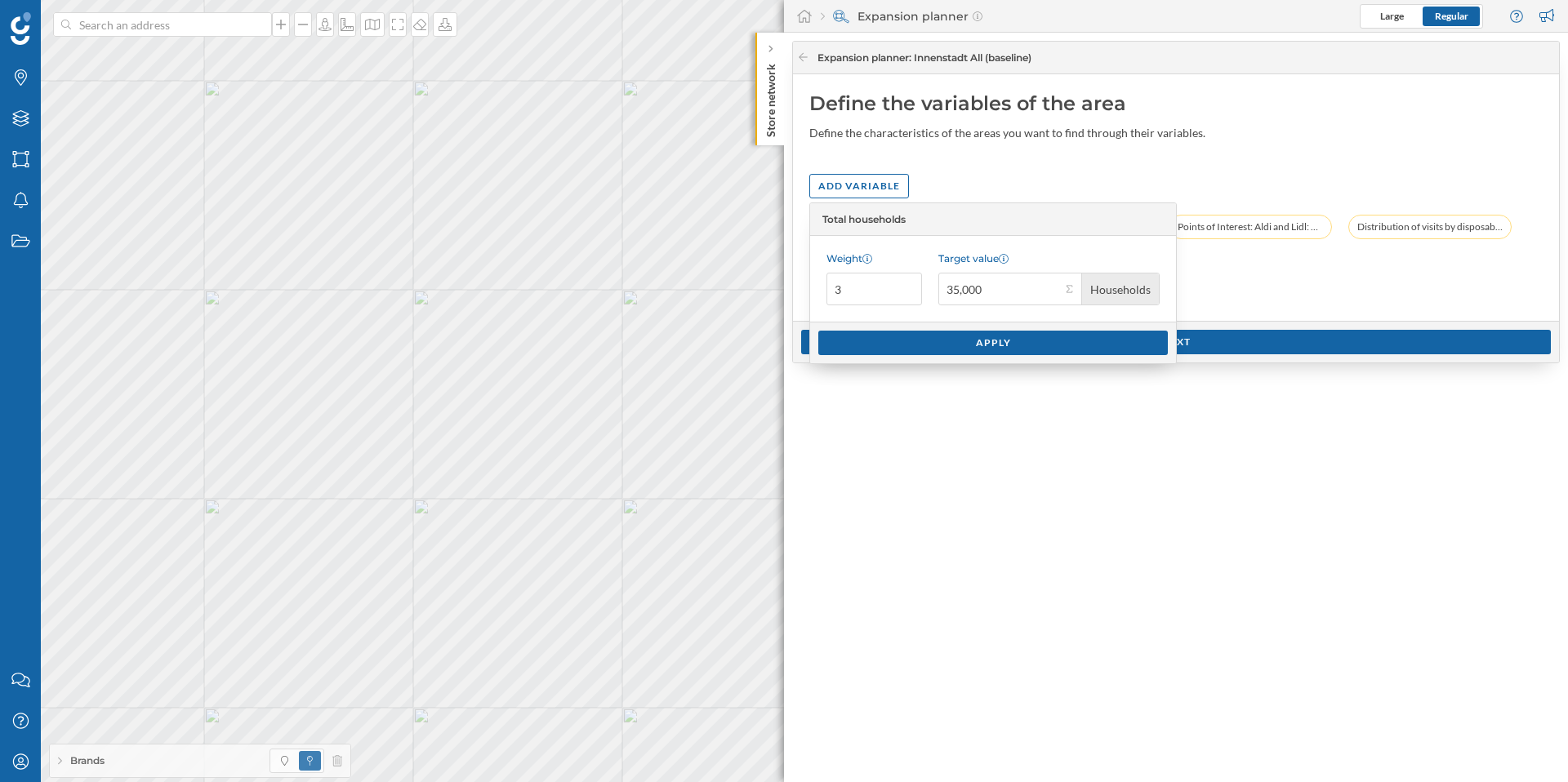
click at [1072, 184] on div "Add variable" at bounding box center [1176, 186] width 734 height 24
click at [1311, 492] on div "Expansion planner : Innenstadt All (baseline) Define the variables of the area …" at bounding box center [1176, 407] width 784 height 749
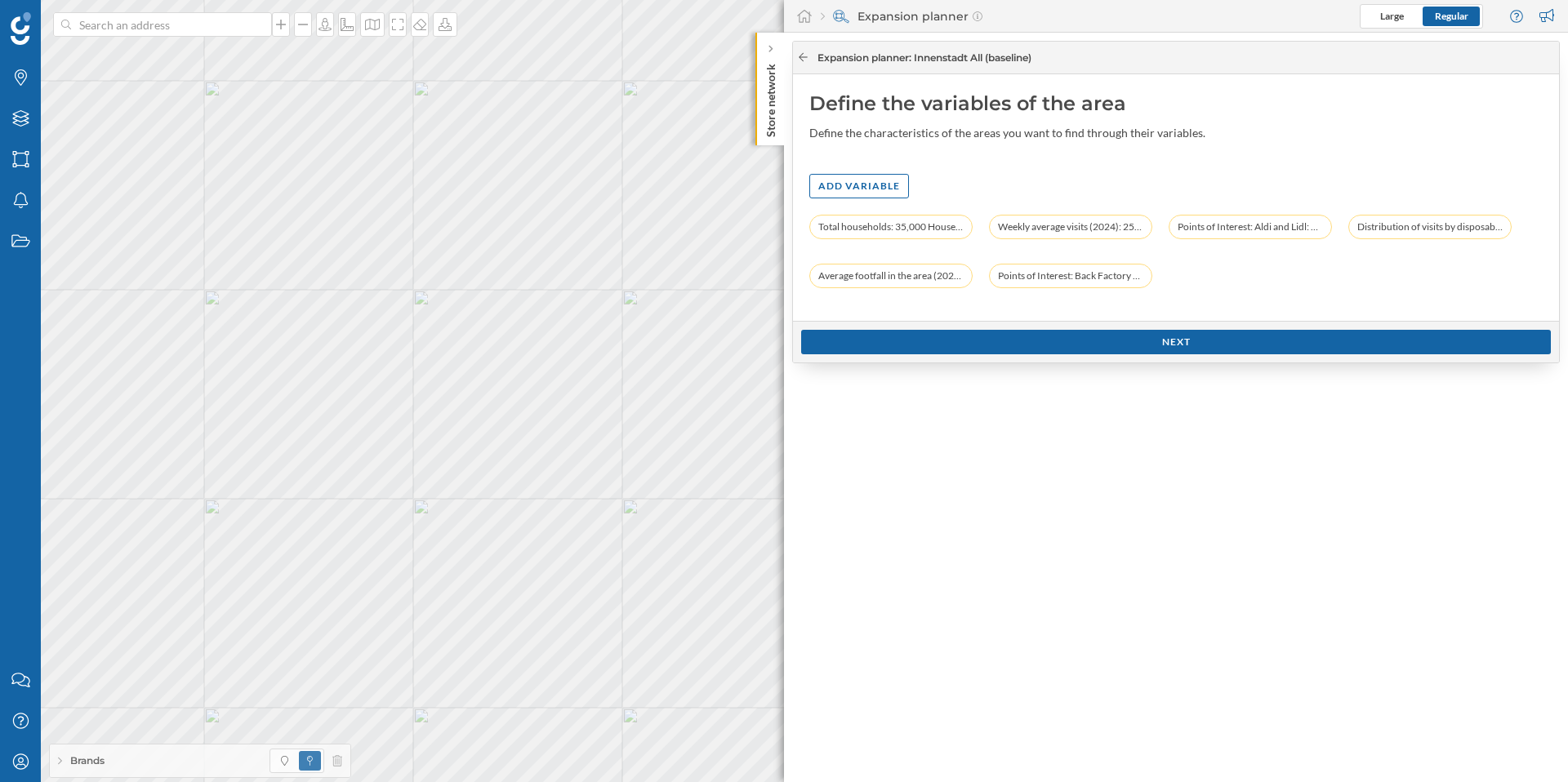
click at [807, 57] on icon at bounding box center [803, 56] width 12 height 10
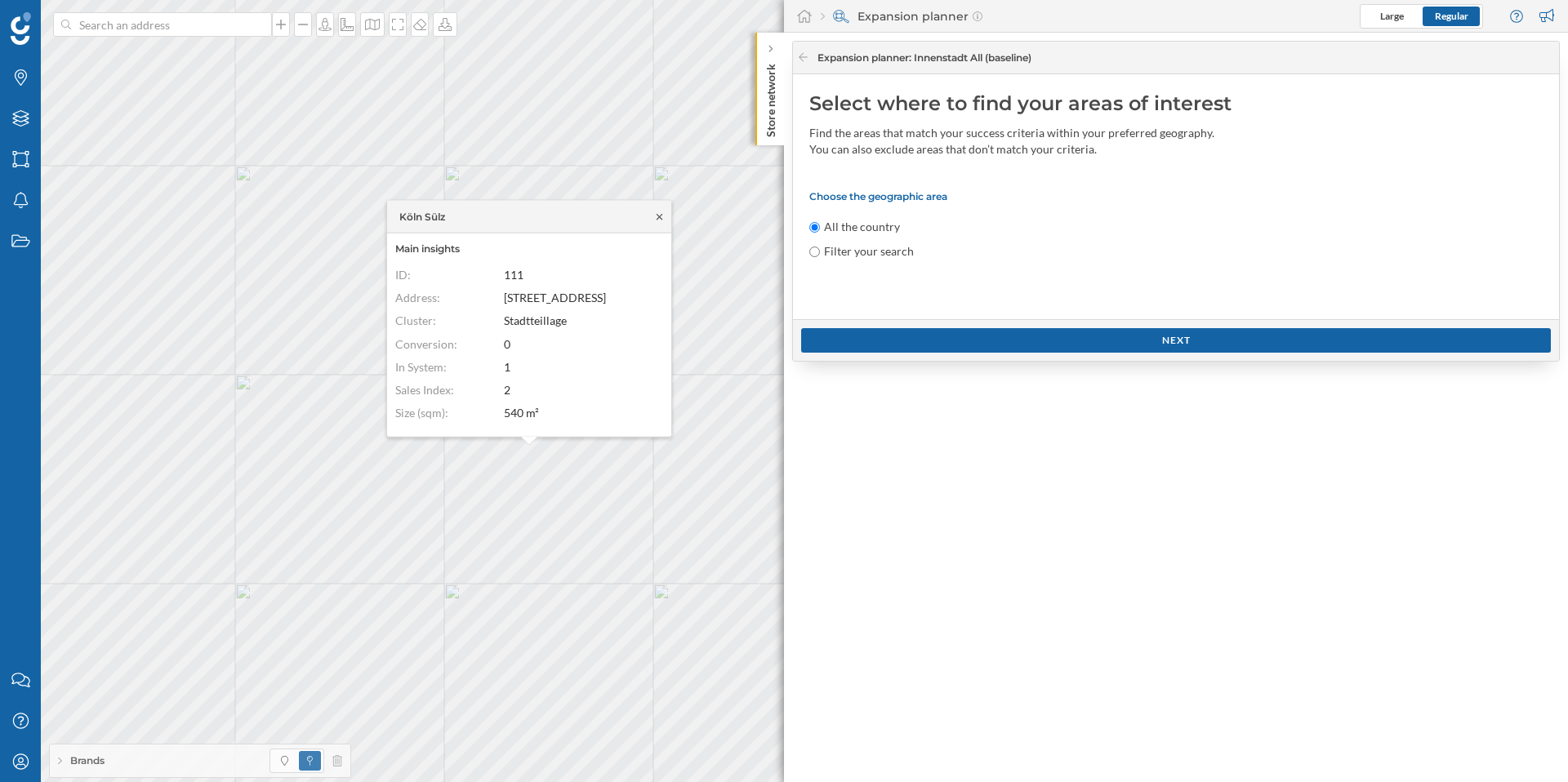
click at [656, 215] on icon at bounding box center [659, 216] width 12 height 10
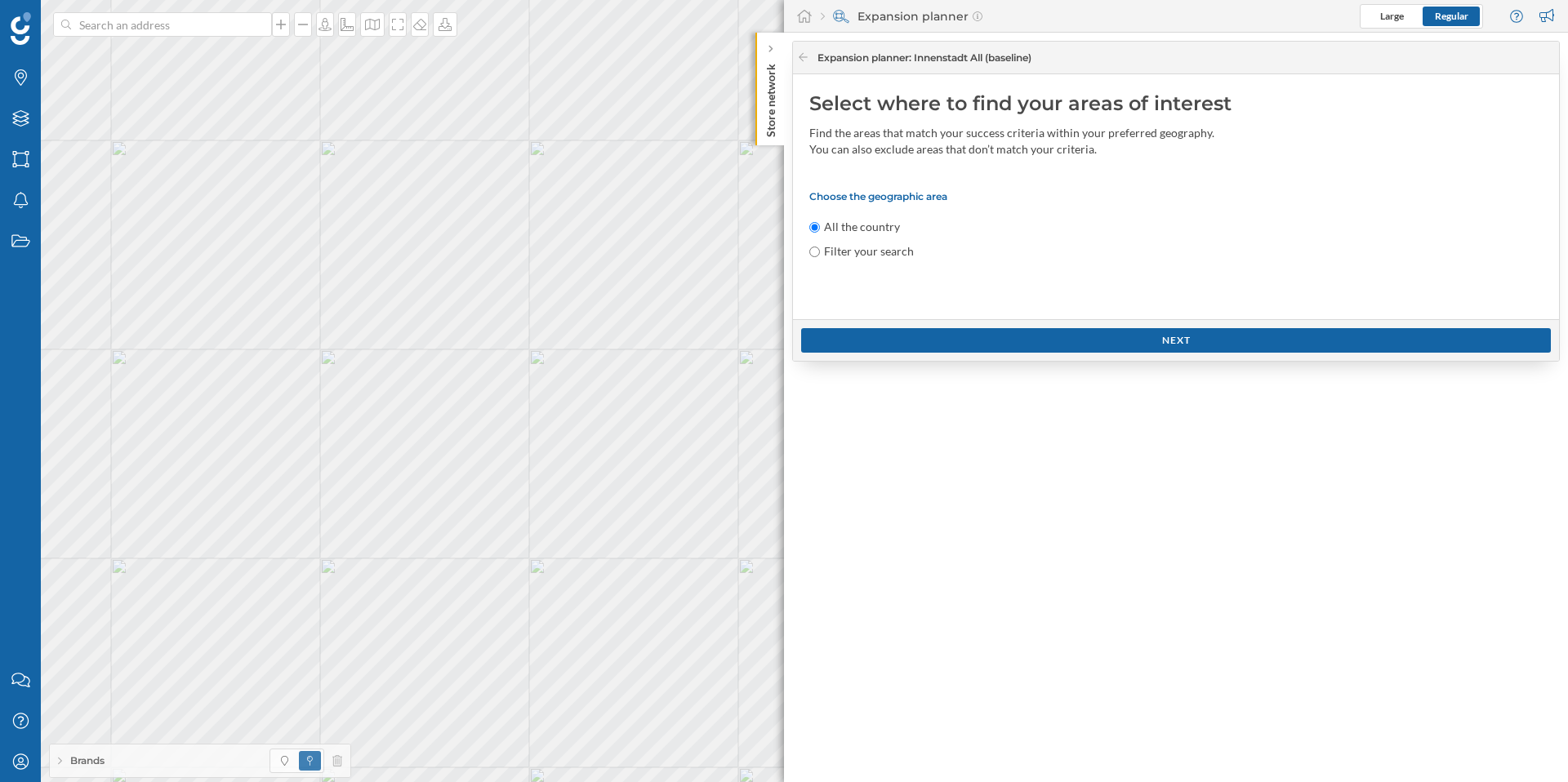
click at [812, 254] on input "Filter your search" at bounding box center [814, 252] width 10 height 10
radio input "true"
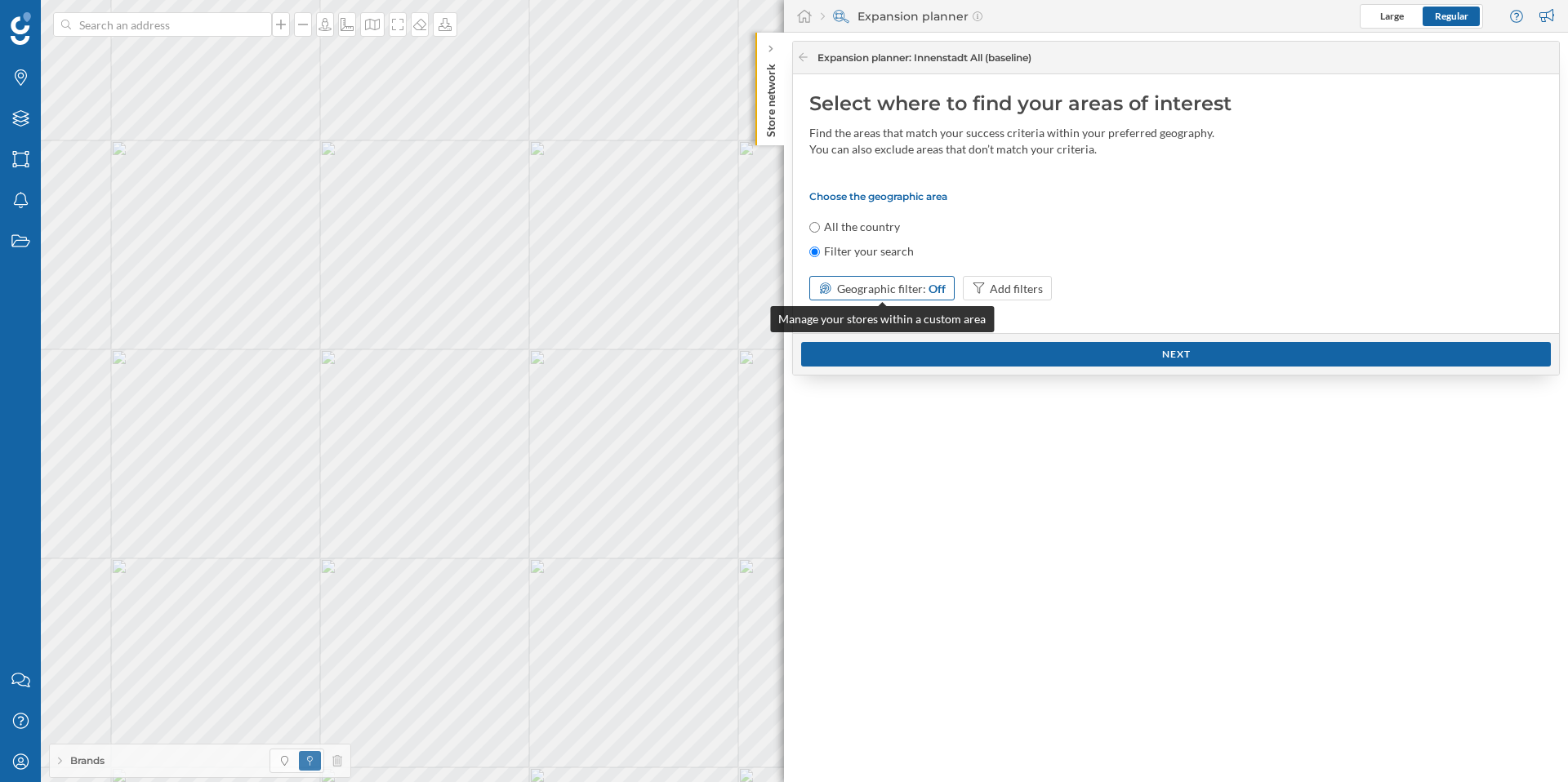
click at [937, 290] on div "Off" at bounding box center [937, 289] width 17 height 17
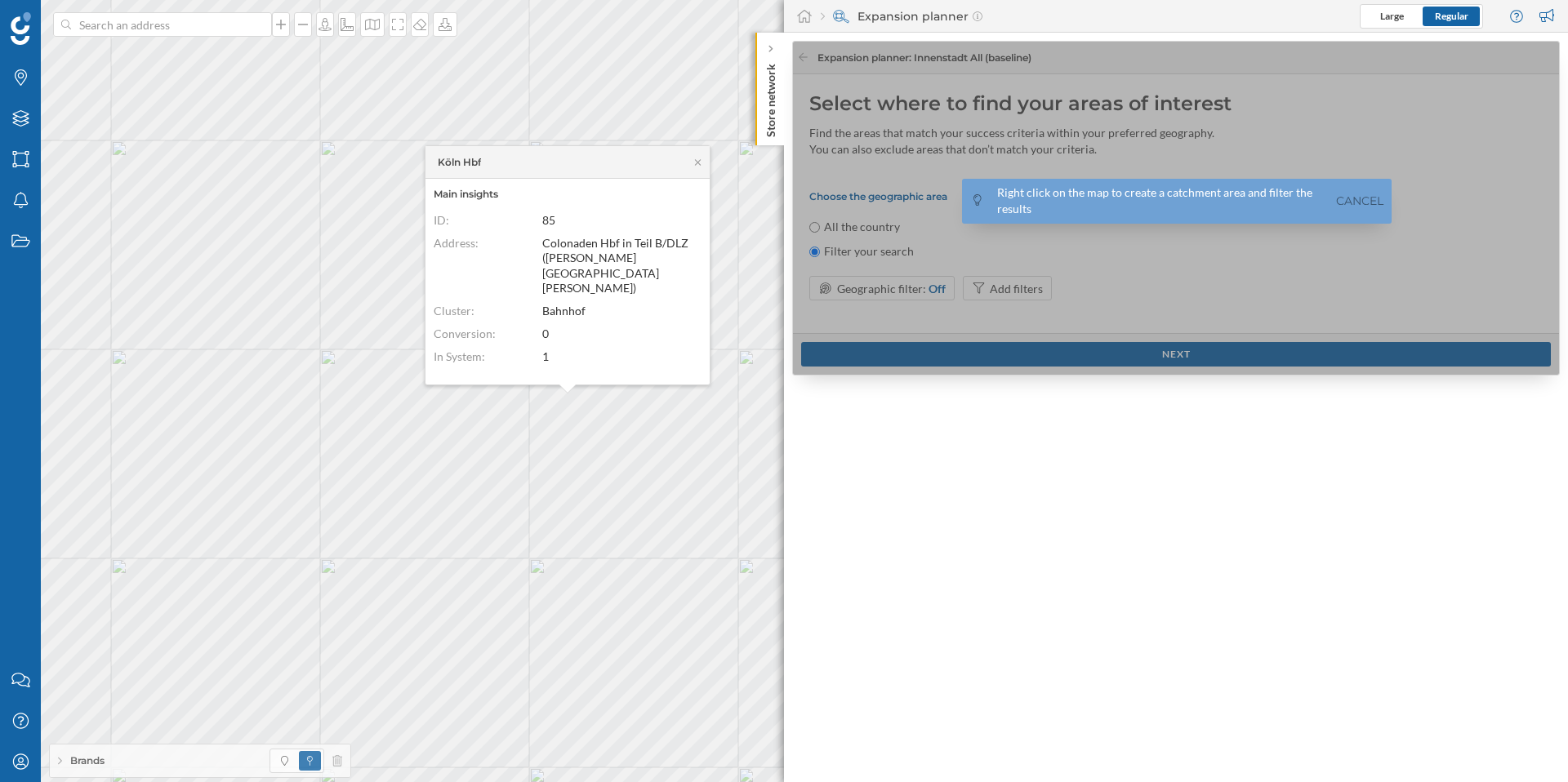
click at [543, 396] on span "379.88 m²" at bounding box center [568, 403] width 50 height 14
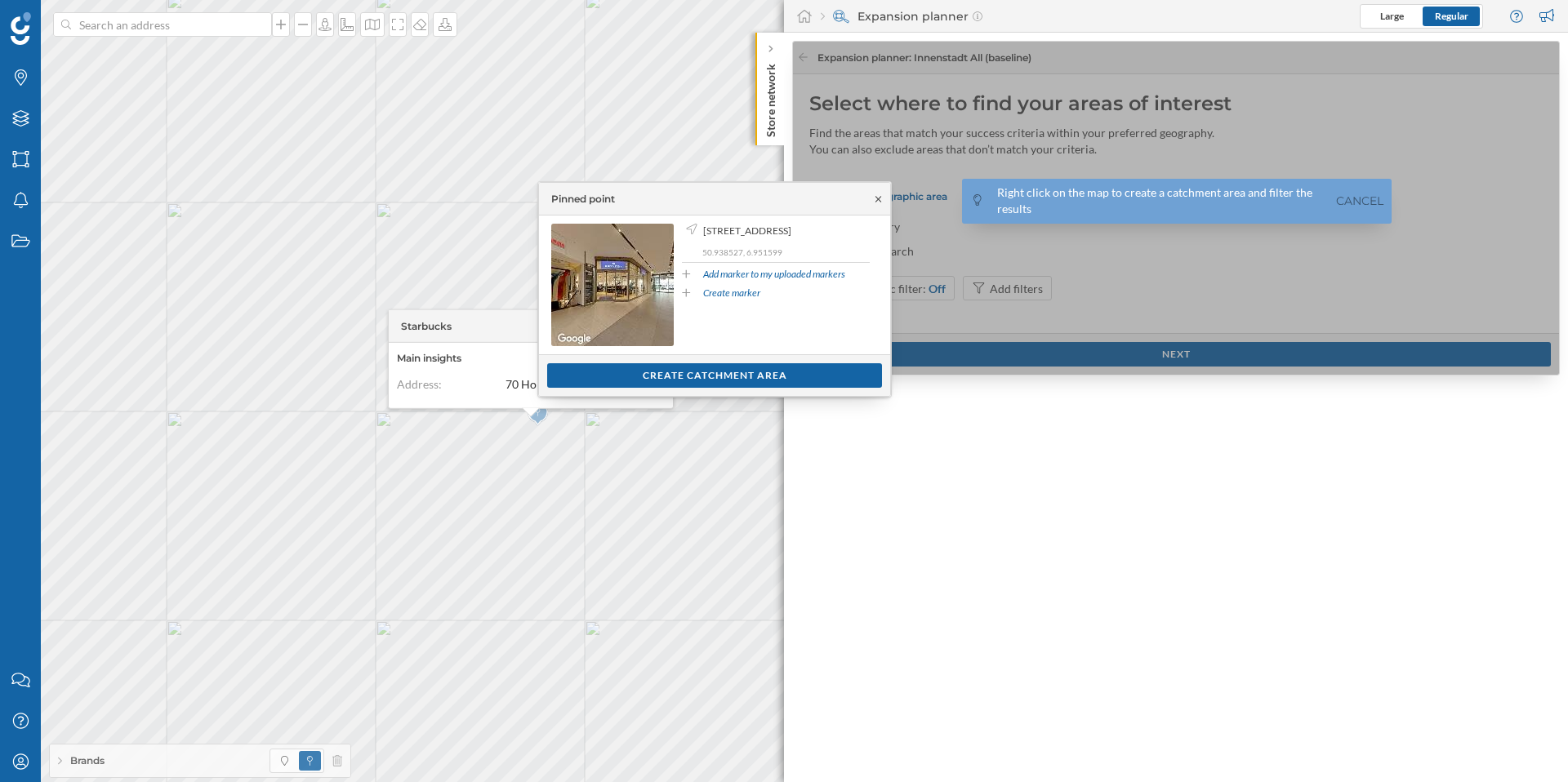
click at [876, 196] on icon at bounding box center [879, 199] width 12 height 10
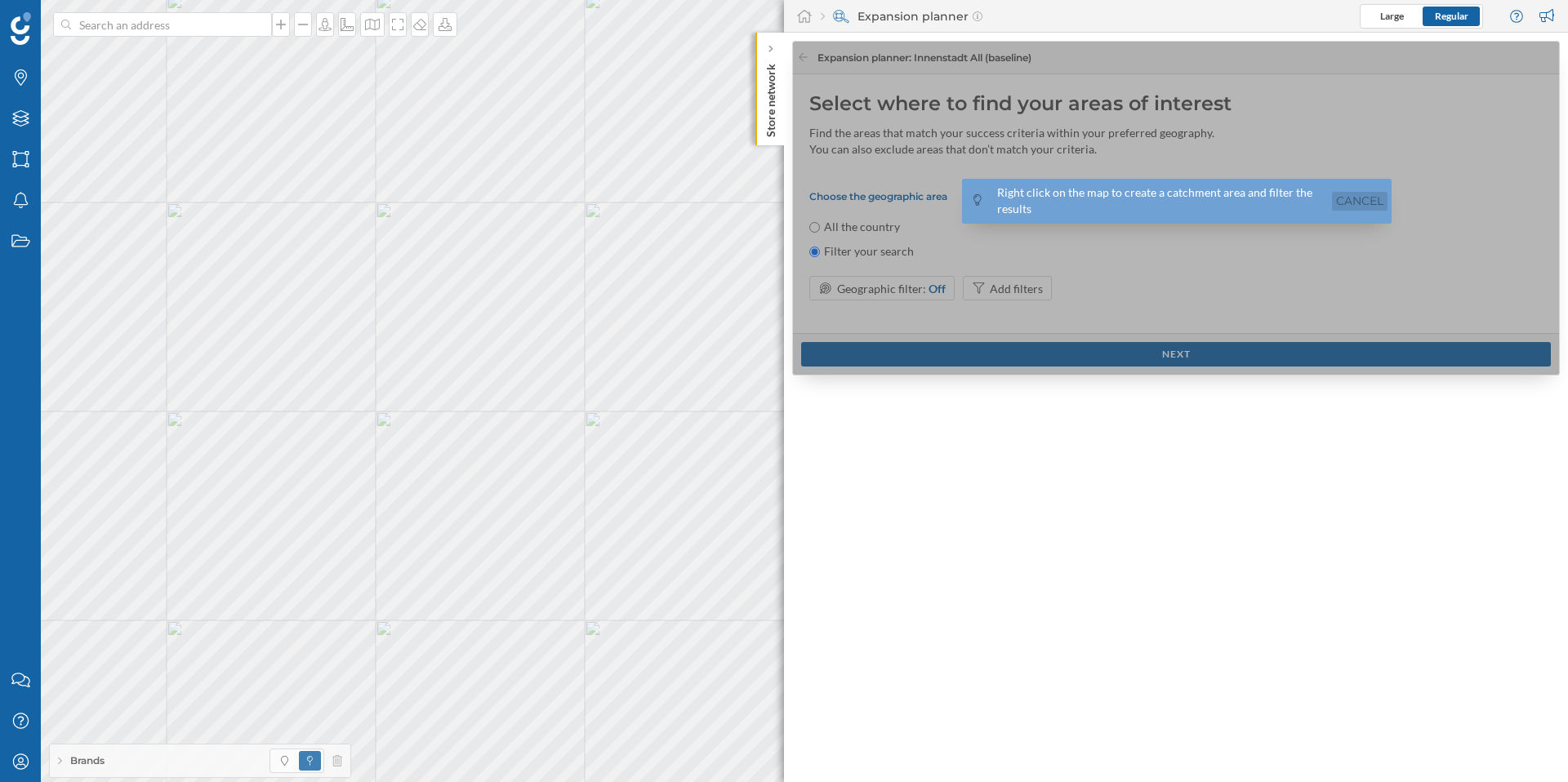
click at [1344, 198] on link "Cancel" at bounding box center [1360, 201] width 56 height 19
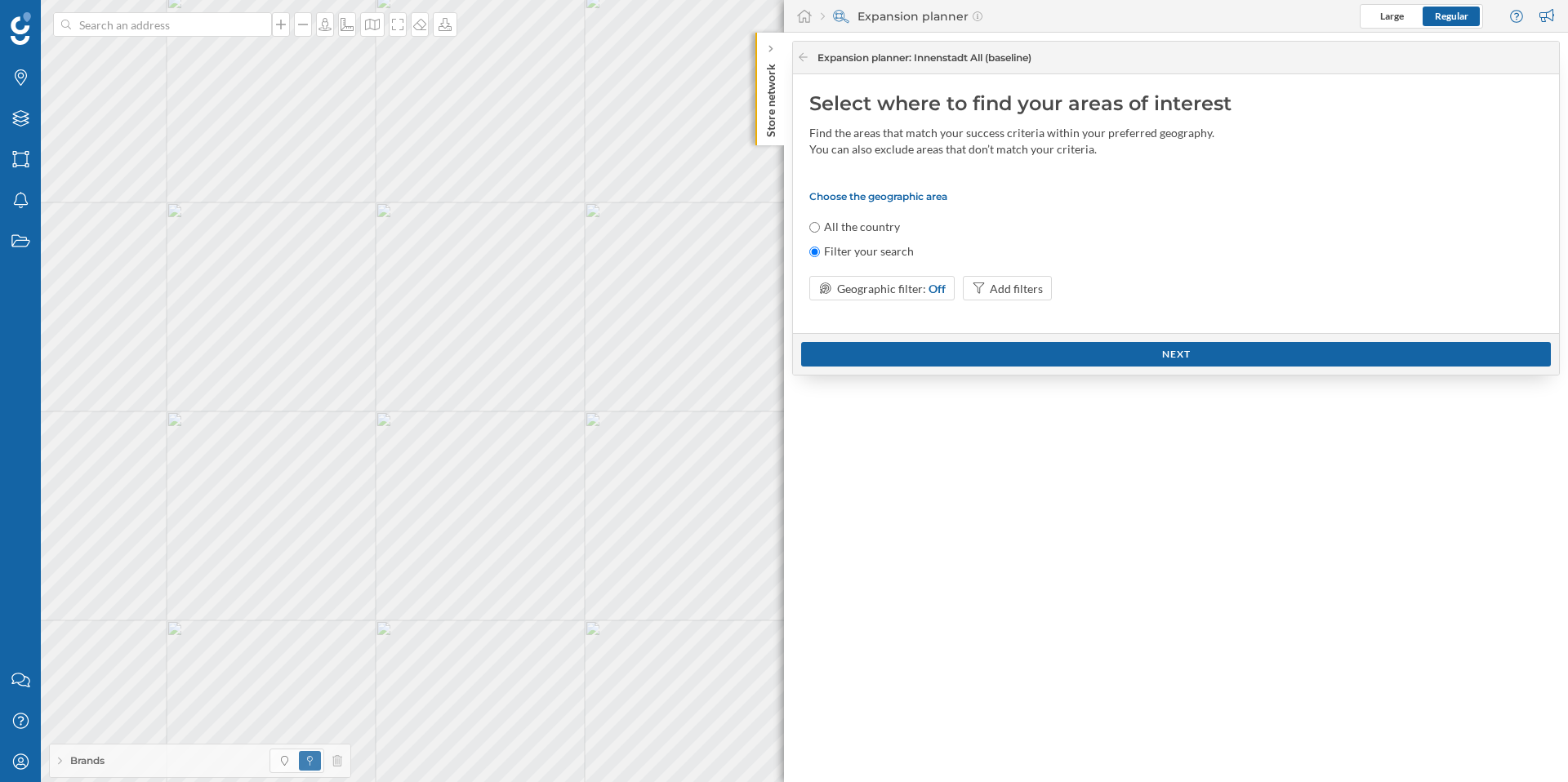
click at [866, 222] on label "All the country" at bounding box center [861, 227] width 76 height 16
click at [820, 222] on input "All the country" at bounding box center [814, 227] width 10 height 10
radio input "true"
radio input "false"
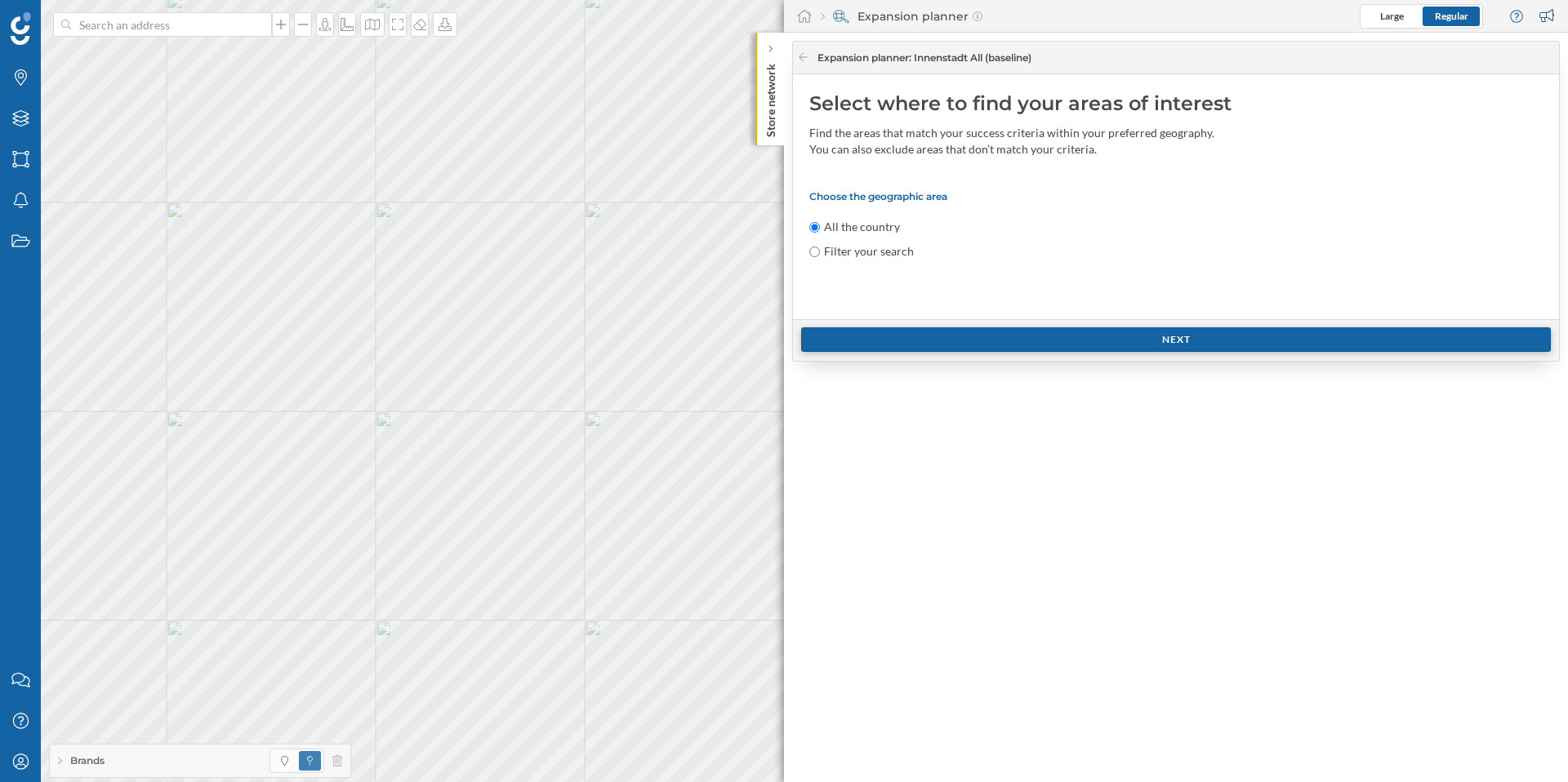
click at [1202, 340] on div "Next" at bounding box center [1176, 339] width 749 height 24
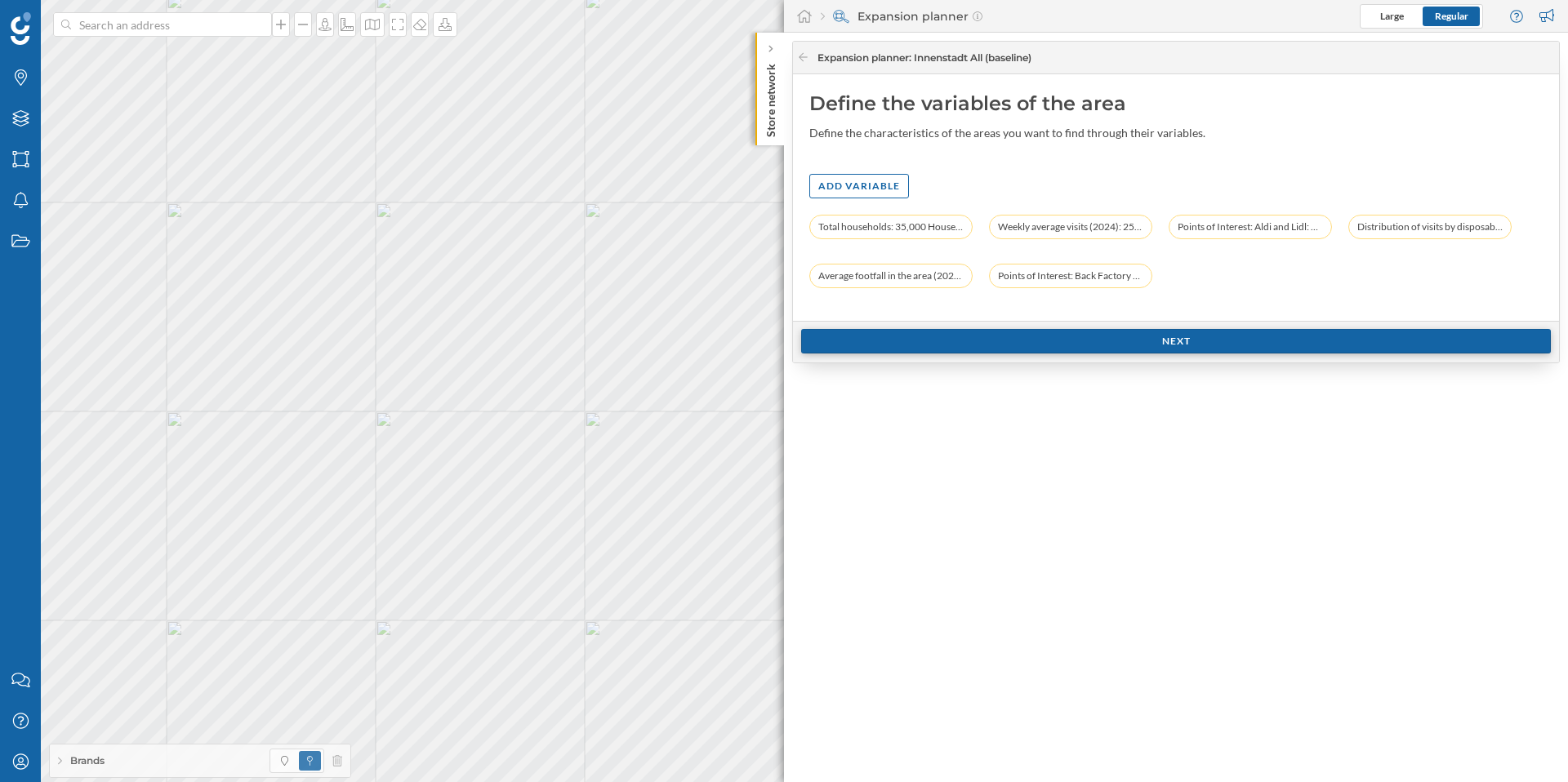
click at [1150, 341] on div "Next" at bounding box center [1176, 341] width 749 height 24
